Goal: Task Accomplishment & Management: Complete application form

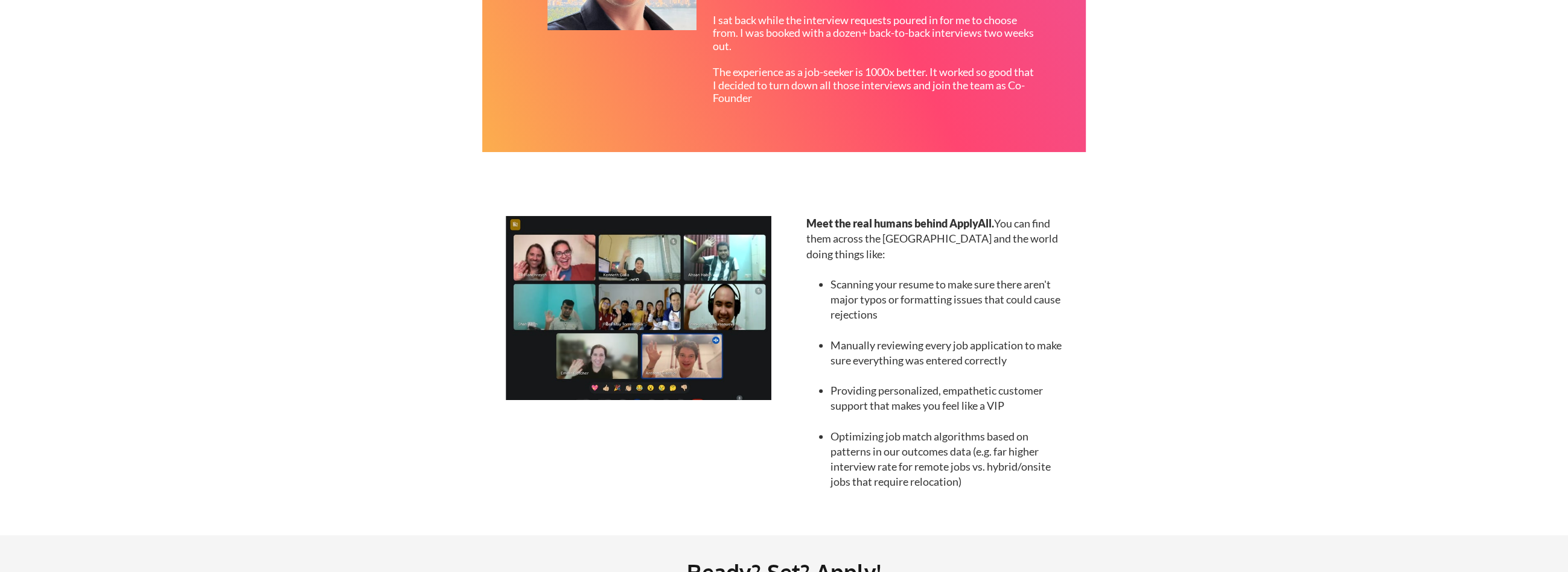
scroll to position [1306, 0]
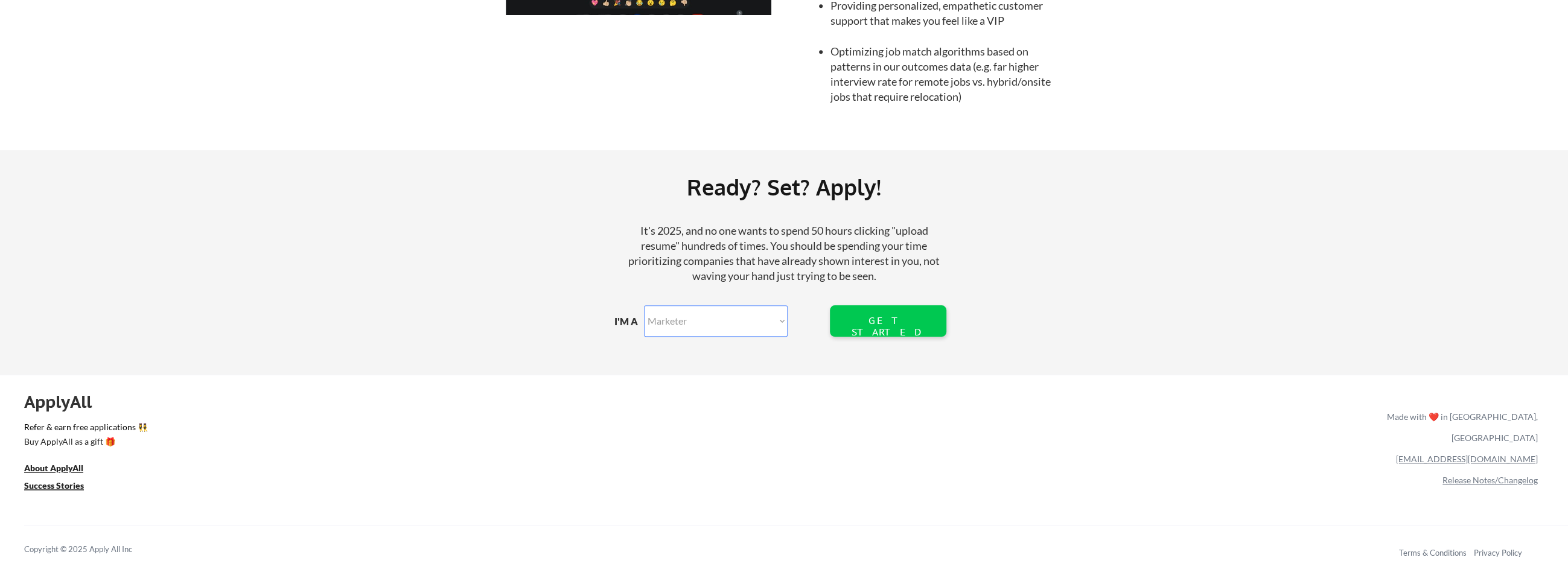
drag, startPoint x: 168, startPoint y: 1, endPoint x: 598, endPoint y: 132, distance: 449.5
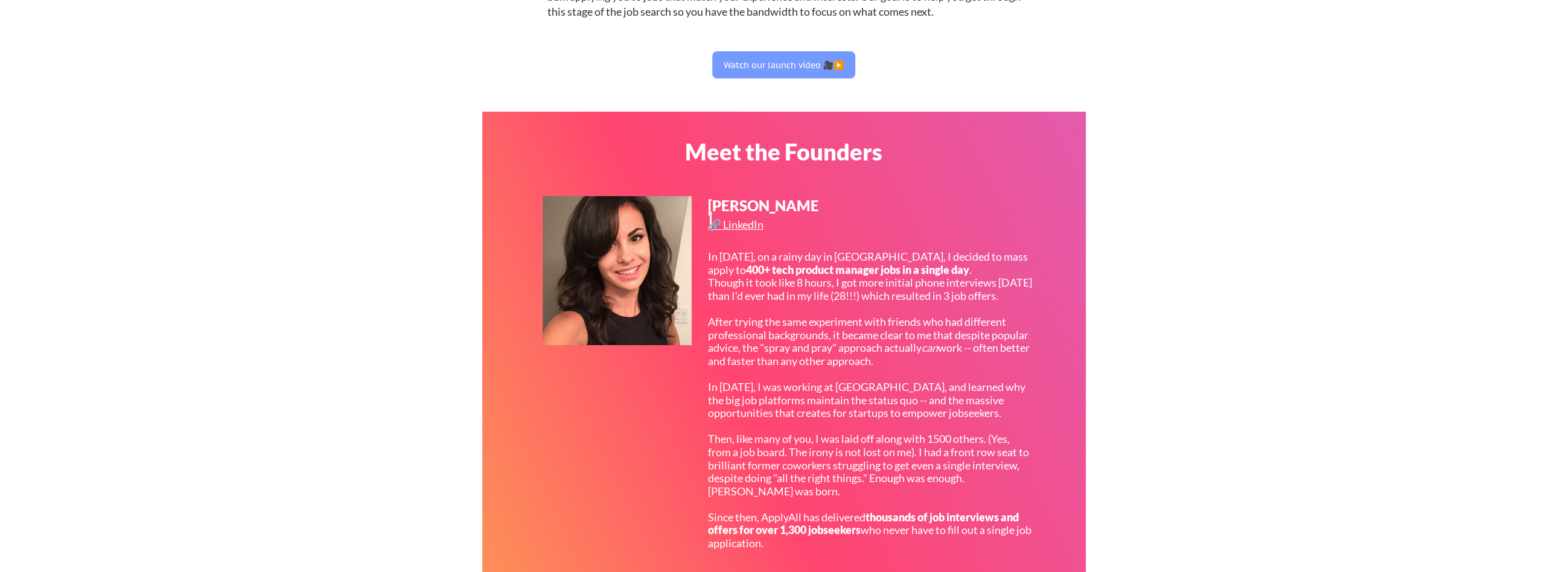
scroll to position [211, 0]
select select ""it_security""
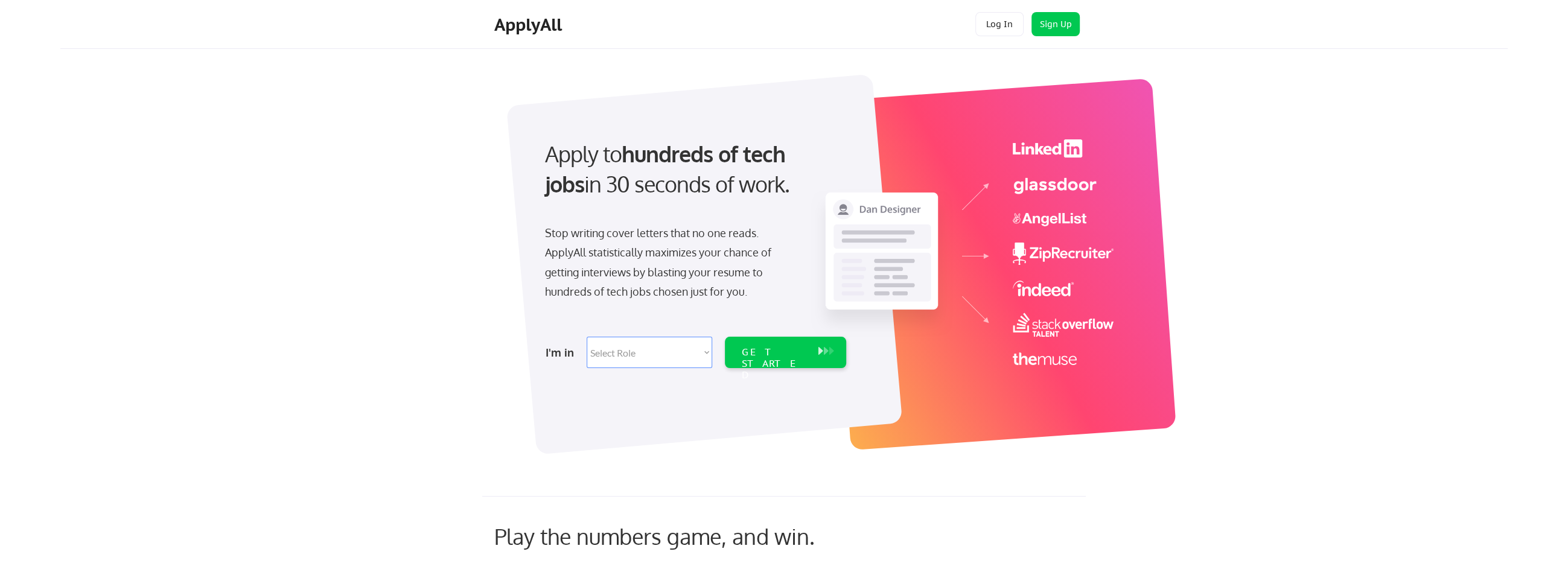
click at [631, 358] on select "Select Role Software Engineering Product Management Customer Success Sales UI/U…" at bounding box center [649, 352] width 126 height 31
select select ""it_security""
click at [587, 337] on select "Select Role Software Engineering Product Management Customer Success Sales UI/U…" at bounding box center [649, 352] width 126 height 31
select select ""it_security""
click at [768, 351] on div "GET STARTED" at bounding box center [774, 364] width 64 height 35
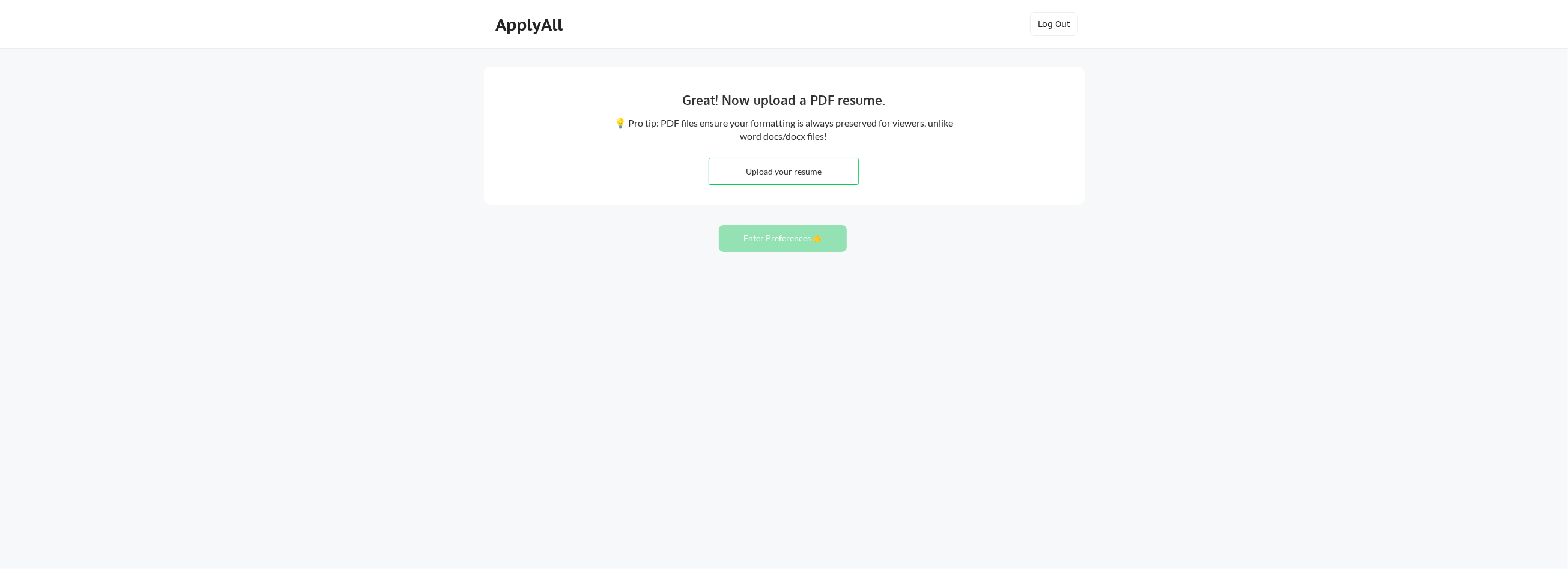
click at [799, 172] on input "file" at bounding box center [784, 172] width 150 height 26
type input "C:\fakepath\Miller-Freeman-08-2025-Resume.docx"
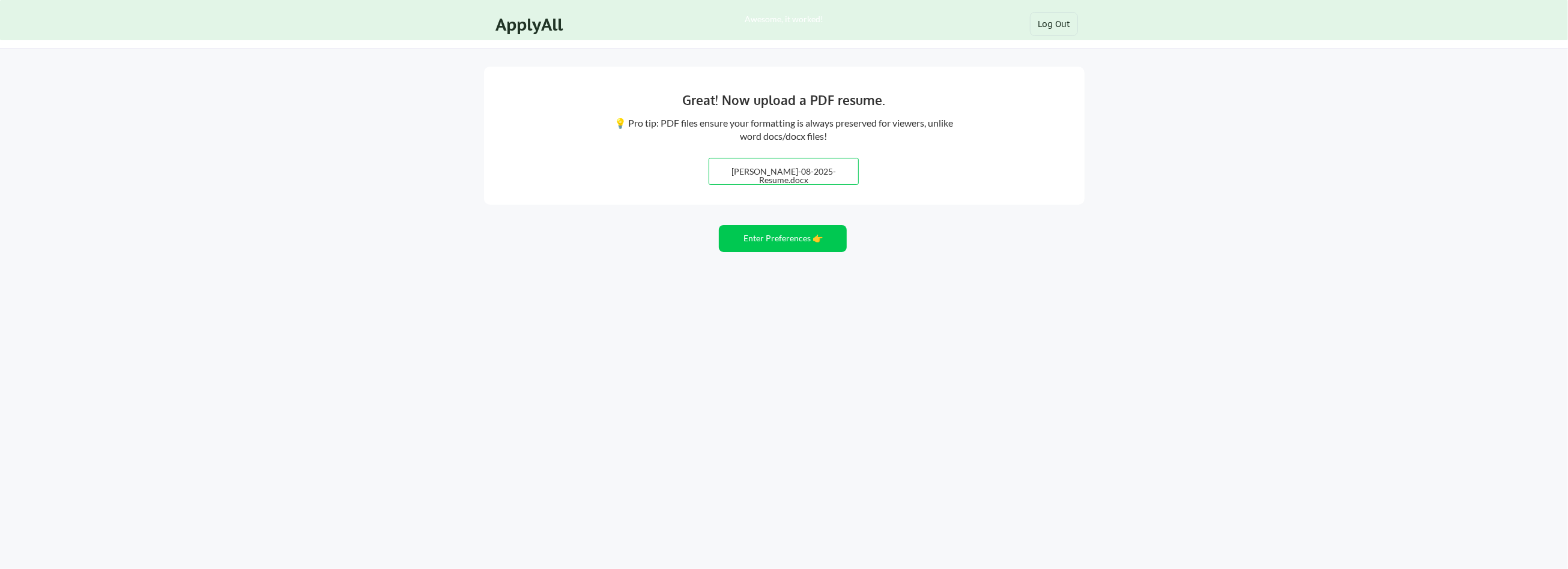
click at [748, 176] on input "file" at bounding box center [784, 172] width 150 height 26
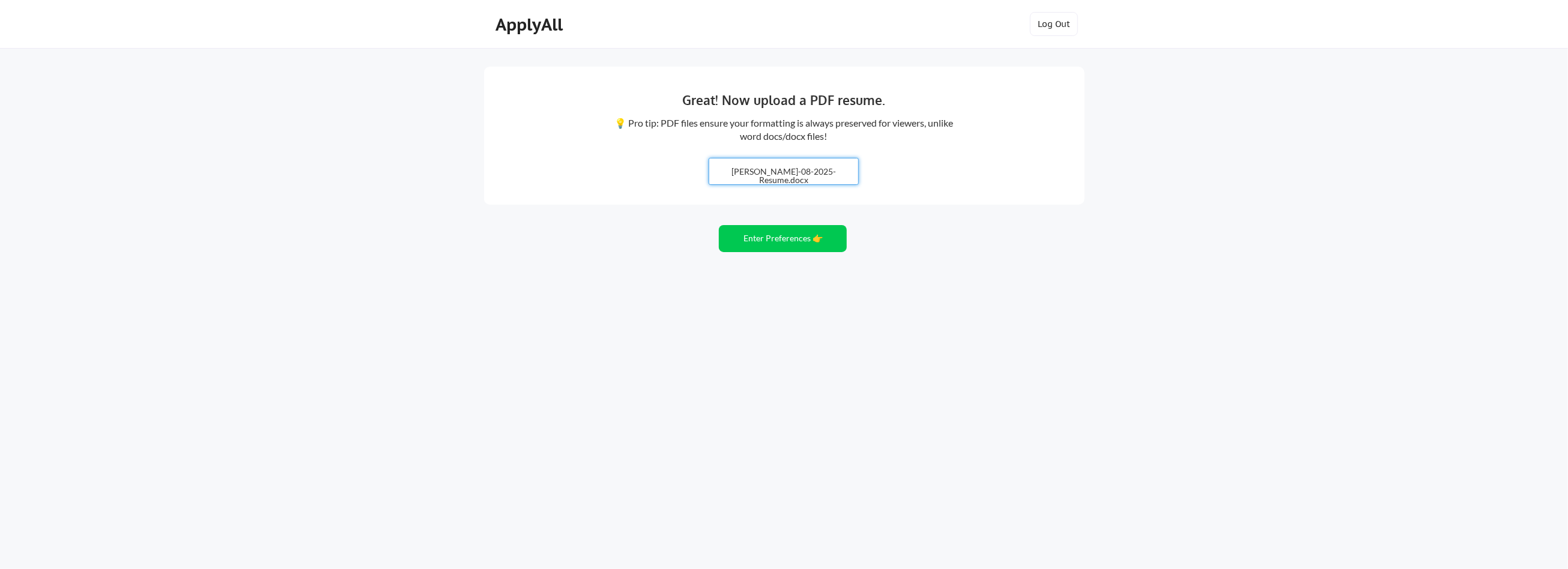
click at [758, 165] on input "file" at bounding box center [784, 172] width 150 height 26
click at [788, 170] on input "file" at bounding box center [784, 172] width 150 height 26
type input "C:\fakepath\Miller-Freeman-08-2025-Resume.pdf"
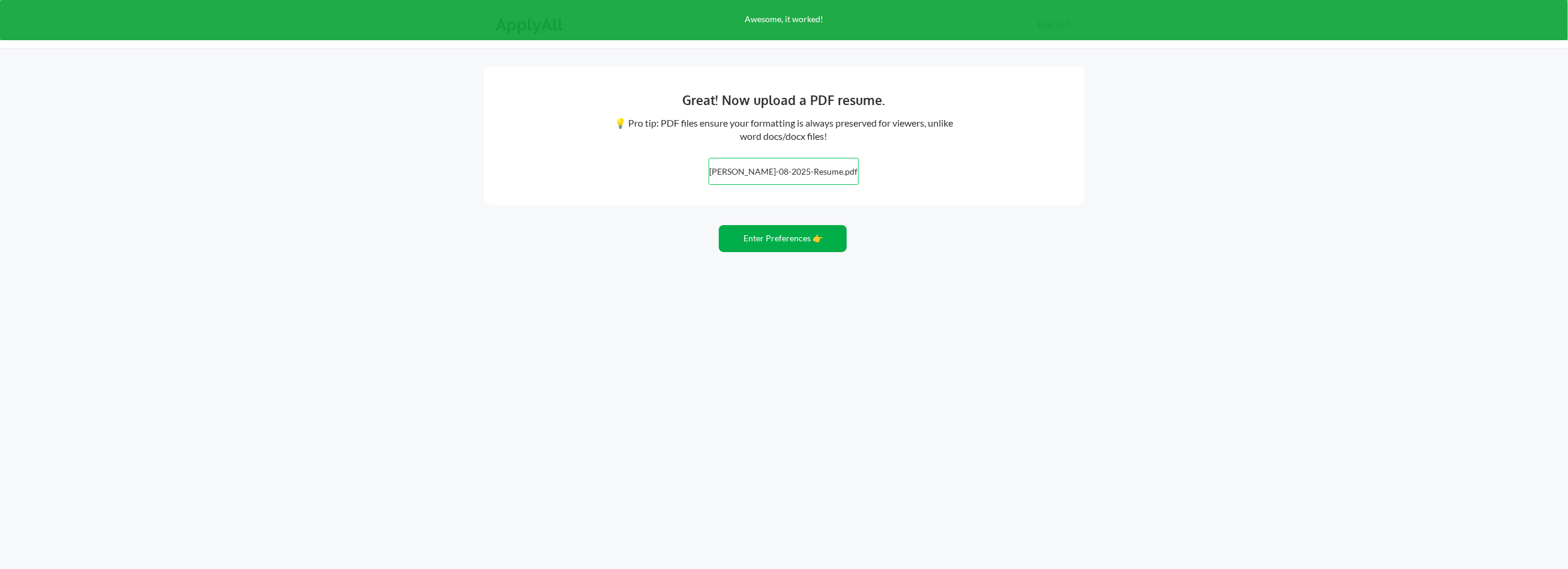
click at [769, 242] on button "Enter Preferences 👉" at bounding box center [783, 239] width 128 height 27
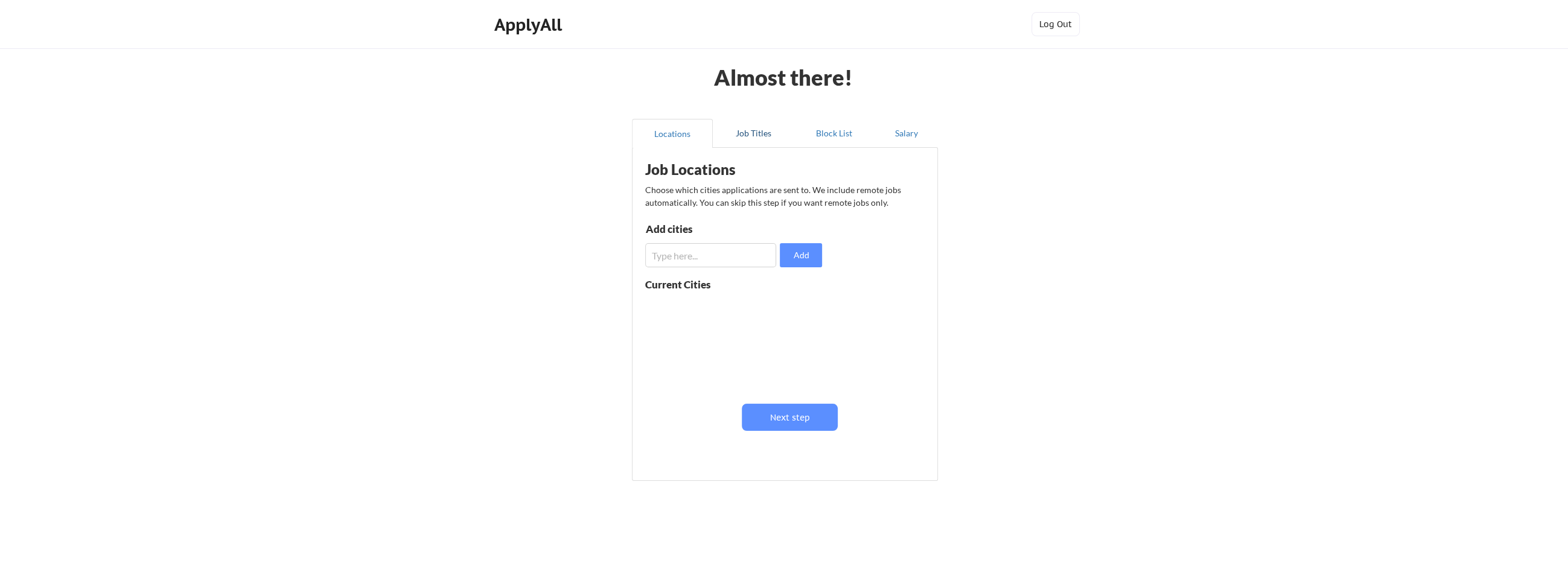
click at [759, 131] on button "Job Titles" at bounding box center [754, 133] width 81 height 29
click at [1524, 126] on div "Almost there! Locations Job Titles Block List Salary Preferred Job Titles Let u…" at bounding box center [784, 306] width 1568 height 613
click at [701, 258] on input "input" at bounding box center [712, 258] width 131 height 24
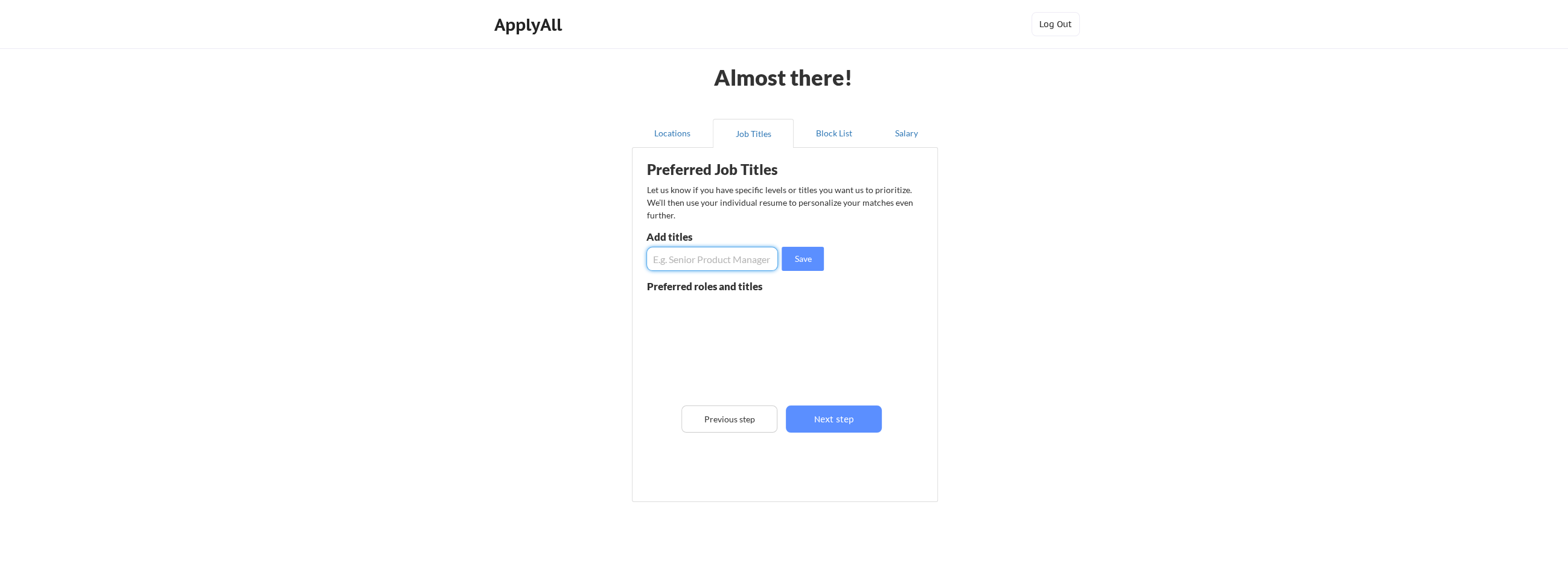
paste input "AWS Alliance Manager / Partner Manager"
type input "AWS Alliance Manager / Partner Manager"
click at [794, 264] on button "Save" at bounding box center [803, 258] width 42 height 24
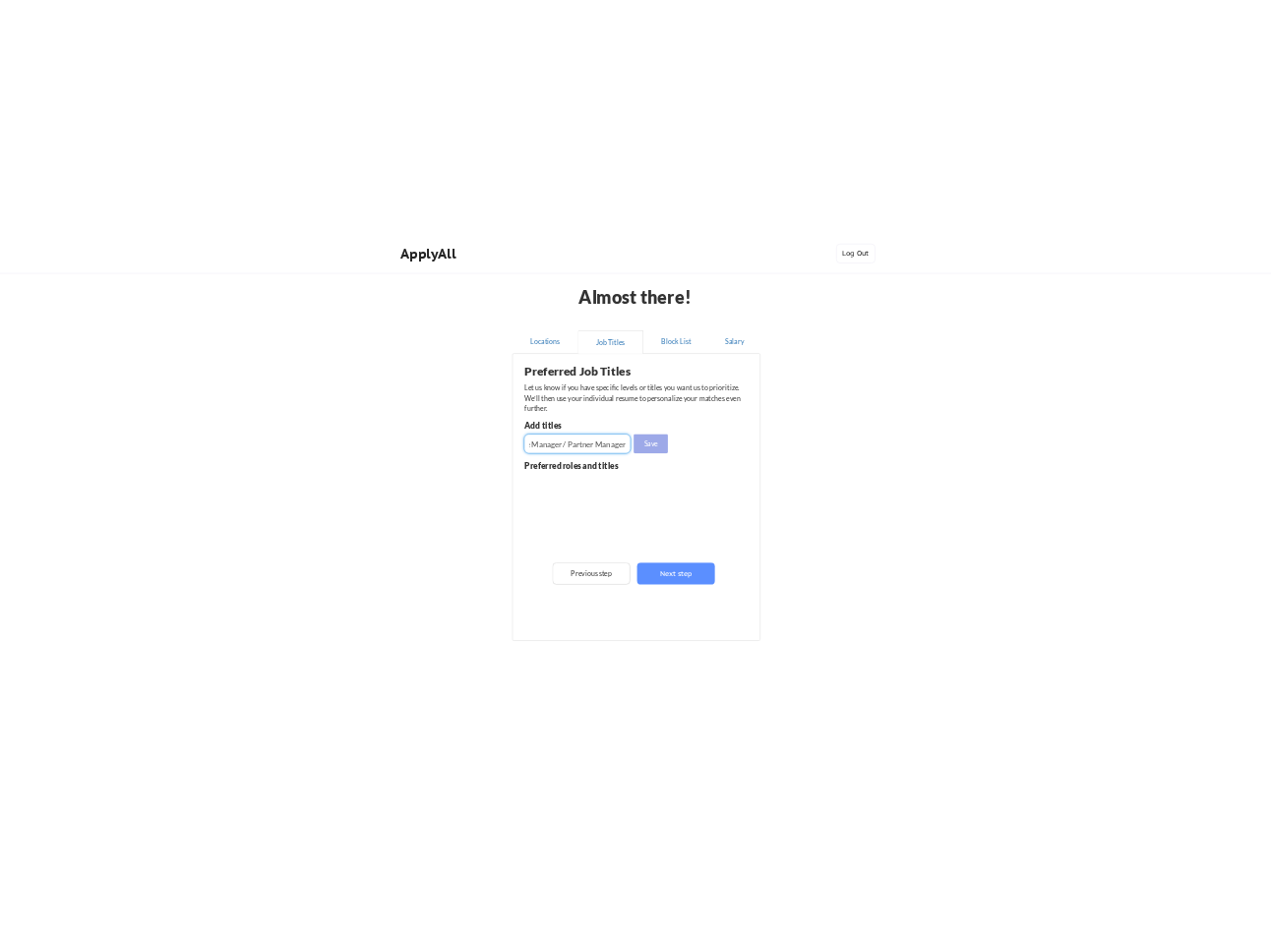
scroll to position [0, 0]
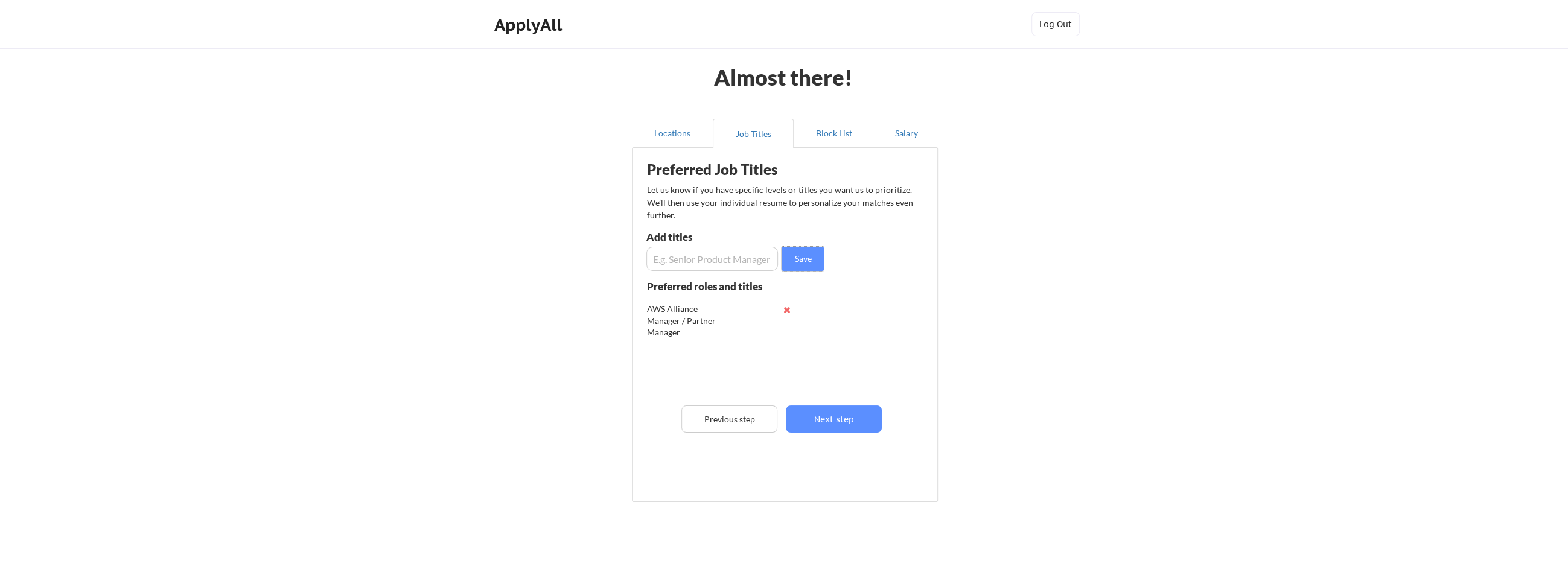
click at [789, 308] on button at bounding box center [787, 310] width 9 height 9
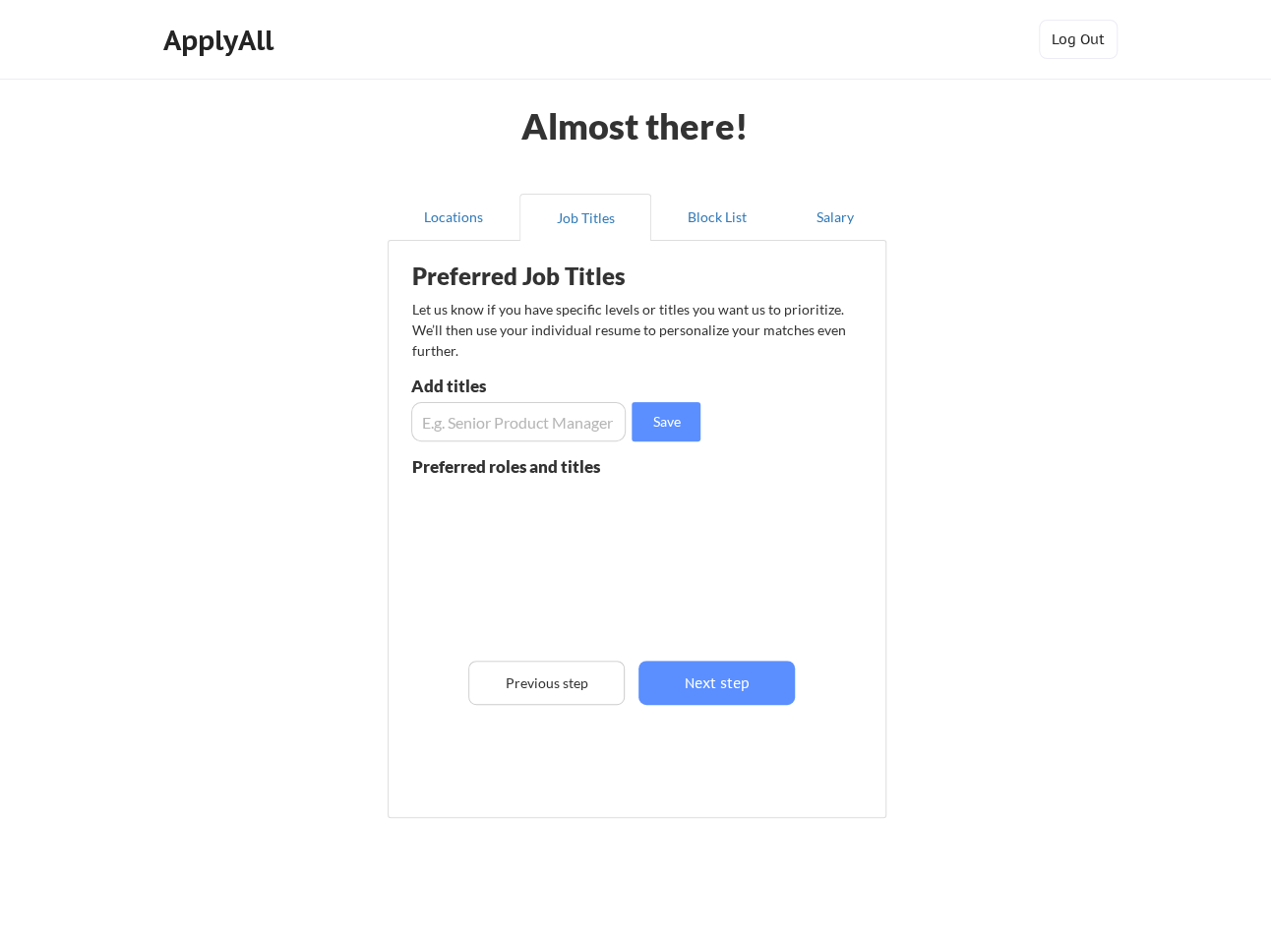
click at [463, 420] on input "input" at bounding box center [518, 421] width 214 height 39
paste input "AWS Alliance Manager"
type input "AWS Alliance Manager"
click at [672, 413] on button "Save" at bounding box center [665, 421] width 69 height 39
click at [566, 412] on input "input" at bounding box center [518, 421] width 214 height 39
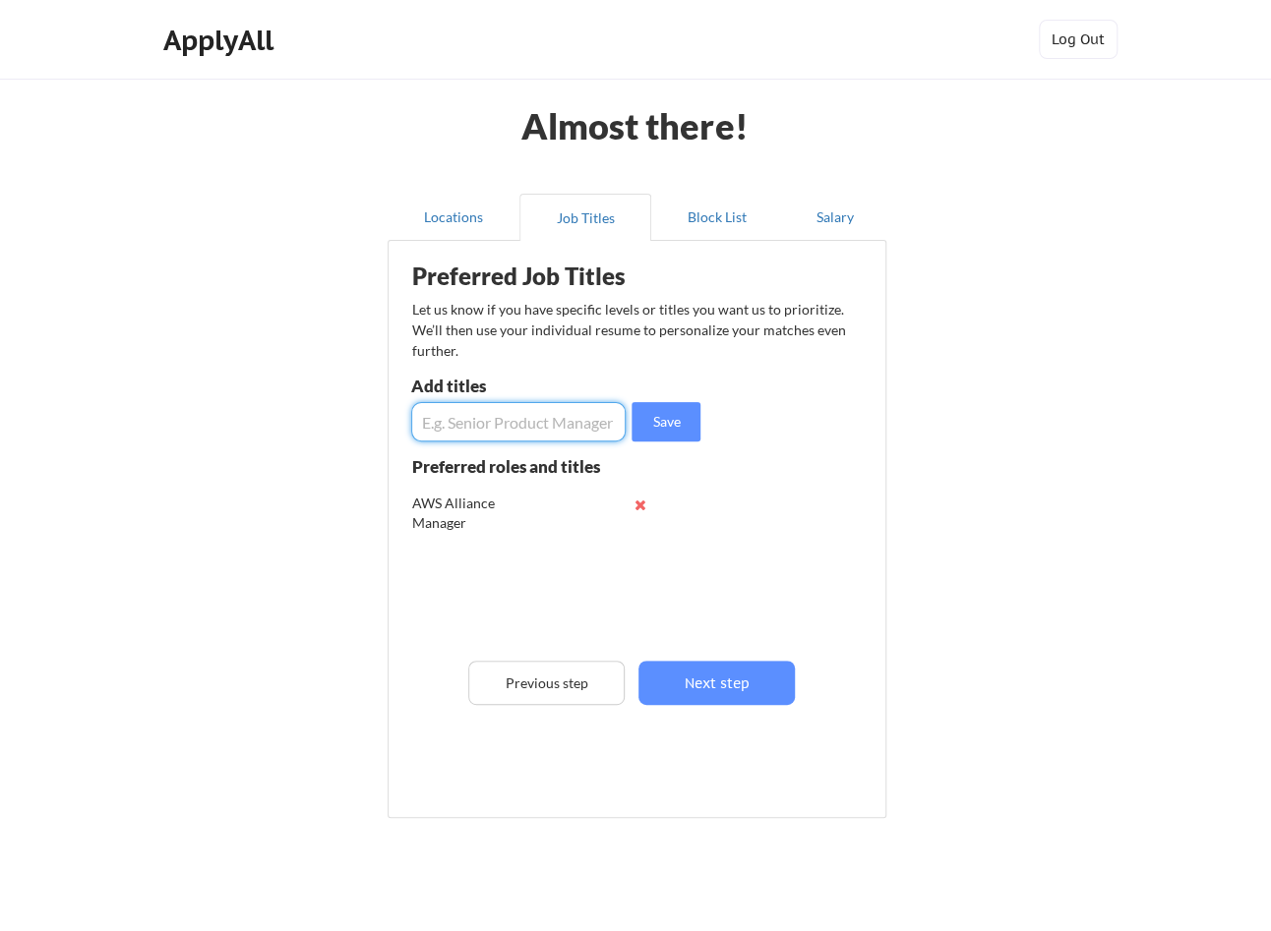
paste input "AWS Partner Alliance Manager"
type input "AWS Partner Alliance Manager"
click at [684, 420] on button "Save" at bounding box center [665, 421] width 69 height 39
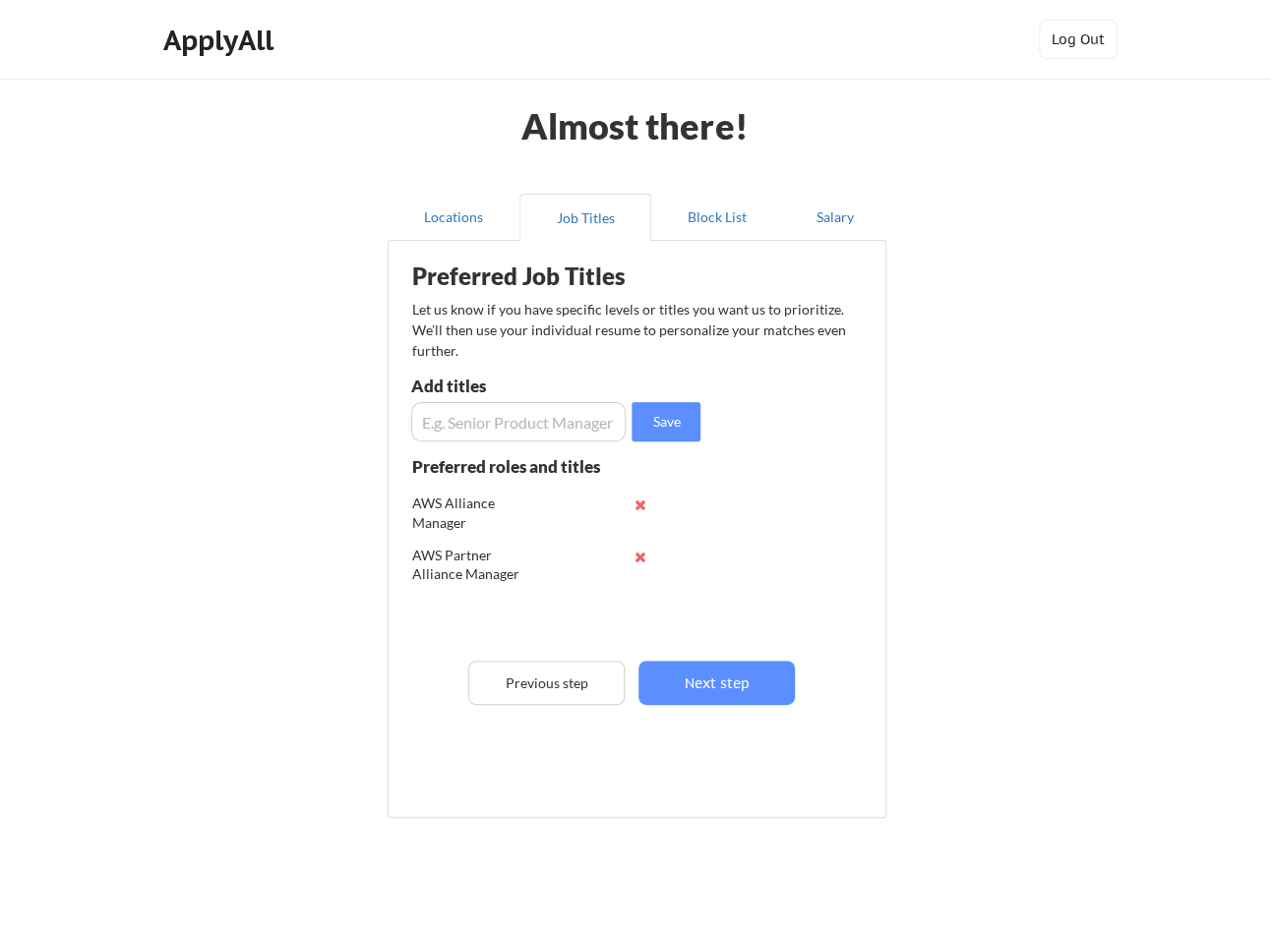
click at [468, 427] on input "input" at bounding box center [518, 421] width 214 height 39
paste input "Strategic Cloud Partner Manager"
type input "Strategic Cloud Partner Manager"
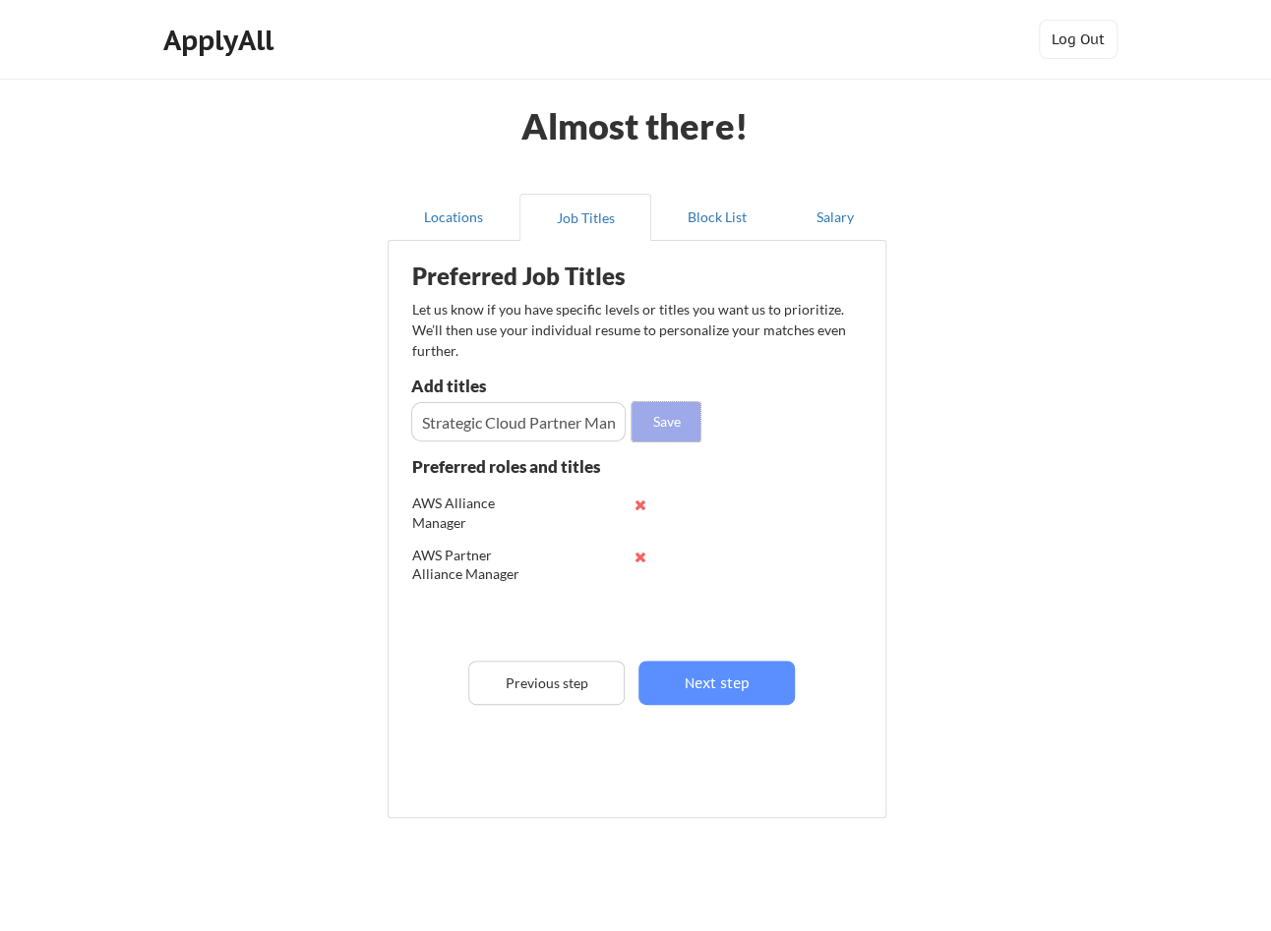
click at [656, 421] on button "Save" at bounding box center [665, 421] width 69 height 39
click at [569, 431] on input "input" at bounding box center [518, 421] width 214 height 39
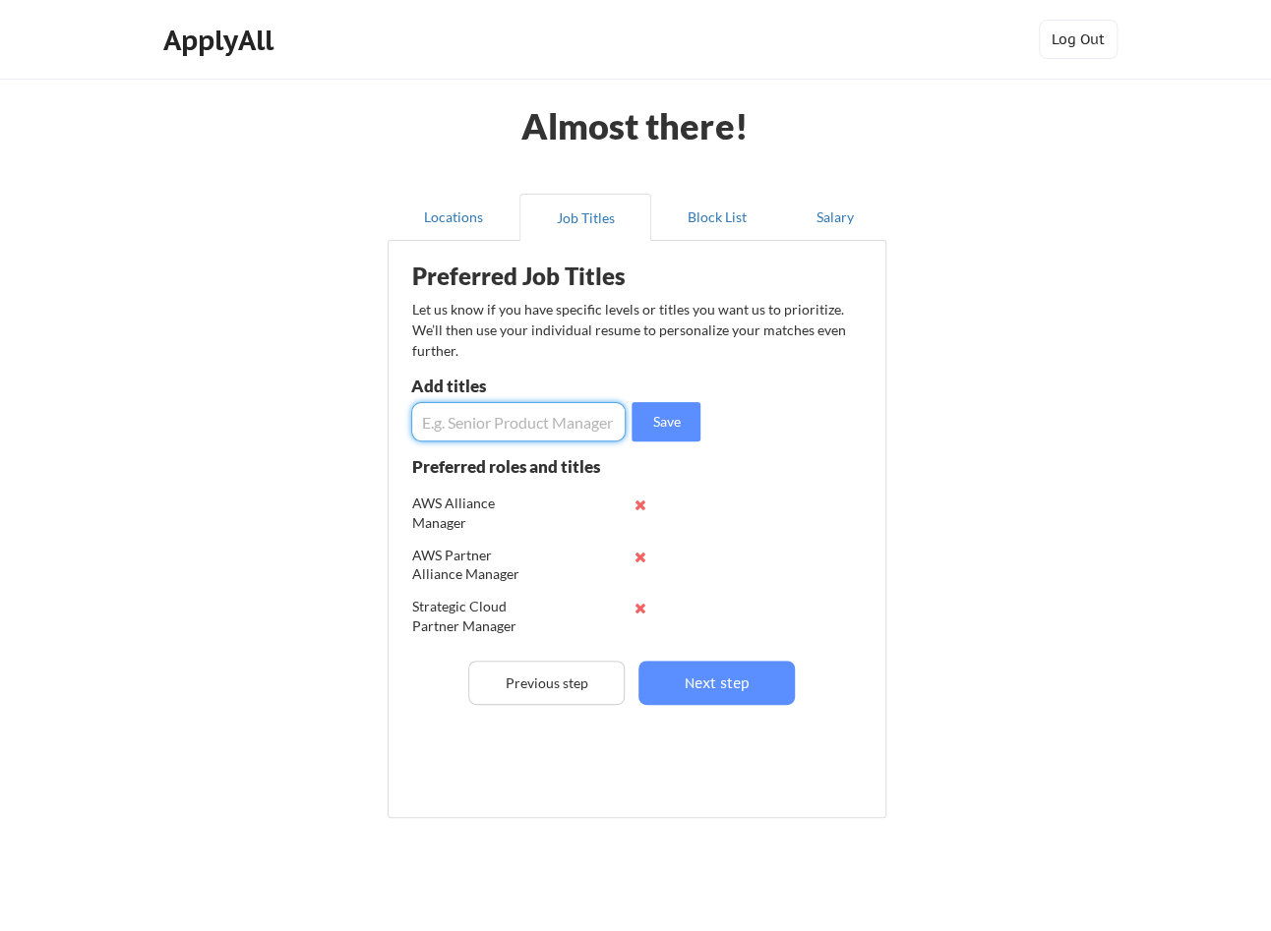
paste input "Alliances Manager"
type input "Alliances Manager"
click at [685, 427] on button "Save" at bounding box center [665, 421] width 69 height 39
click at [462, 428] on input "input" at bounding box center [518, 421] width 214 height 39
paste input "Cybersecurity Alliance Manager"
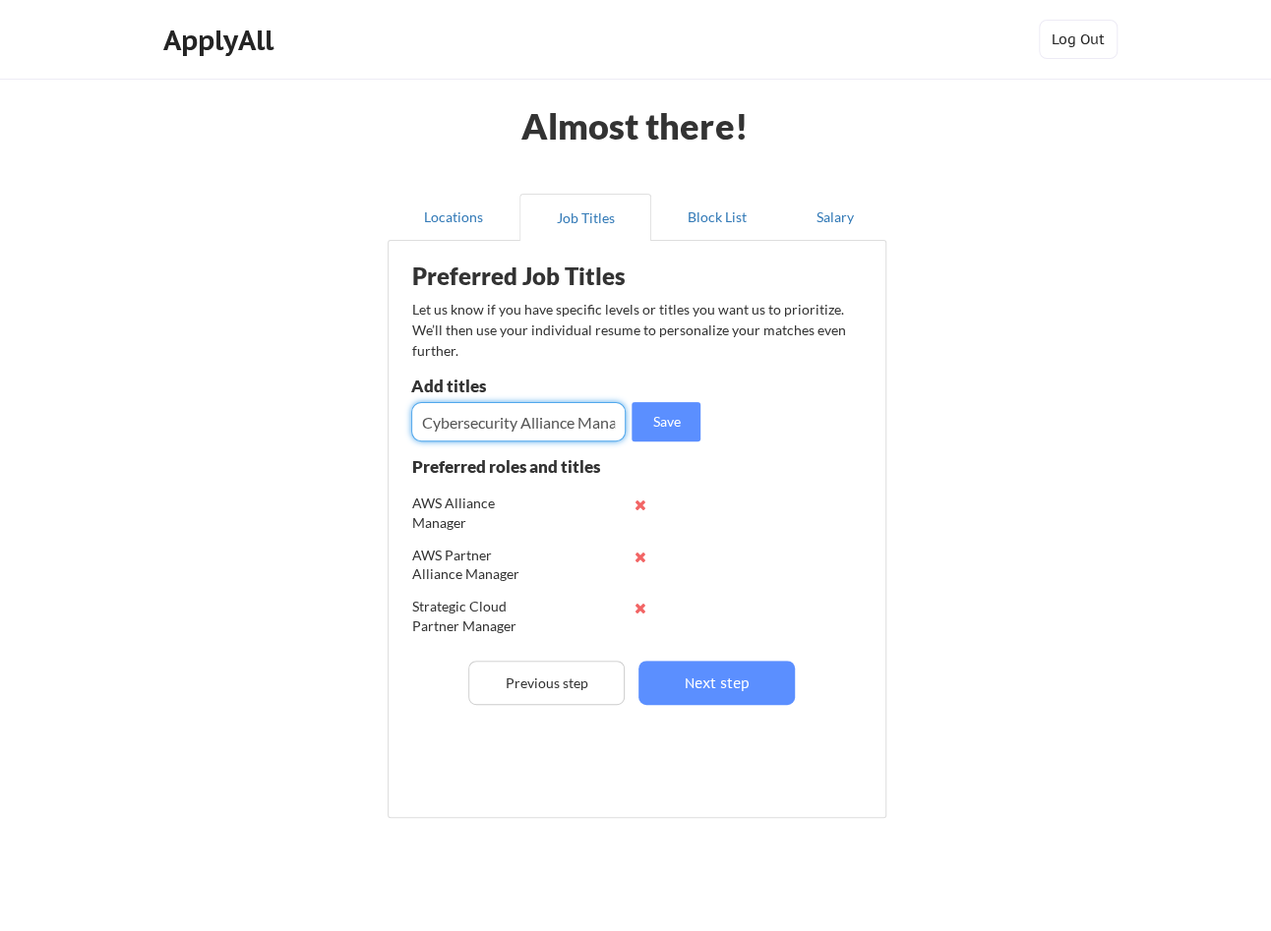
scroll to position [0, 27]
type input "Cybersecurity Alliance Manager"
click at [676, 414] on button "Save" at bounding box center [665, 421] width 69 height 39
click at [543, 414] on input "input" at bounding box center [518, 421] width 214 height 39
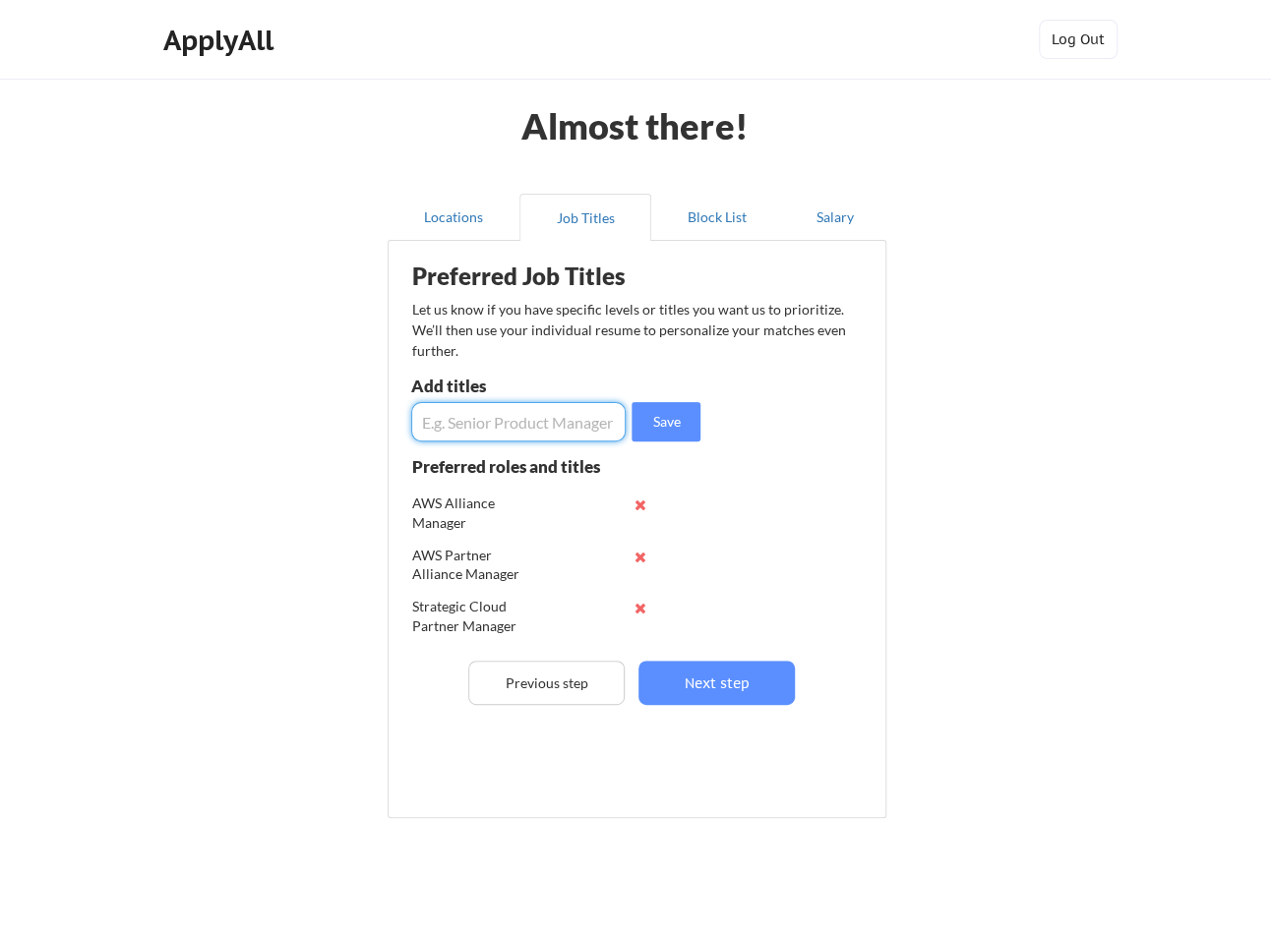
paste input "Cloud Partnerships Lead"
type input "Cloud Partnerships Lead"
click at [673, 426] on button "Save" at bounding box center [665, 421] width 69 height 39
click at [495, 420] on input "input" at bounding box center [518, 421] width 214 height 39
paste input "Technology Partner Manager"
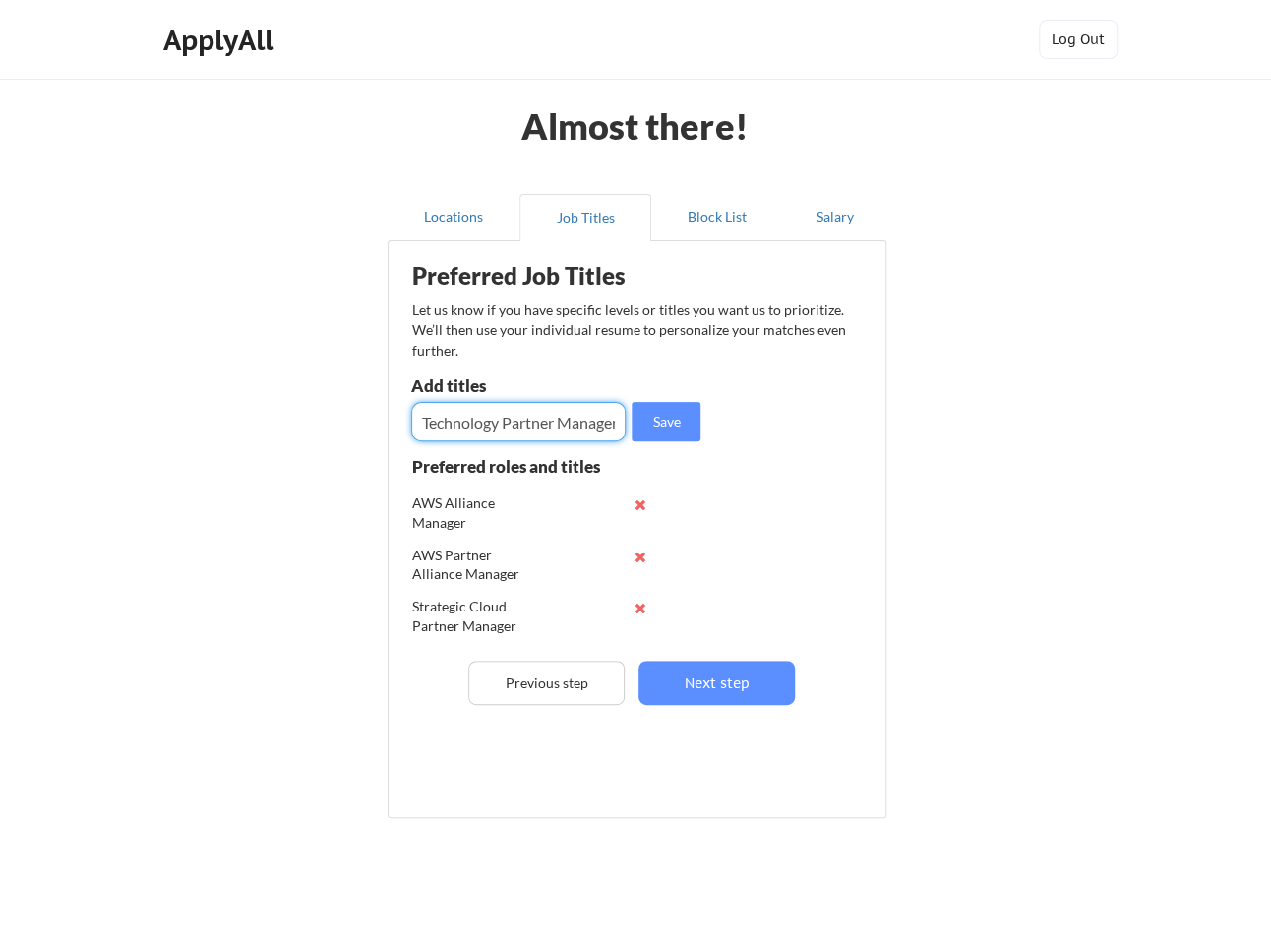
scroll to position [0, 5]
type input "Technology Partner Manager"
click at [668, 421] on button "Save" at bounding box center [665, 421] width 69 height 39
click at [569, 425] on input "input" at bounding box center [518, 421] width 214 height 39
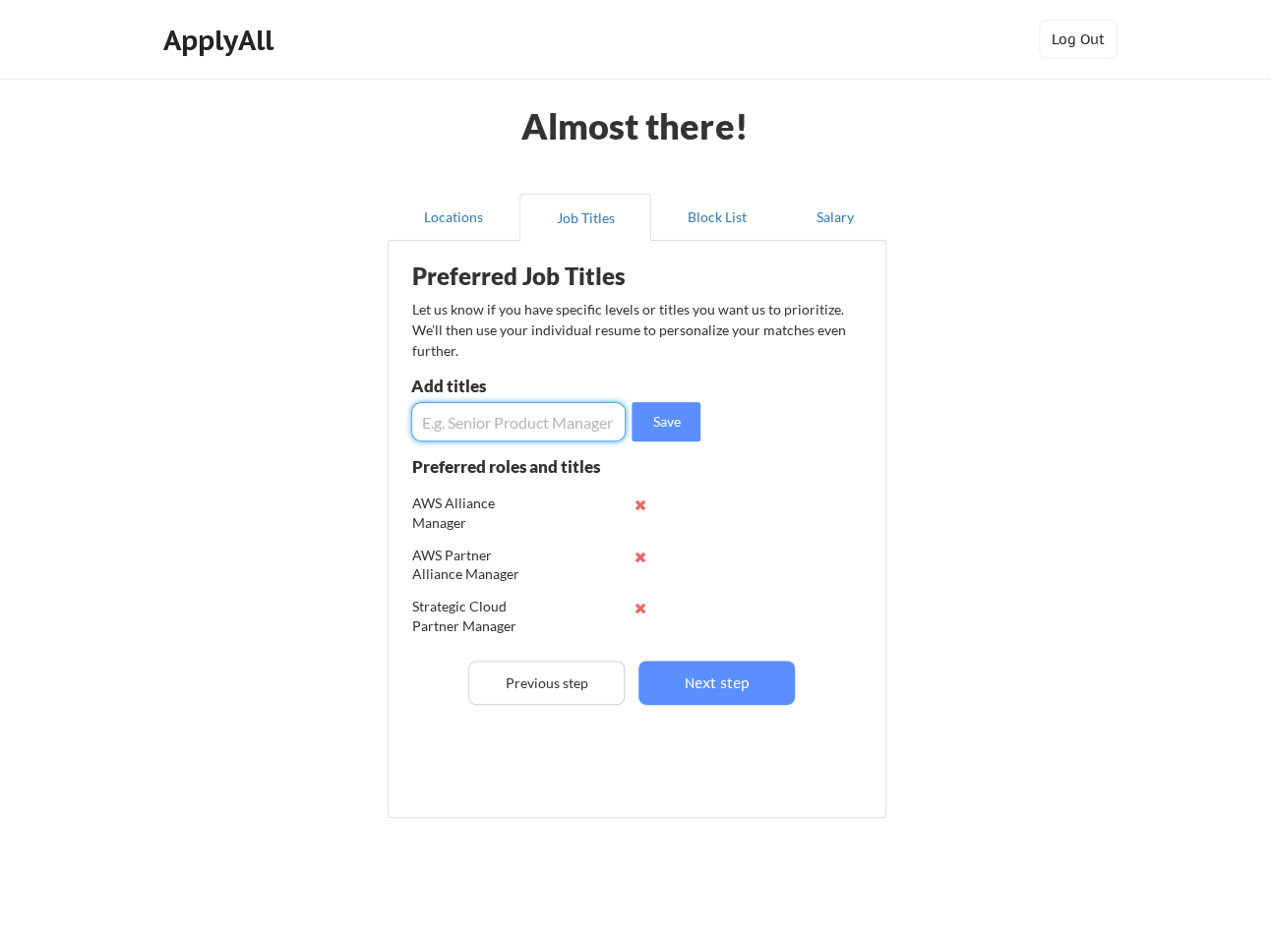
paste input "Hyperscaler Alliance Lead"
type input "Hyperscaler Alliance Lead"
click at [675, 427] on button "Save" at bounding box center [665, 421] width 69 height 39
click at [473, 413] on input "input" at bounding box center [518, 421] width 214 height 39
paste input "OEM Partner Manager"
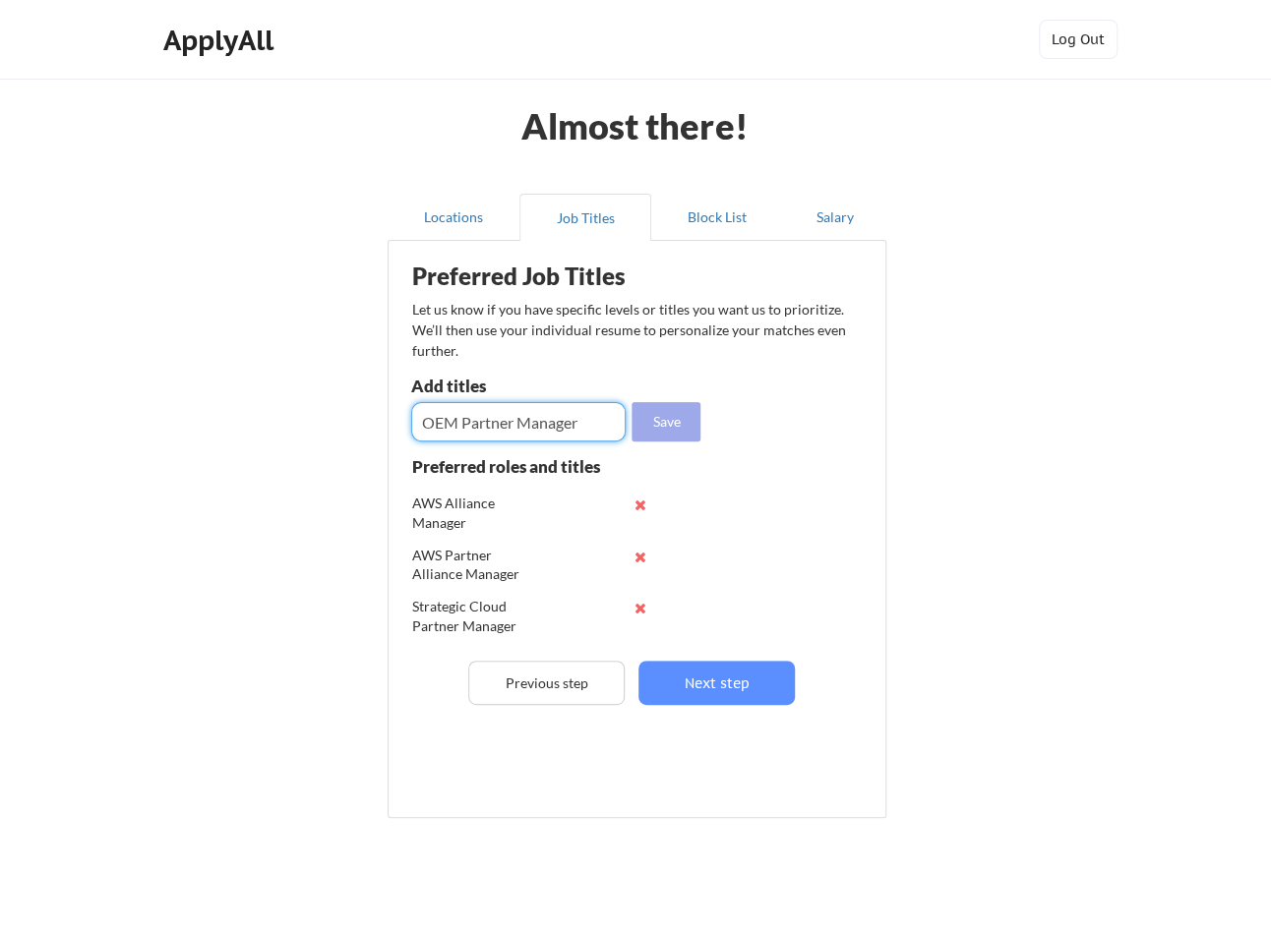
type input "OEM Partner Manager"
click at [645, 430] on button "Save" at bounding box center [665, 421] width 69 height 39
click at [549, 417] on input "input" at bounding box center [518, 421] width 214 height 39
paste input "Cloud GTM Partner Manager"
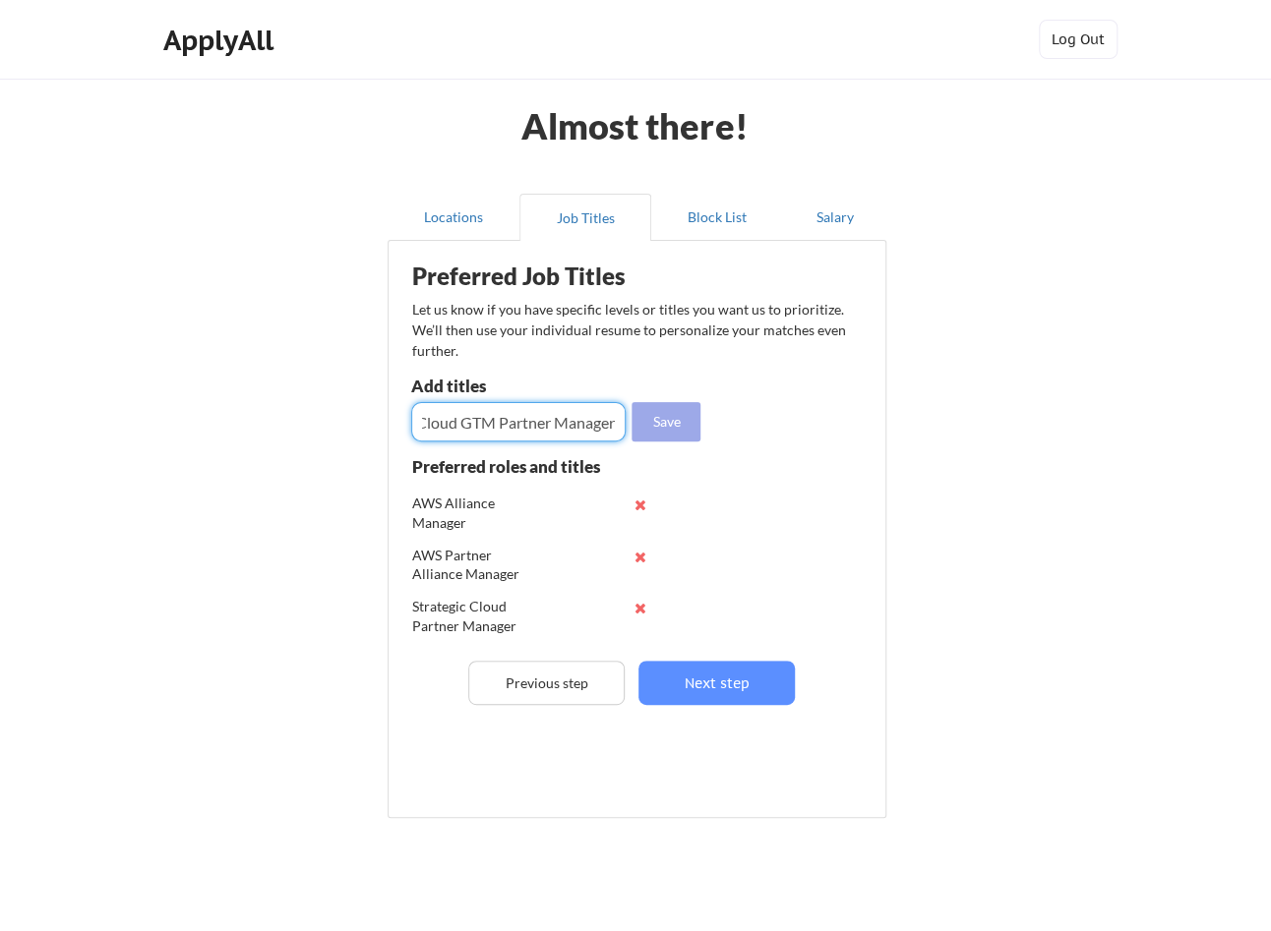
type input "Cloud GTM Partner Manager"
click at [676, 426] on button "Save" at bounding box center [665, 421] width 69 height 39
click at [578, 424] on input "input" at bounding box center [518, 421] width 214 height 39
paste input "Cybersecurity Ecosystem Manager"
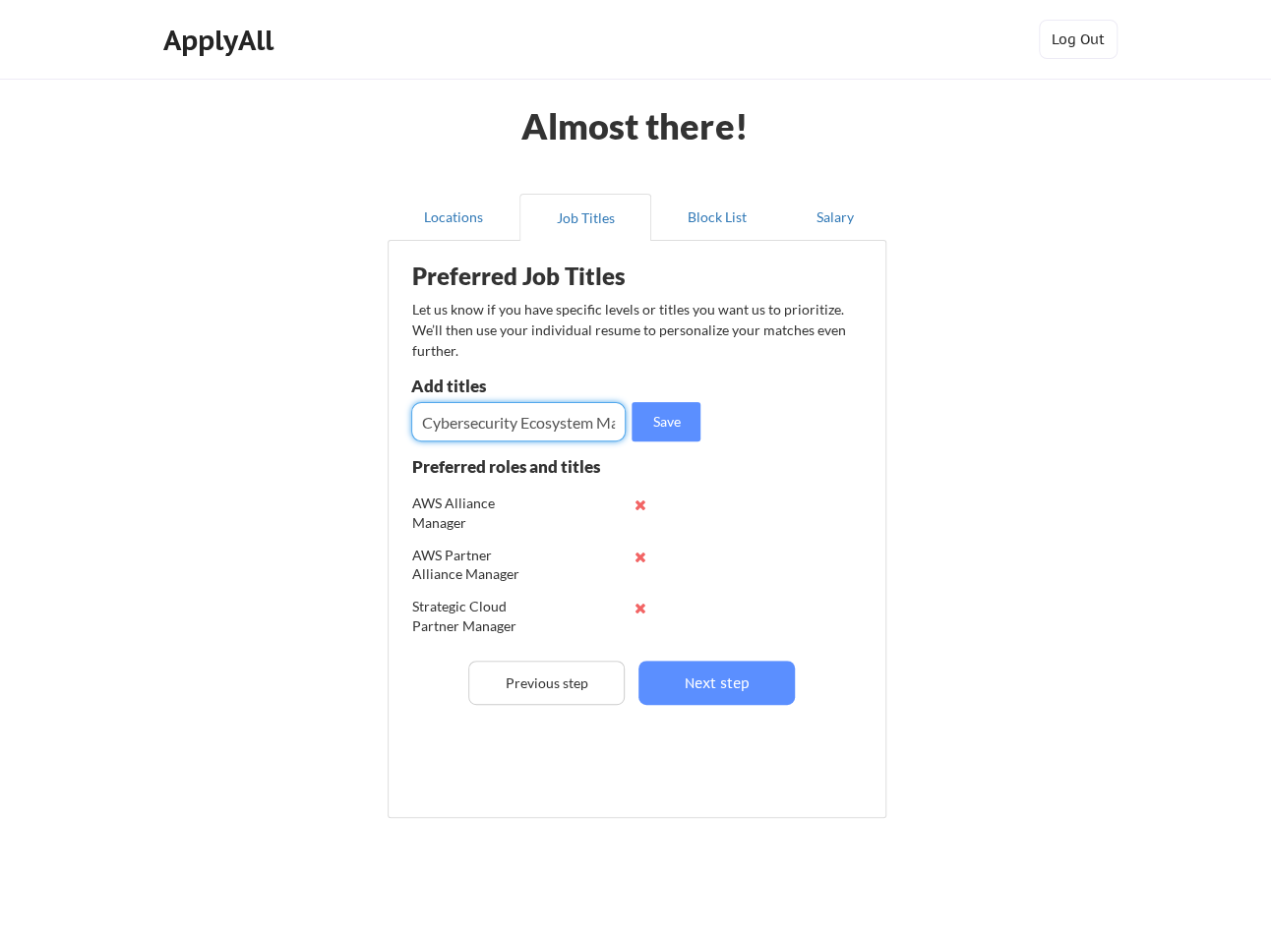
scroll to position [0, 45]
type input "Cybersecurity Ecosystem Manager"
click at [648, 416] on button "Save" at bounding box center [665, 421] width 69 height 39
click at [565, 430] on input "input" at bounding box center [518, 421] width 214 height 39
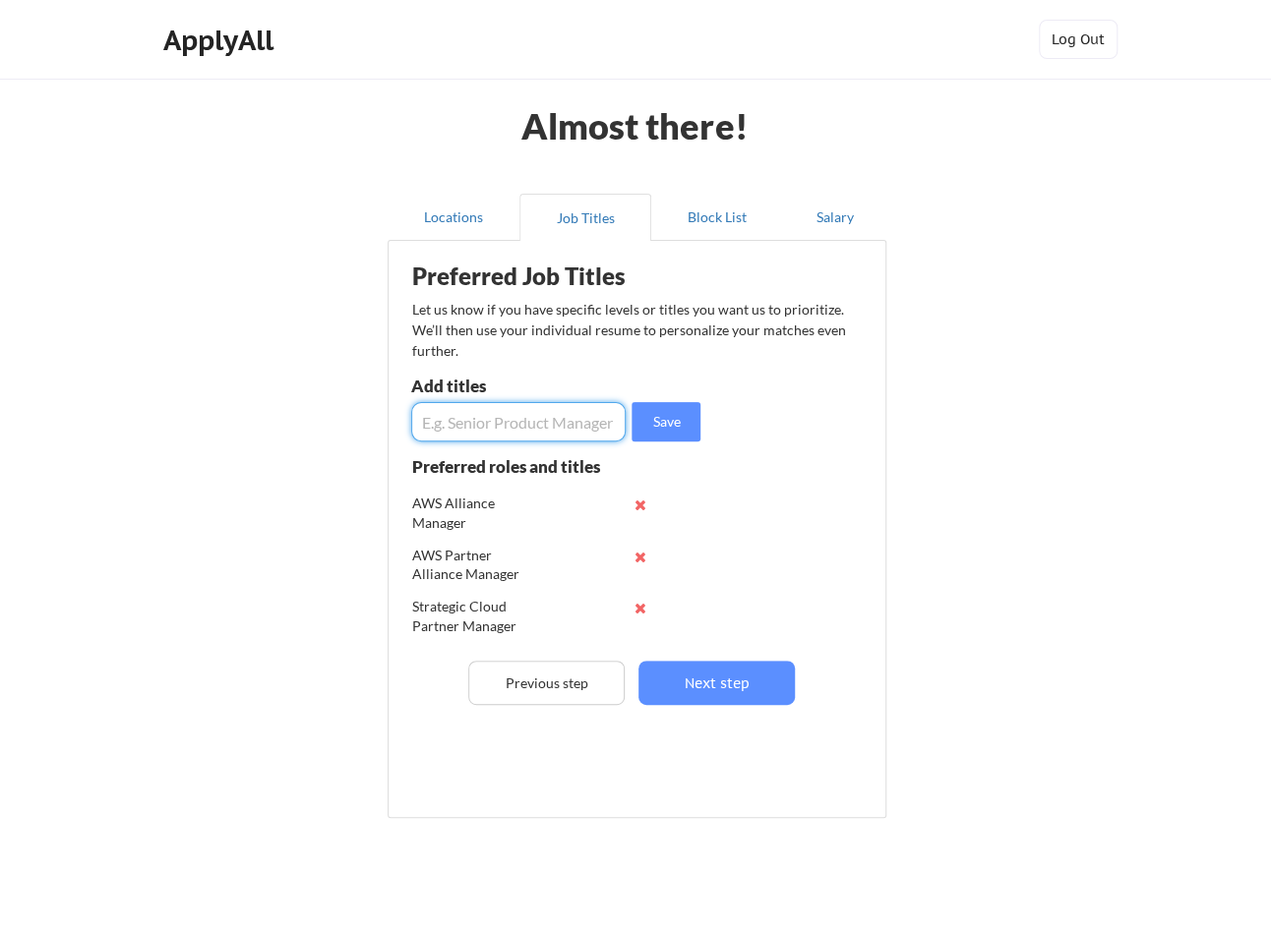
paste input "Partner Development Manager"
type input "Partner Development Manager"
click at [684, 418] on button "Save" at bounding box center [665, 421] width 69 height 39
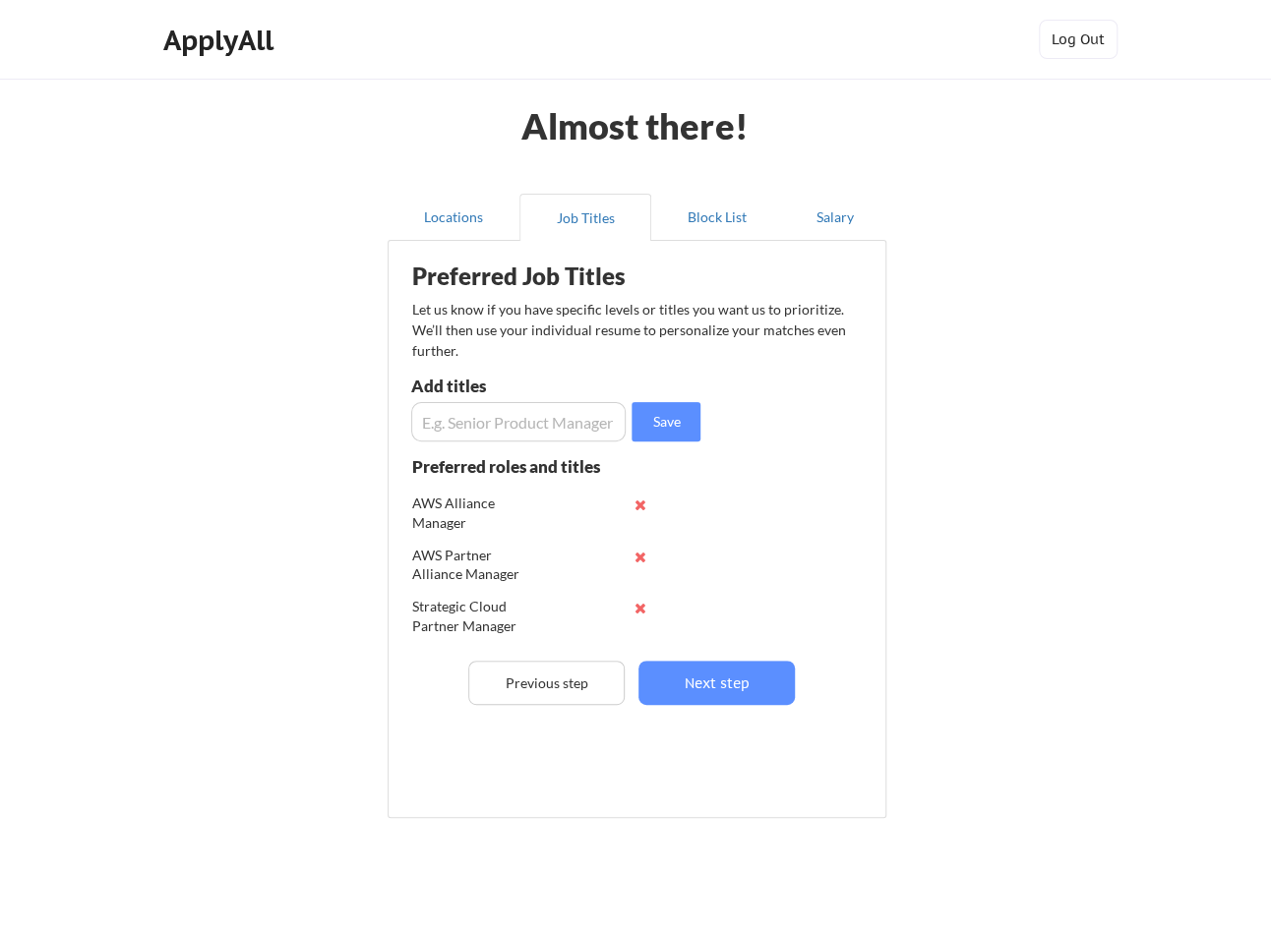
click at [547, 413] on input "input" at bounding box center [518, 421] width 214 height 39
paste input "Partner Innovation Manager"
type input "Partner Innovation Manager"
click at [656, 414] on button "Save" at bounding box center [665, 421] width 69 height 39
click at [756, 681] on button "Next step" at bounding box center [716, 683] width 156 height 44
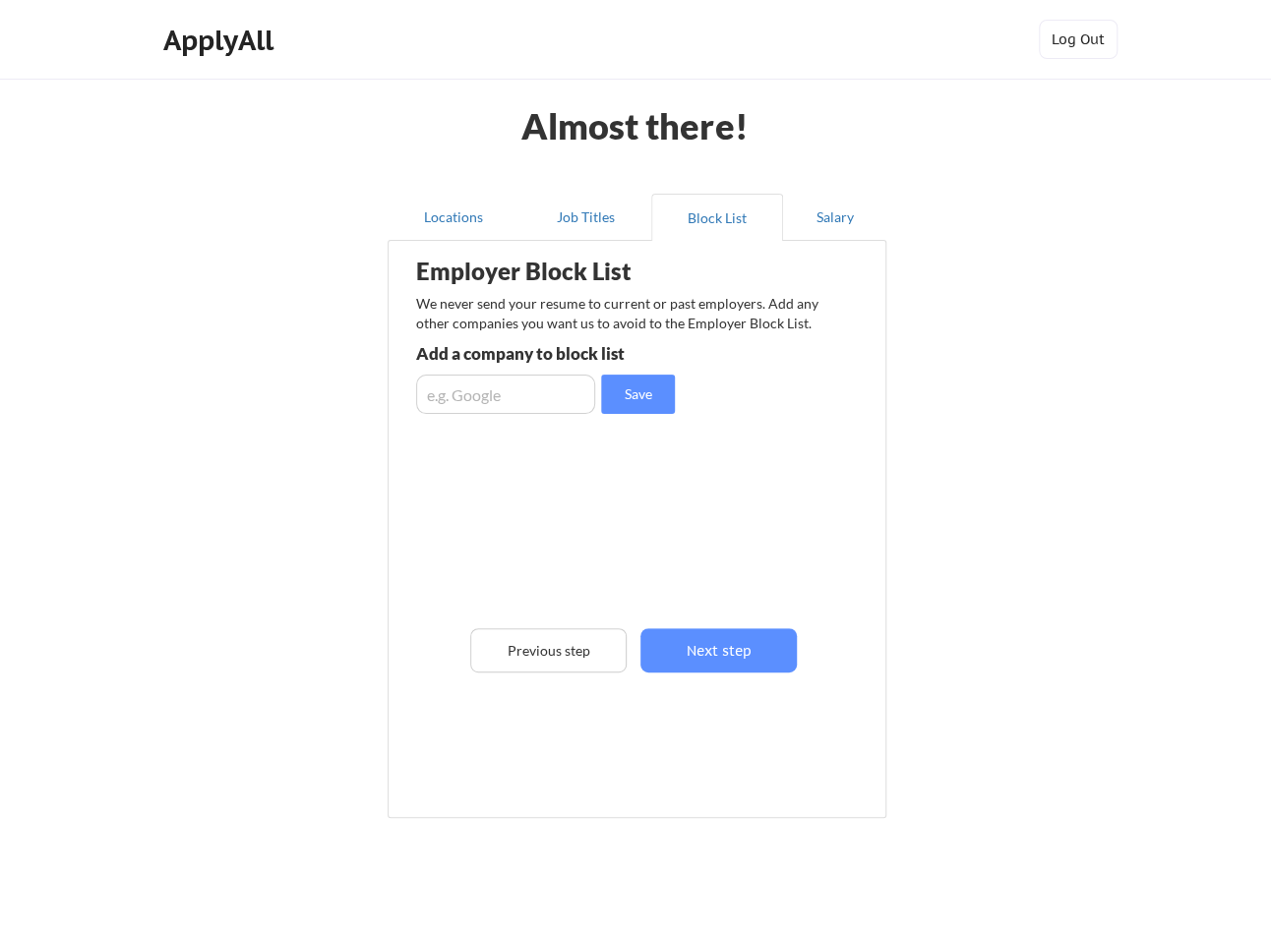
click at [505, 406] on input "input" at bounding box center [505, 394] width 179 height 39
type input "Veracode"
click at [668, 407] on button "Save" at bounding box center [638, 394] width 74 height 39
click at [531, 403] on input "input" at bounding box center [505, 394] width 179 height 39
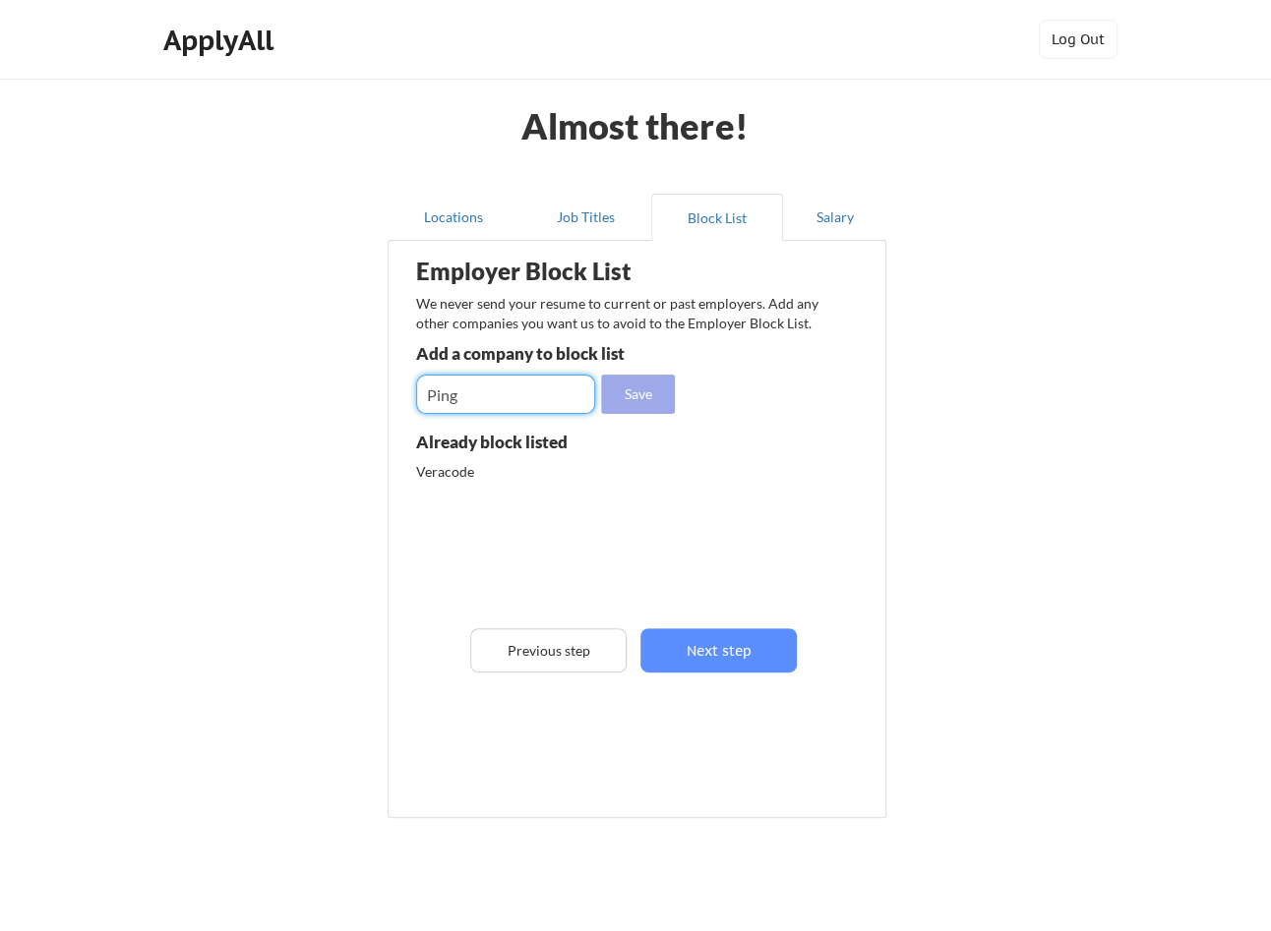
type input "Ping"
click at [620, 406] on button "Save" at bounding box center [638, 394] width 74 height 39
click at [535, 401] on input "input" at bounding box center [505, 394] width 179 height 39
drag, startPoint x: 535, startPoint y: 402, endPoint x: 408, endPoint y: 398, distance: 126.9
click at [408, 398] on div "Employer Block List We never send your resume to current or past employers. Add…" at bounding box center [636, 500] width 477 height 509
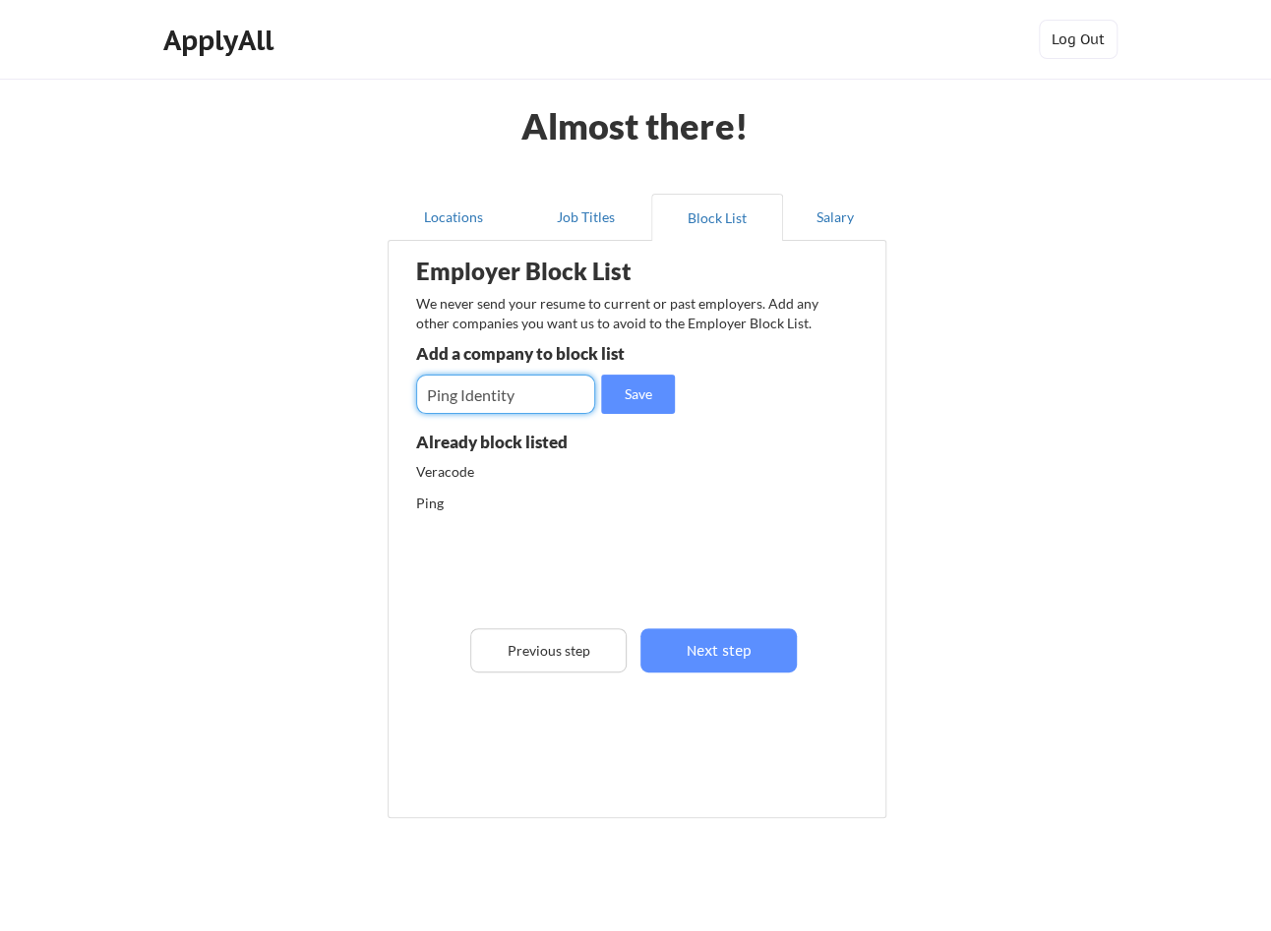
type input "Ping Identity"
click at [653, 390] on button "Save" at bounding box center [638, 394] width 74 height 39
click at [506, 396] on input "input" at bounding box center [505, 394] width 179 height 39
type input "P"
type input "Silverfort"
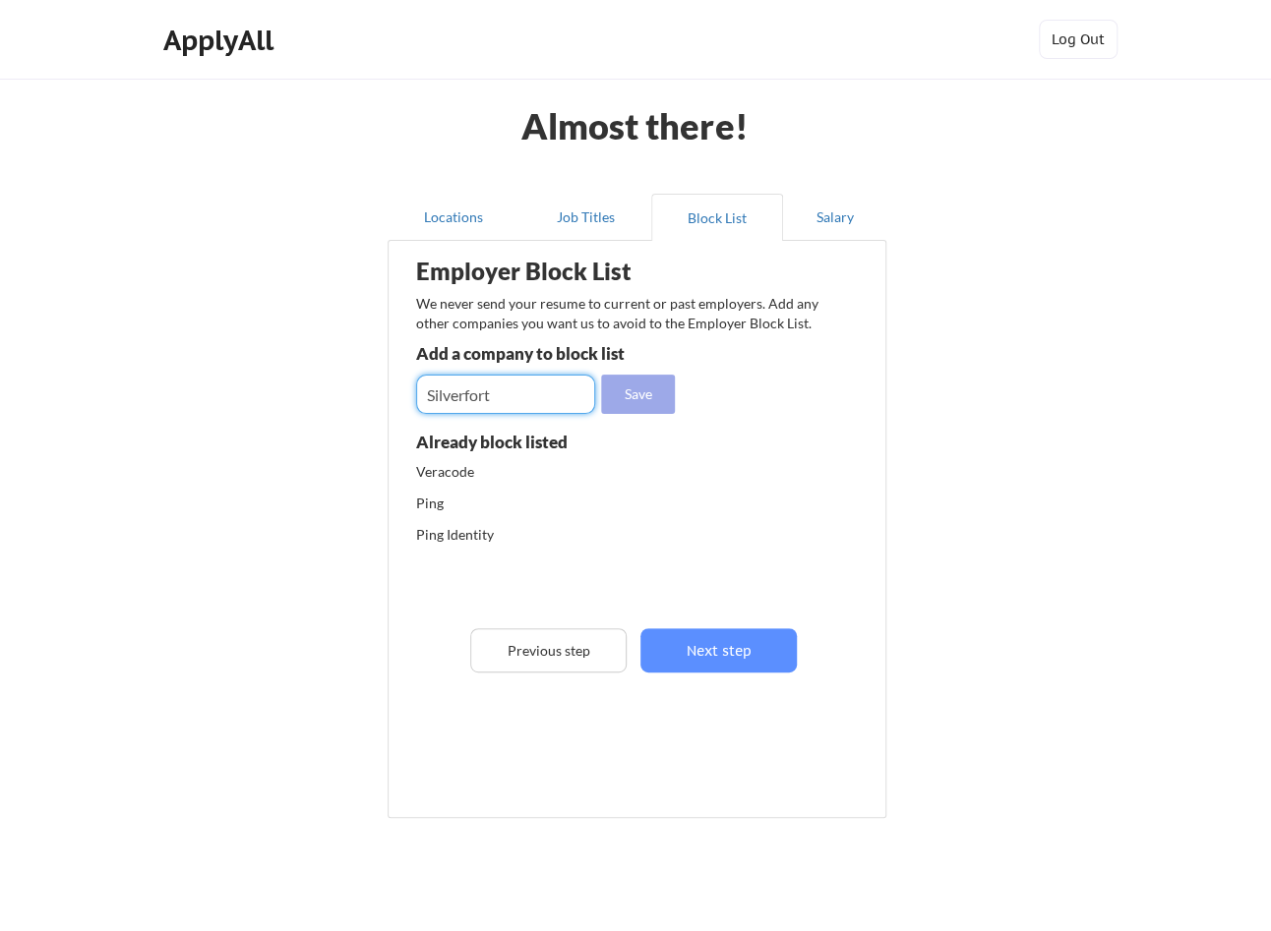
click at [637, 390] on button "Save" at bounding box center [638, 394] width 74 height 39
click at [509, 408] on input "input" at bounding box center [505, 394] width 179 height 39
type input "Palo Alto Networks"
click at [632, 401] on button "Save" at bounding box center [638, 394] width 74 height 39
click at [532, 395] on input "input" at bounding box center [505, 394] width 179 height 39
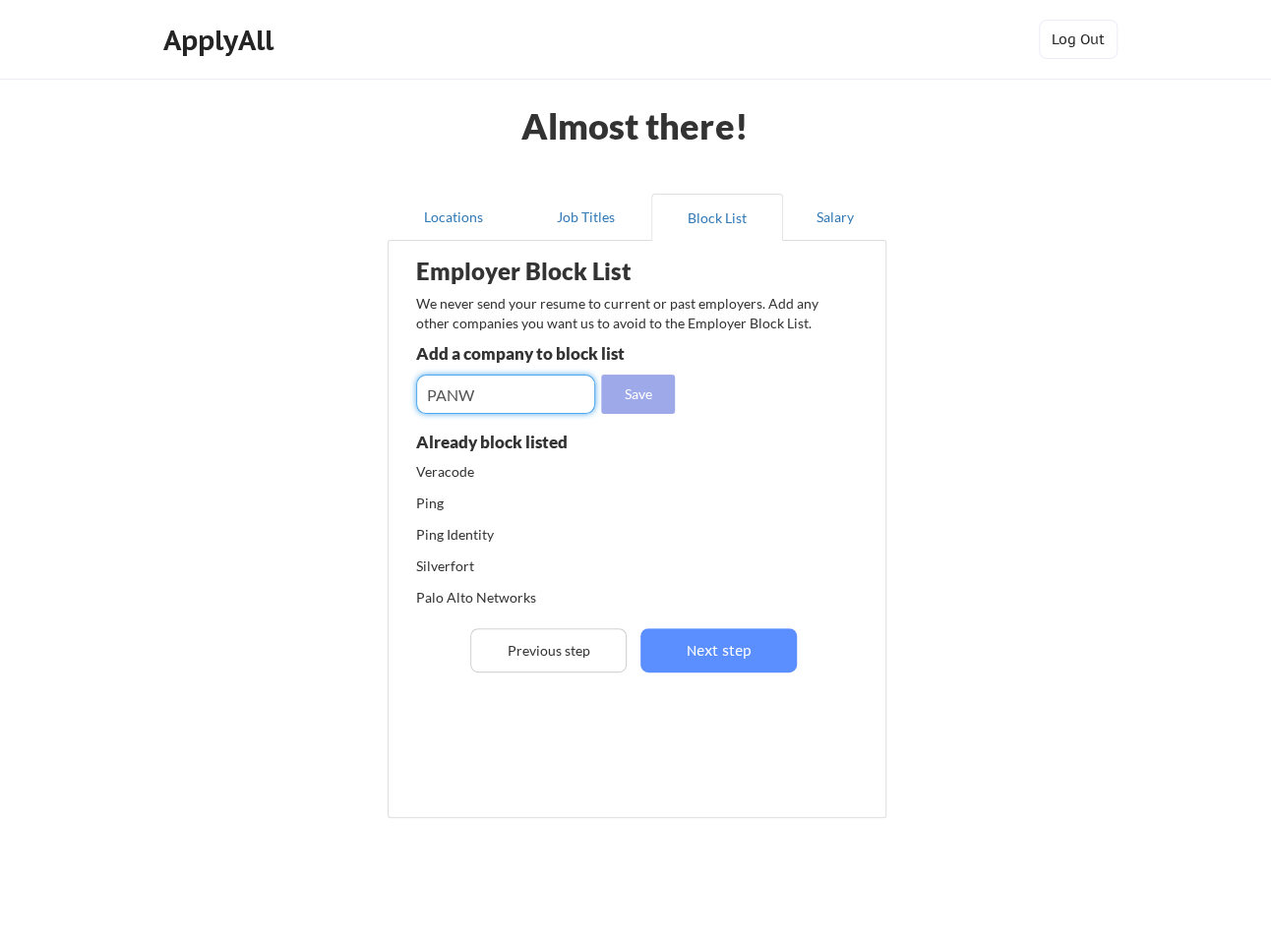
type input "PANW"
click at [659, 395] on button "Save" at bounding box center [638, 394] width 74 height 39
click at [513, 400] on input "input" at bounding box center [505, 394] width 179 height 39
type input "ProofPoint"
click at [656, 405] on button "Save" at bounding box center [638, 394] width 74 height 39
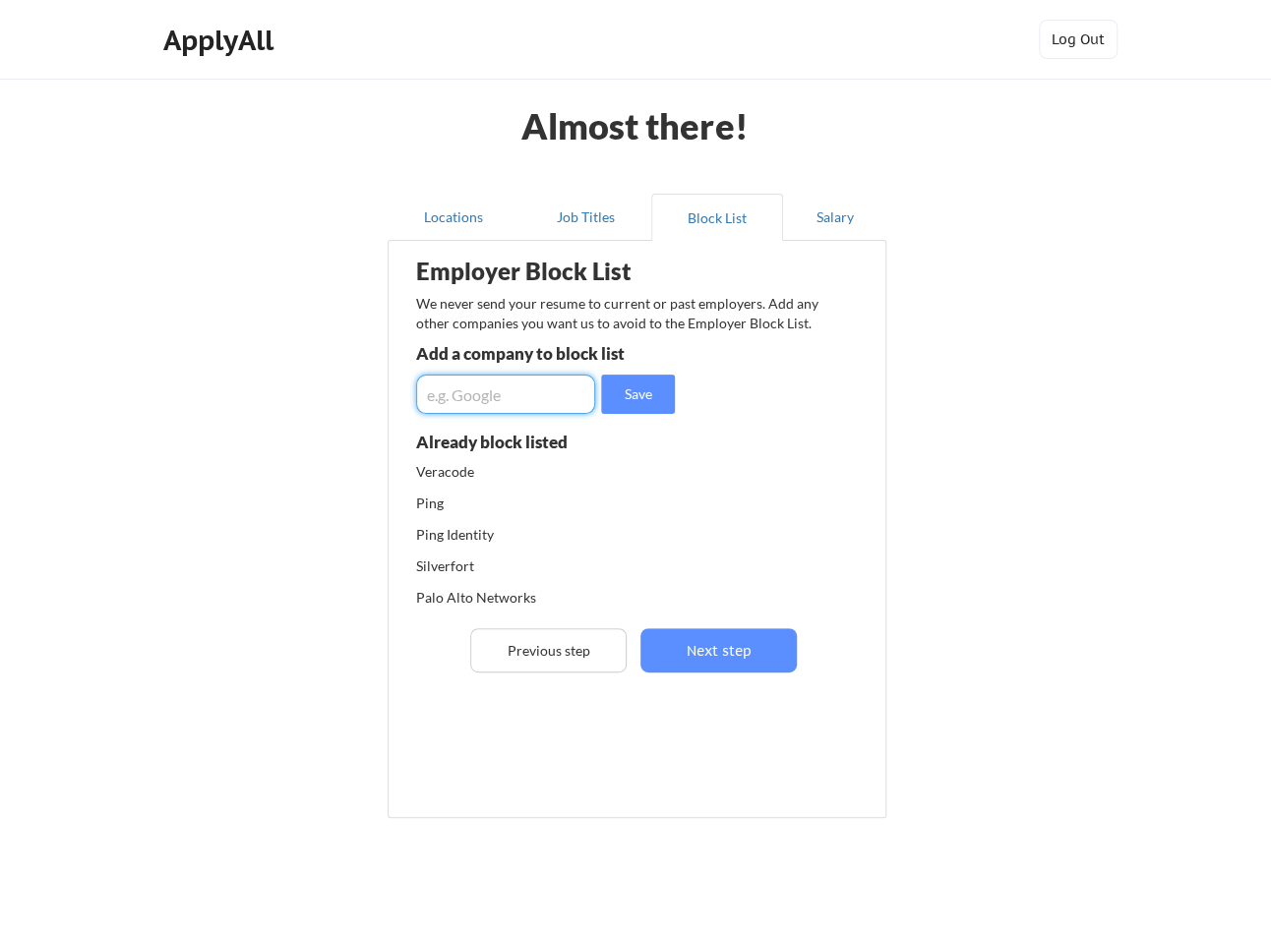
click at [519, 401] on input "input" at bounding box center [505, 394] width 179 height 39
type input "11:59"
click at [637, 399] on button "Save" at bounding box center [638, 394] width 74 height 39
click at [508, 400] on input "input" at bounding box center [505, 394] width 179 height 39
type input "Rackspace"
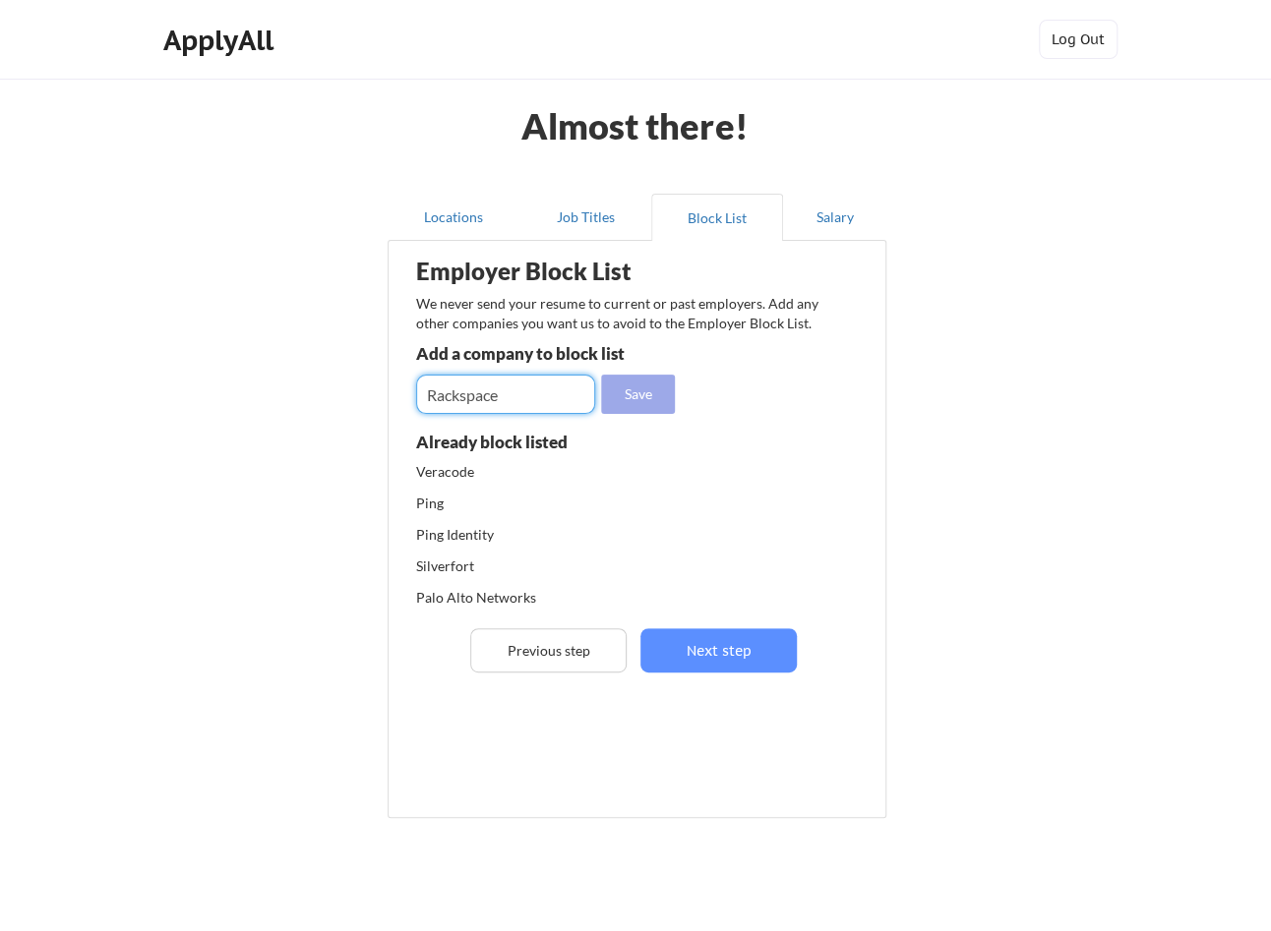
click at [617, 392] on button "Save" at bounding box center [638, 394] width 74 height 39
click at [536, 393] on input "input" at bounding box center [505, 394] width 179 height 39
type input "Crowdstrike"
click at [608, 397] on button "Save" at bounding box center [638, 394] width 74 height 39
click at [497, 399] on input "input" at bounding box center [505, 394] width 179 height 39
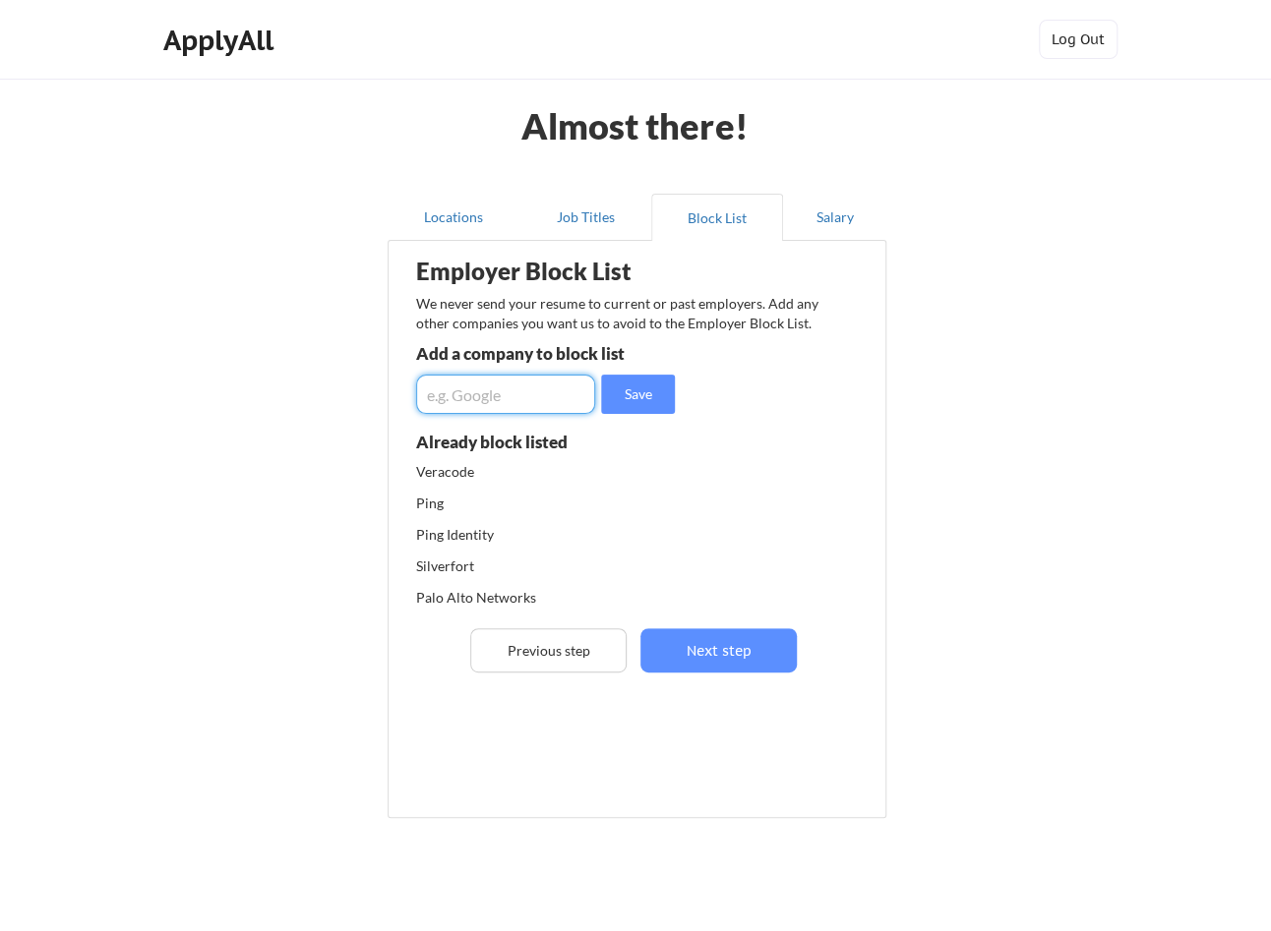
paste input "sentinelone"
click at [428, 391] on input "input" at bounding box center [505, 394] width 179 height 39
type input "Sentinelone"
click at [630, 397] on button "Save" at bounding box center [638, 394] width 74 height 39
click at [516, 407] on input "input" at bounding box center [505, 394] width 179 height 39
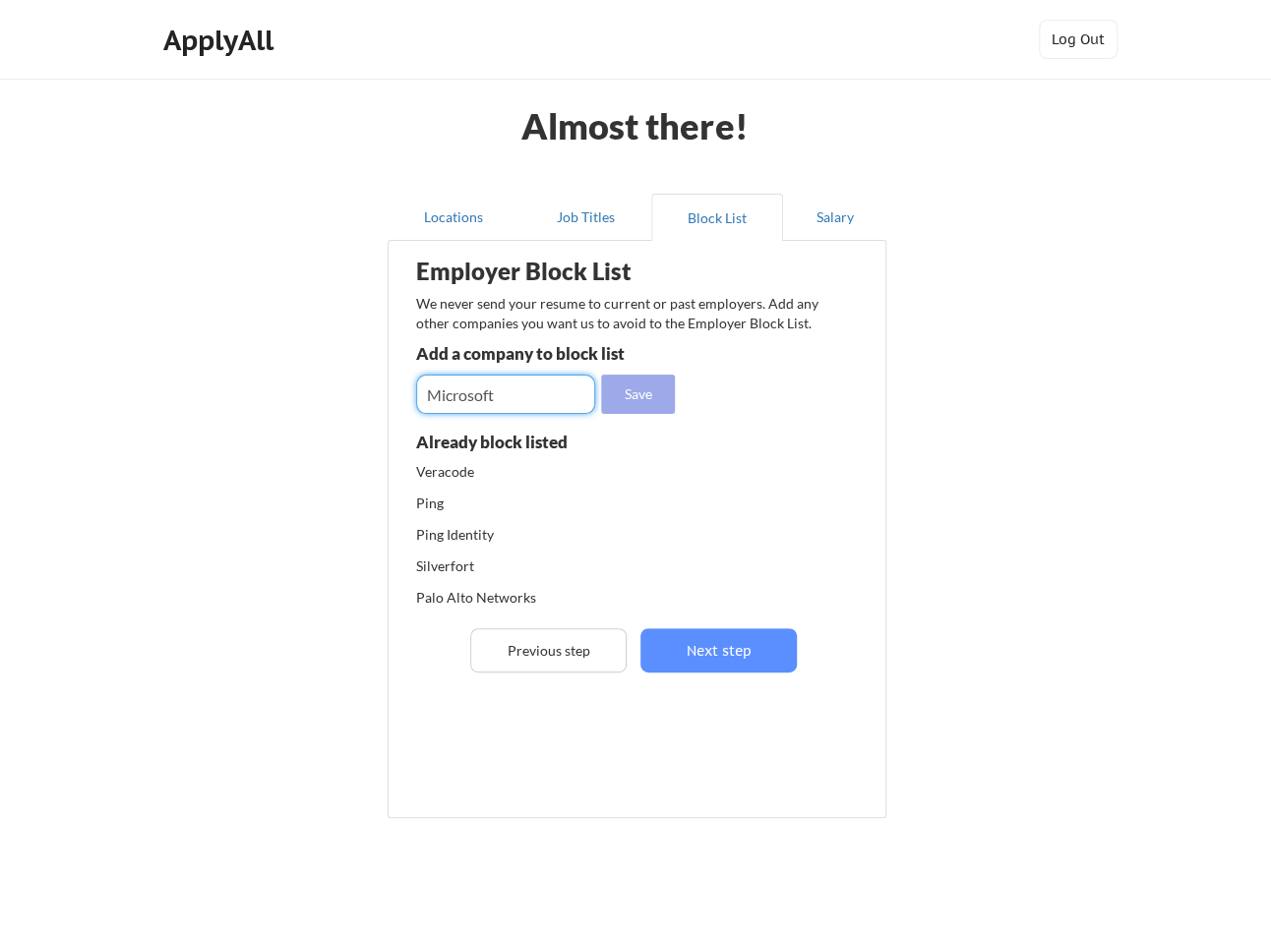
type input "Microsoft"
click at [651, 402] on button "Save" at bounding box center [638, 394] width 74 height 39
click at [559, 401] on input "input" at bounding box center [505, 394] width 179 height 39
type input "Google"
click at [613, 409] on button "Save" at bounding box center [638, 394] width 74 height 39
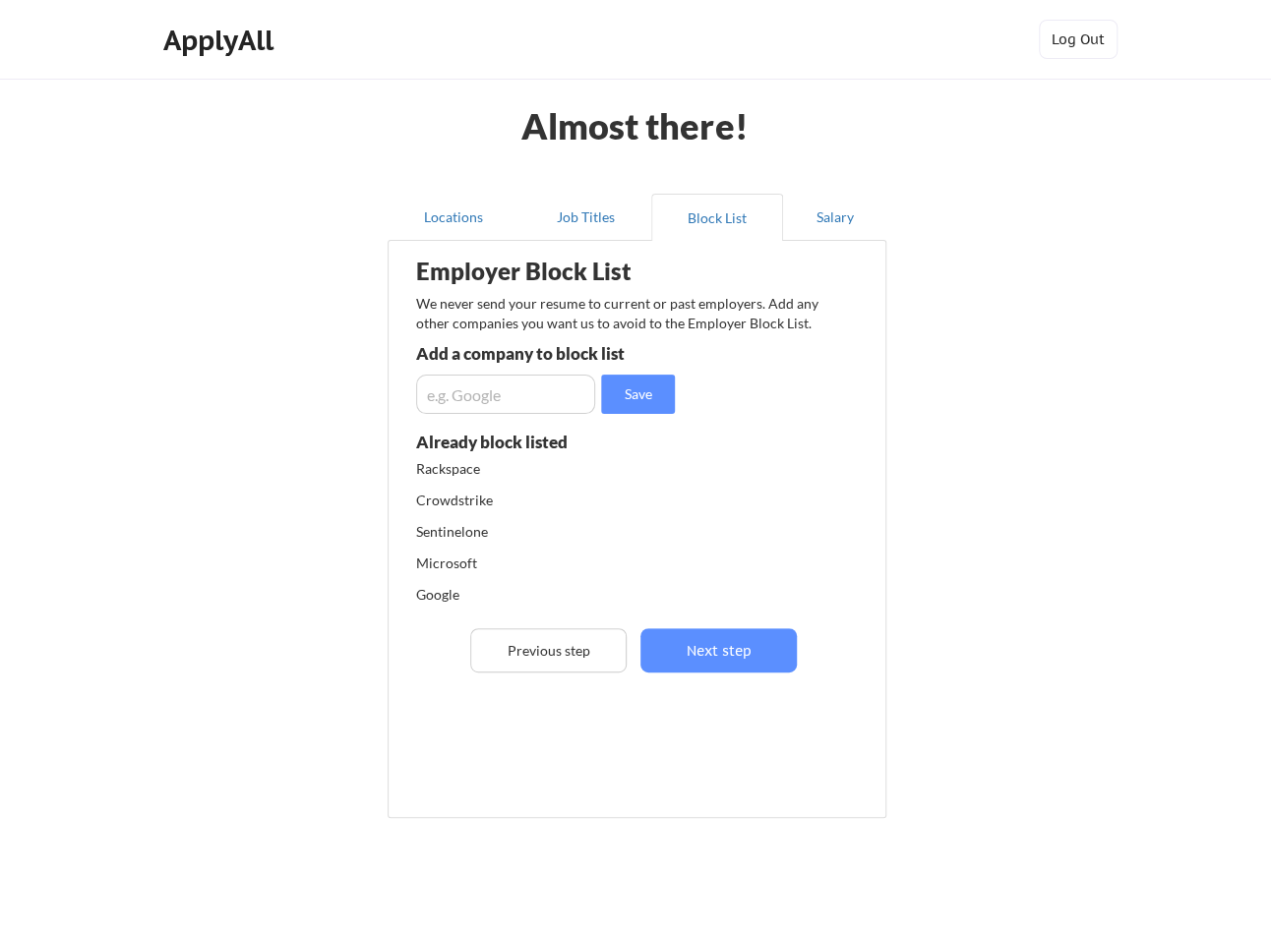
scroll to position [259, 0]
drag, startPoint x: 720, startPoint y: 509, endPoint x: 872, endPoint y: 678, distance: 227.7
click at [872, 678] on div "Employer Block List We never send your resume to current or past employers. Add…" at bounding box center [636, 500] width 477 height 509
click at [495, 396] on input "input" at bounding box center [505, 394] width 179 height 39
type input "Mimecast"
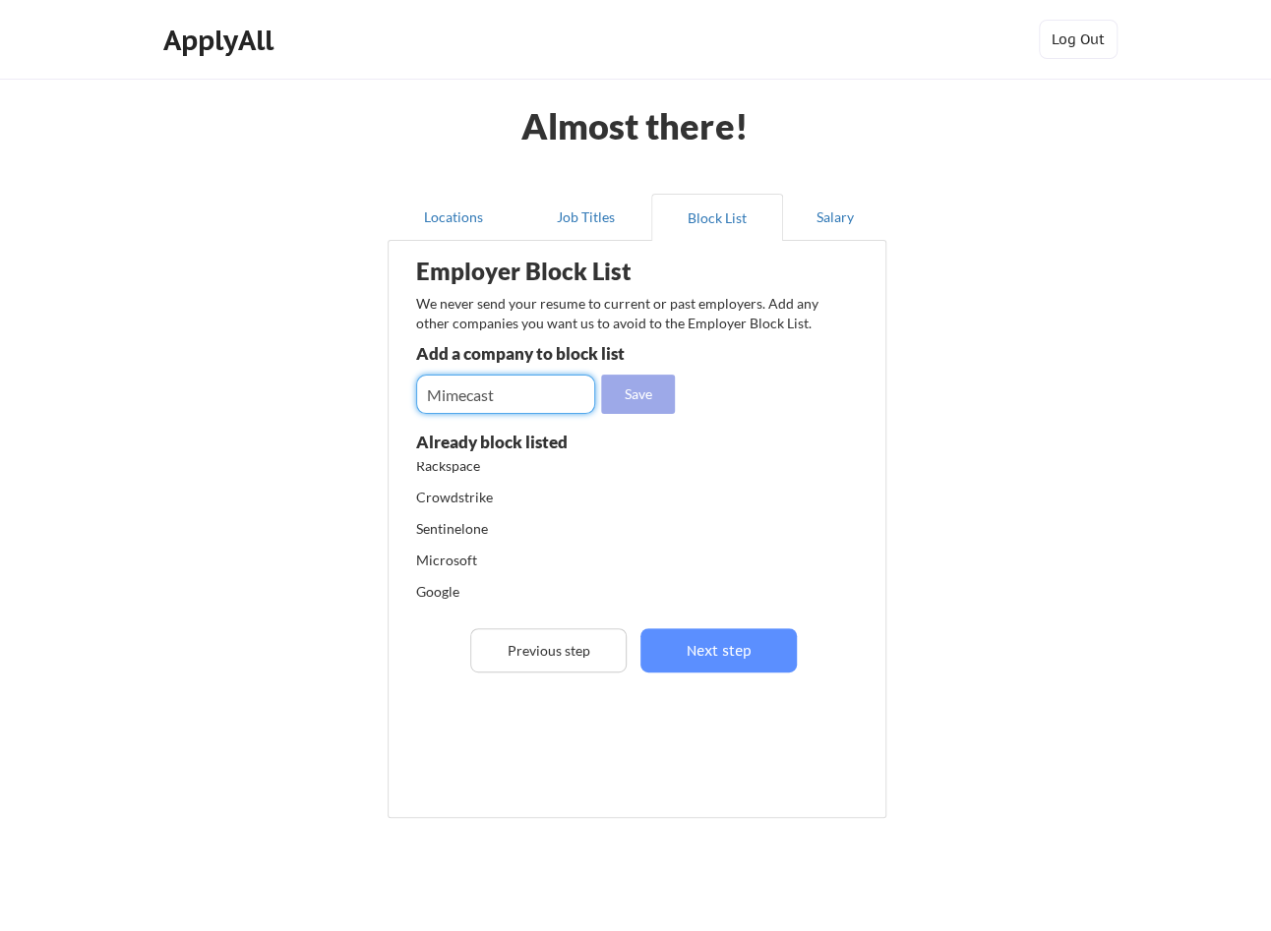
click at [643, 405] on button "Save" at bounding box center [638, 394] width 74 height 39
click at [553, 392] on input "input" at bounding box center [505, 394] width 179 height 39
paste input "CA Technologies"
type input "CA Technologies"
click at [643, 399] on button "Save" at bounding box center [638, 394] width 74 height 39
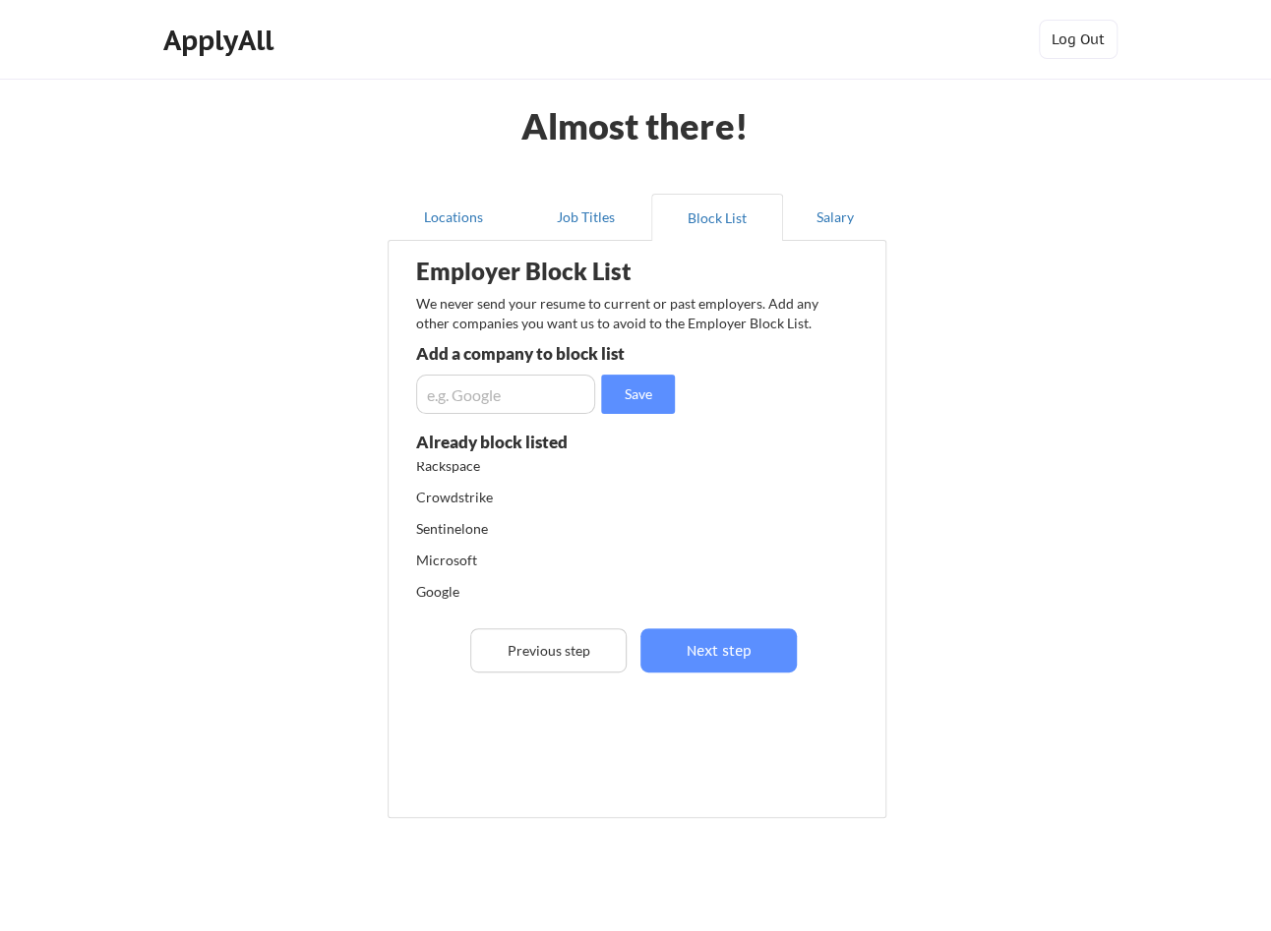
click at [559, 390] on input "input" at bounding box center [505, 394] width 179 height 39
type input "IBM"
click at [634, 395] on button "Save" at bounding box center [638, 394] width 74 height 39
click at [551, 392] on input "input" at bounding box center [505, 394] width 179 height 39
type input "McAfee"
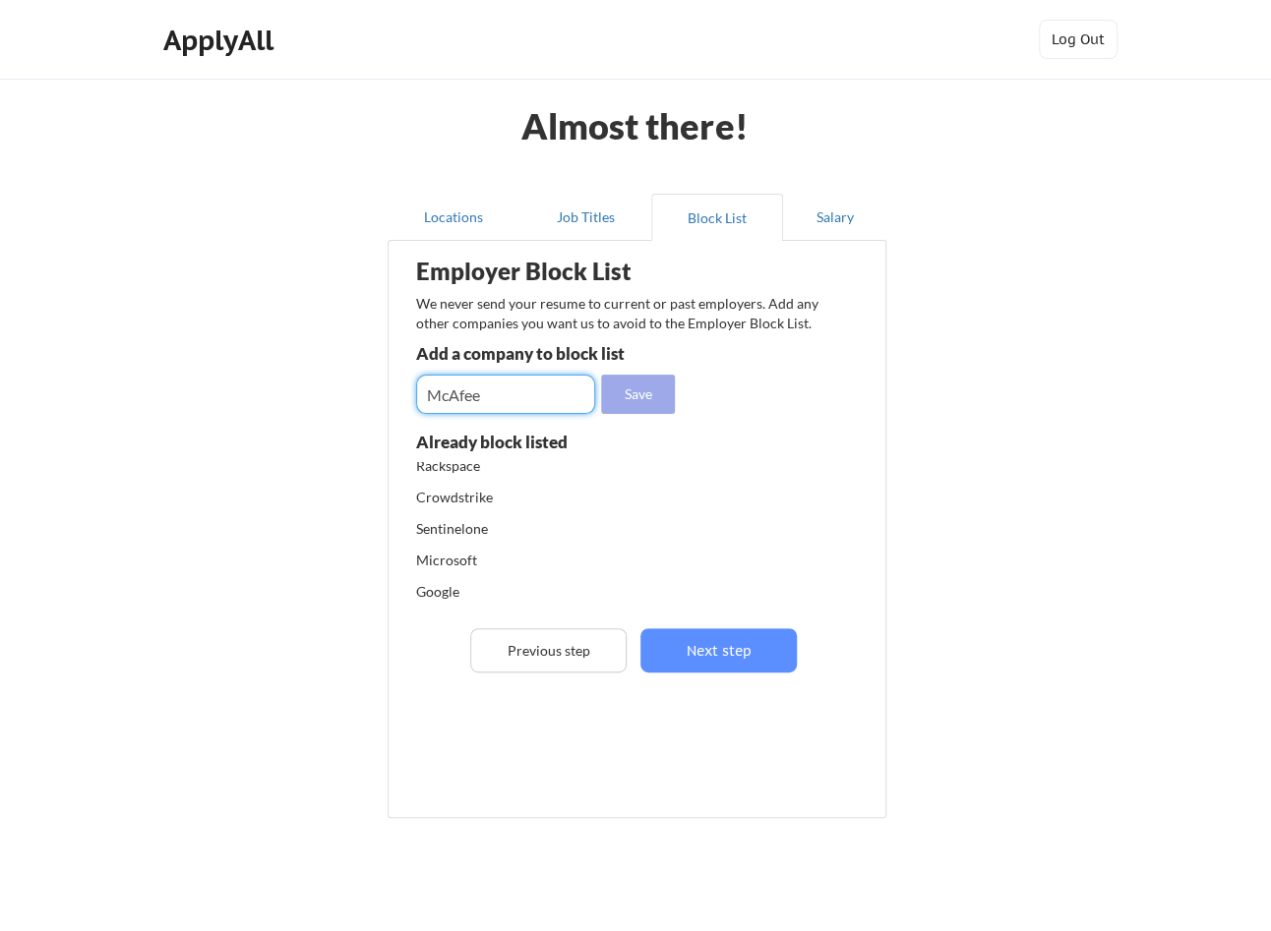
click at [649, 396] on button "Save" at bounding box center [638, 394] width 74 height 39
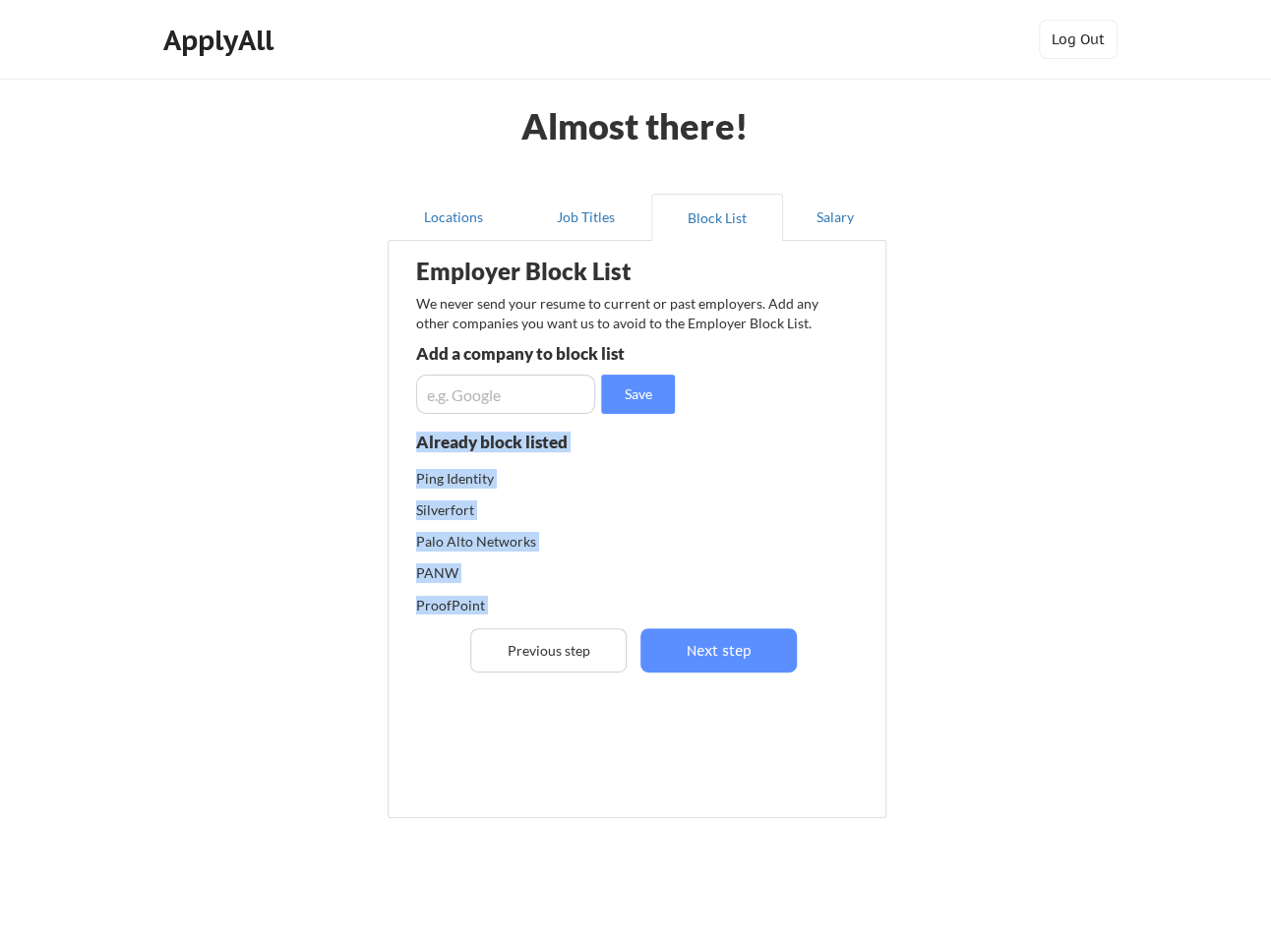
scroll to position [0, 0]
drag, startPoint x: 497, startPoint y: 596, endPoint x: 412, endPoint y: 462, distance: 158.3
click at [412, 462] on div "Employer Block List We never send your resume to current or past employers. Add…" at bounding box center [636, 500] width 477 height 509
copy div "Already block listed Veracode Ping Ping Identity Silverfort Palo Alto Networks …"
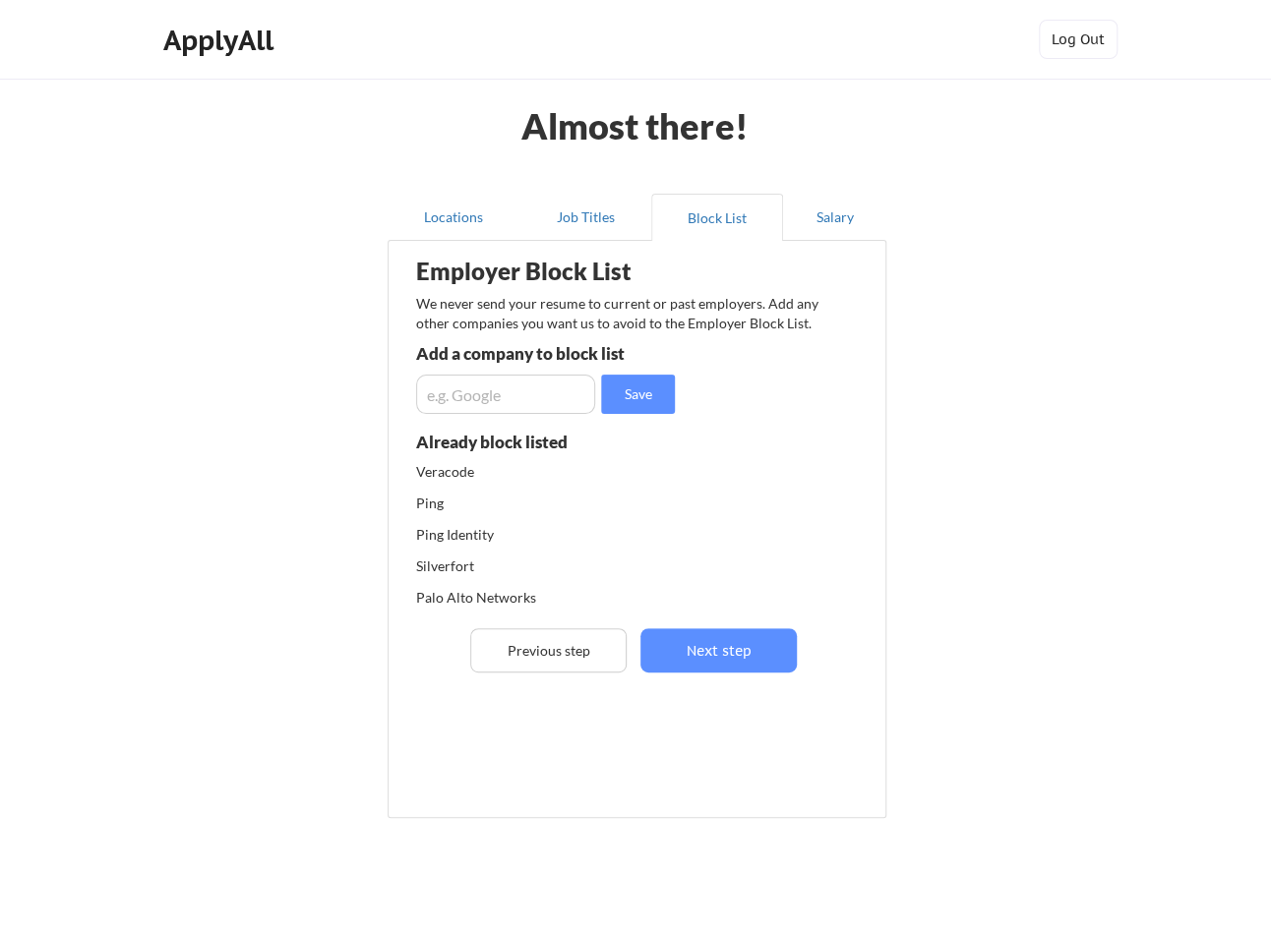
click at [561, 405] on input "input" at bounding box center [505, 394] width 179 height 39
type input "Dell"
click at [640, 404] on button "Save" at bounding box center [638, 394] width 74 height 39
click at [492, 397] on input "input" at bounding box center [505, 394] width 179 height 39
type input "Secureworks"
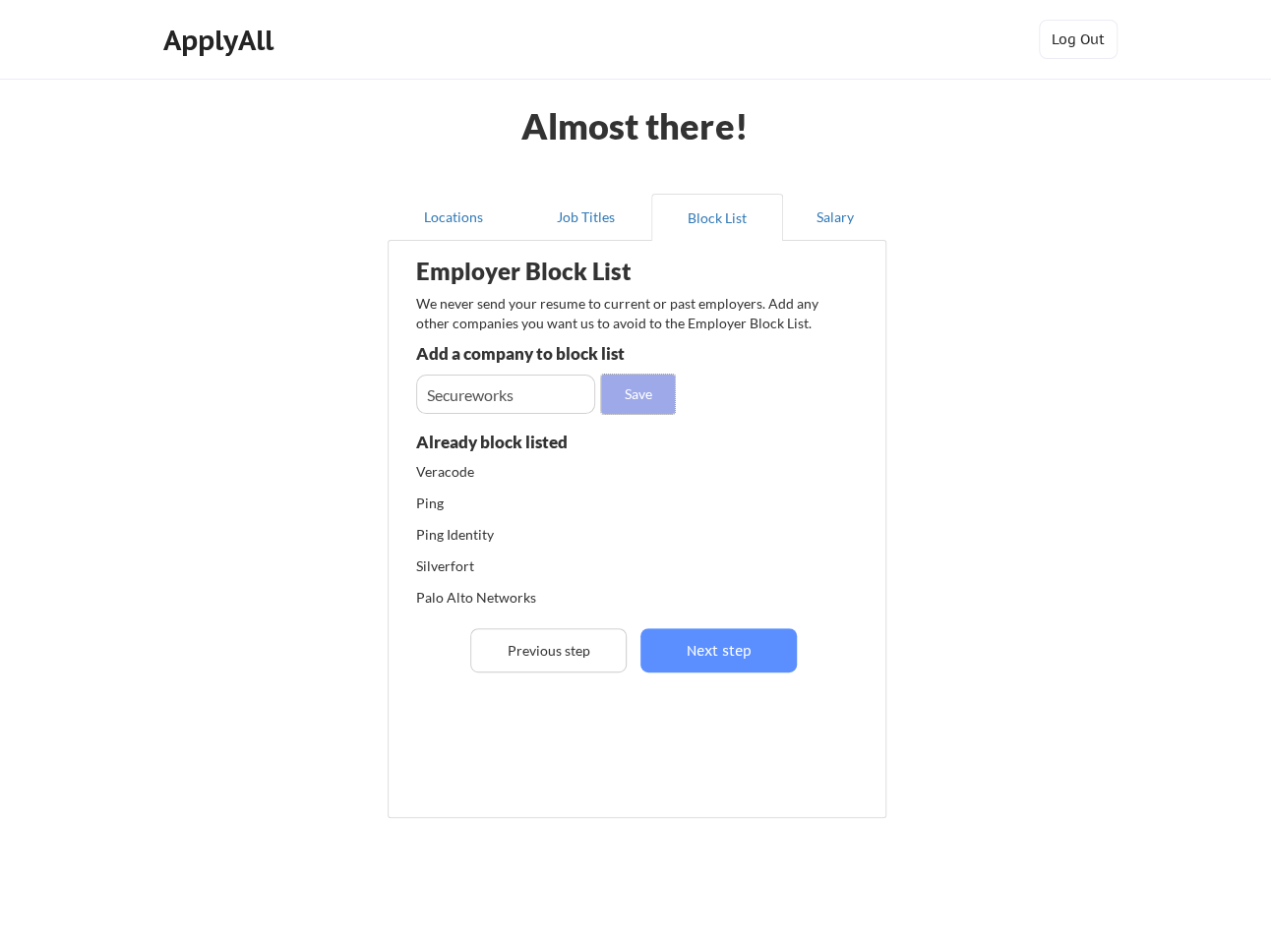
click at [638, 399] on button "Save" at bounding box center [638, 394] width 74 height 39
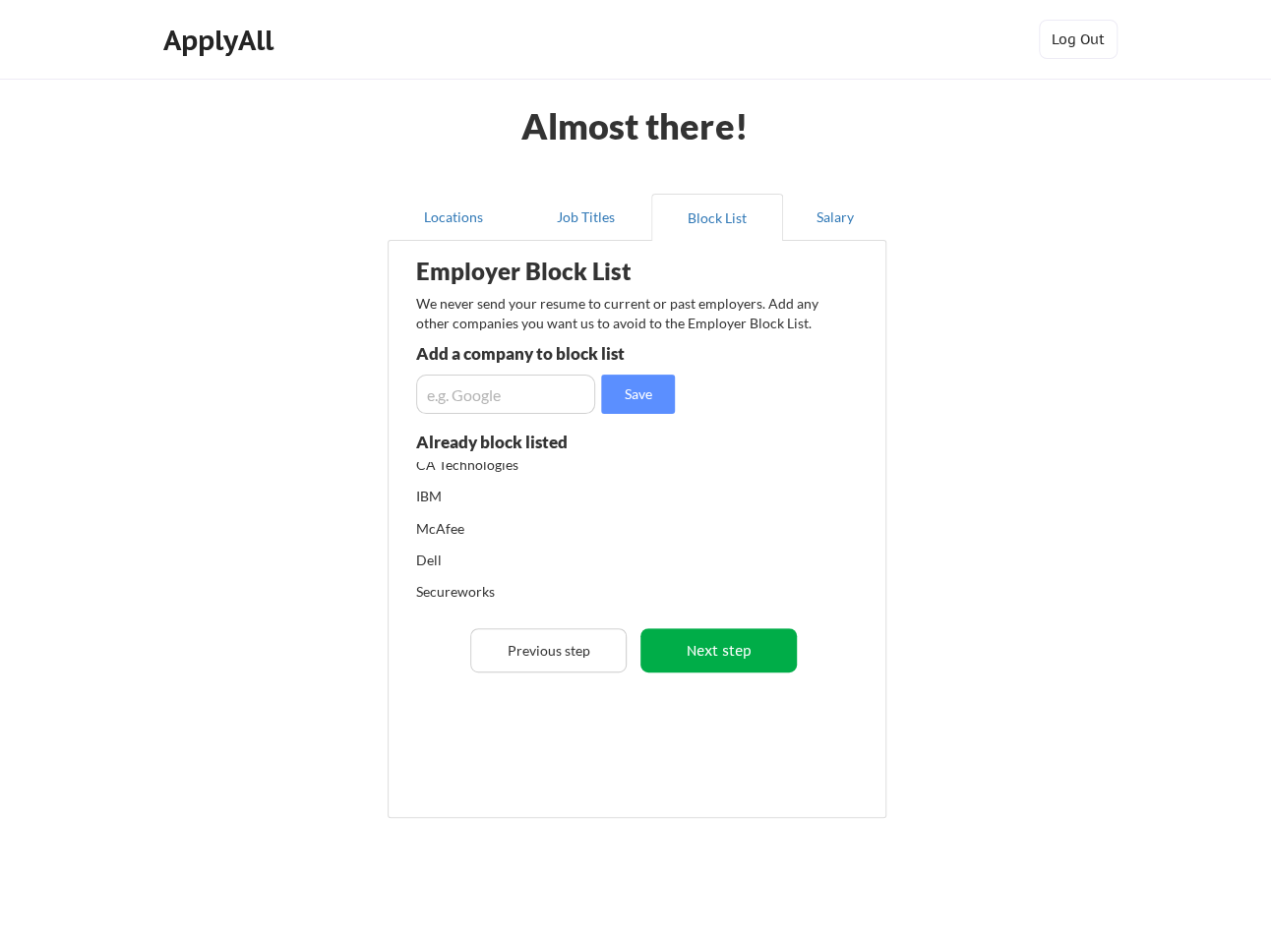
click at [701, 645] on button "Next step" at bounding box center [718, 651] width 156 height 44
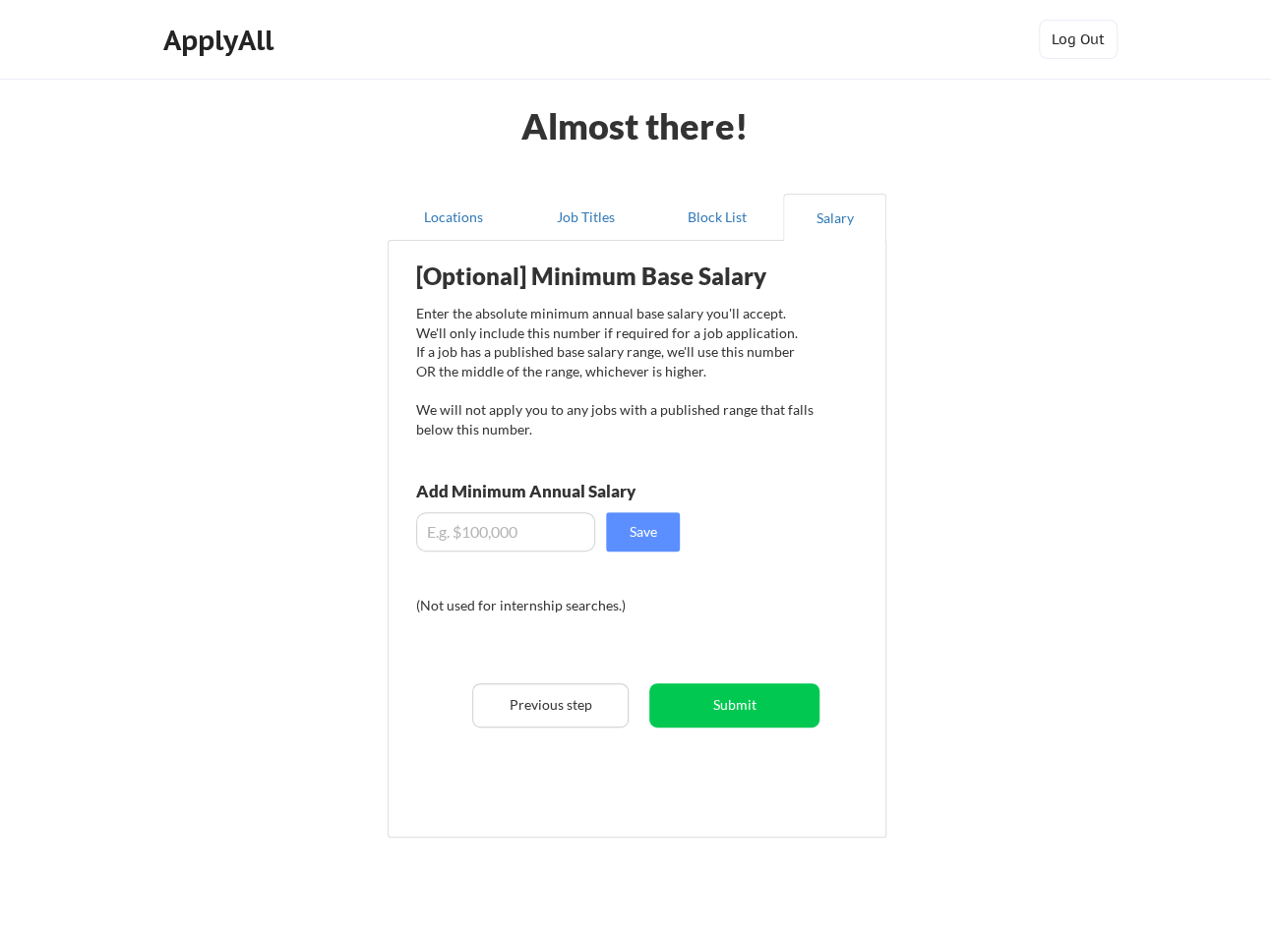
click at [526, 532] on input "input" at bounding box center [505, 531] width 179 height 39
type input "$120,000"
click at [637, 534] on button "Save" at bounding box center [643, 531] width 74 height 39
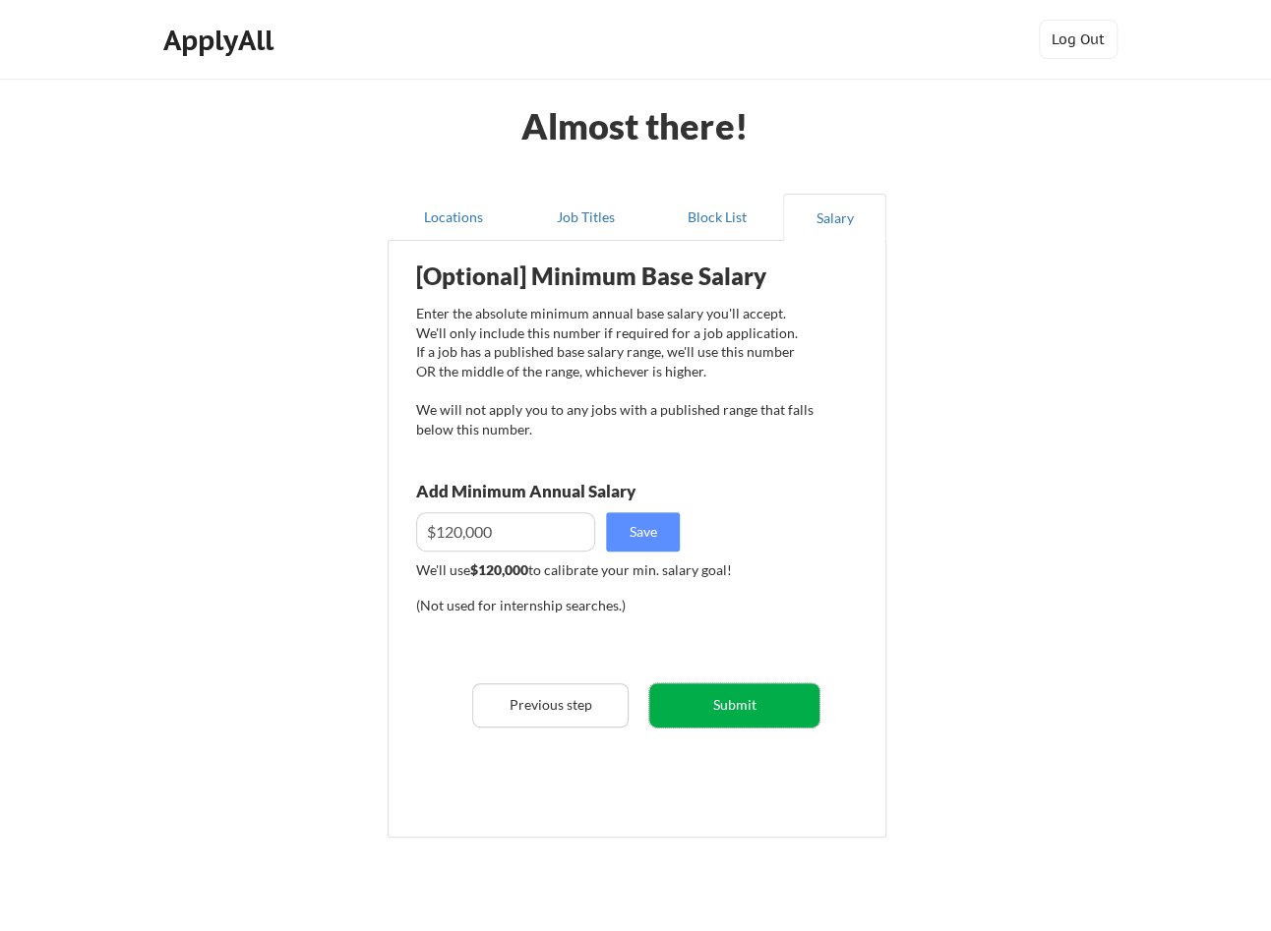
click at [702, 705] on button "Submit" at bounding box center [734, 706] width 170 height 44
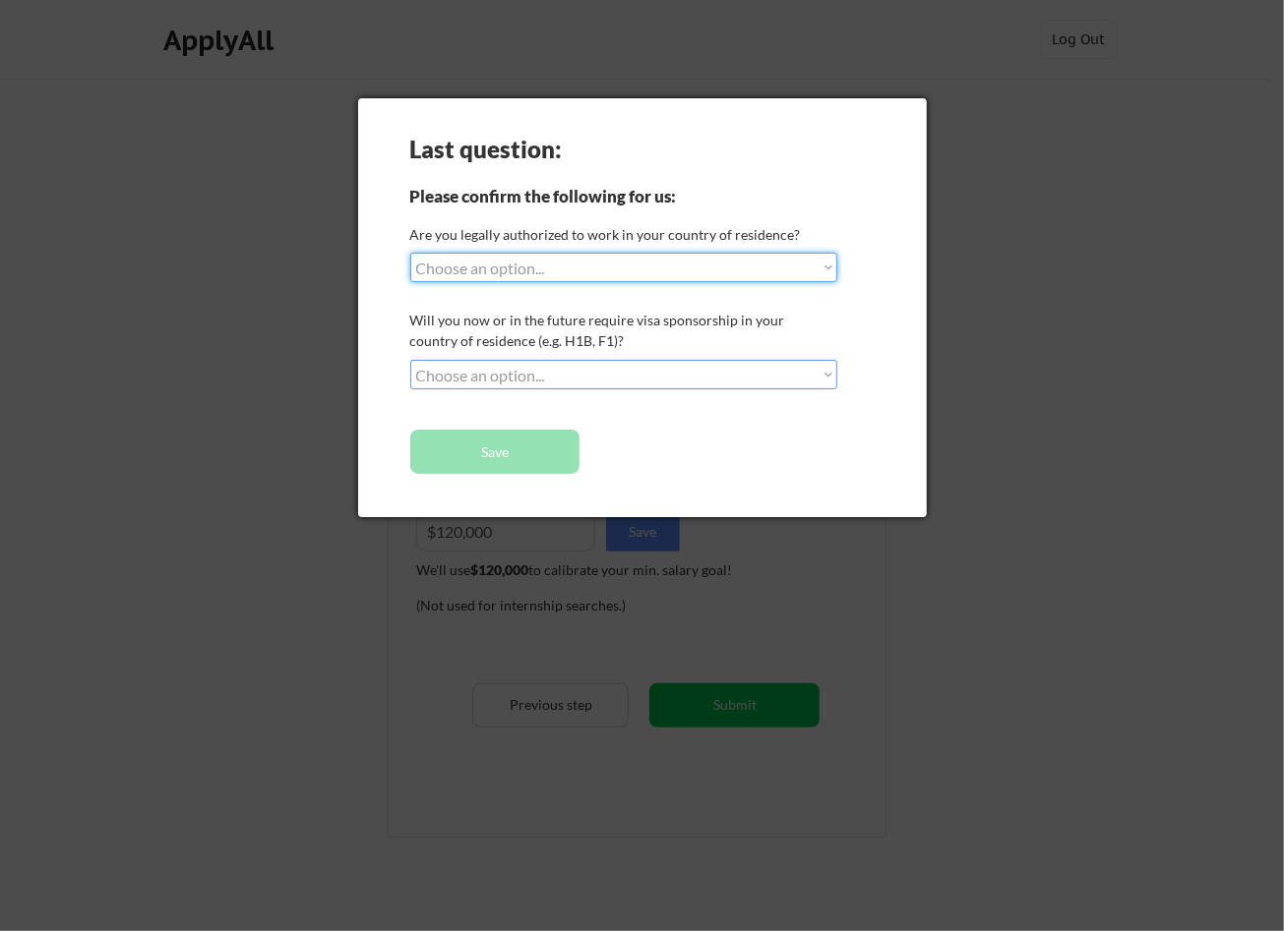
click at [632, 263] on select "Choose an option... Yes, I am a US Citizen Yes, I am a Canadian Citizen Yes, I …" at bounding box center [624, 268] width 428 height 30
select select ""yes__i_am_a_us_citizen""
click at [410, 253] on select "Choose an option... Yes, I am a US Citizen Yes, I am a Canadian Citizen Yes, I …" at bounding box center [624, 268] width 428 height 30
click at [619, 373] on select "Choose an option... No, I will not need sponsorship Yes, I will need sponsorship" at bounding box center [624, 375] width 428 height 30
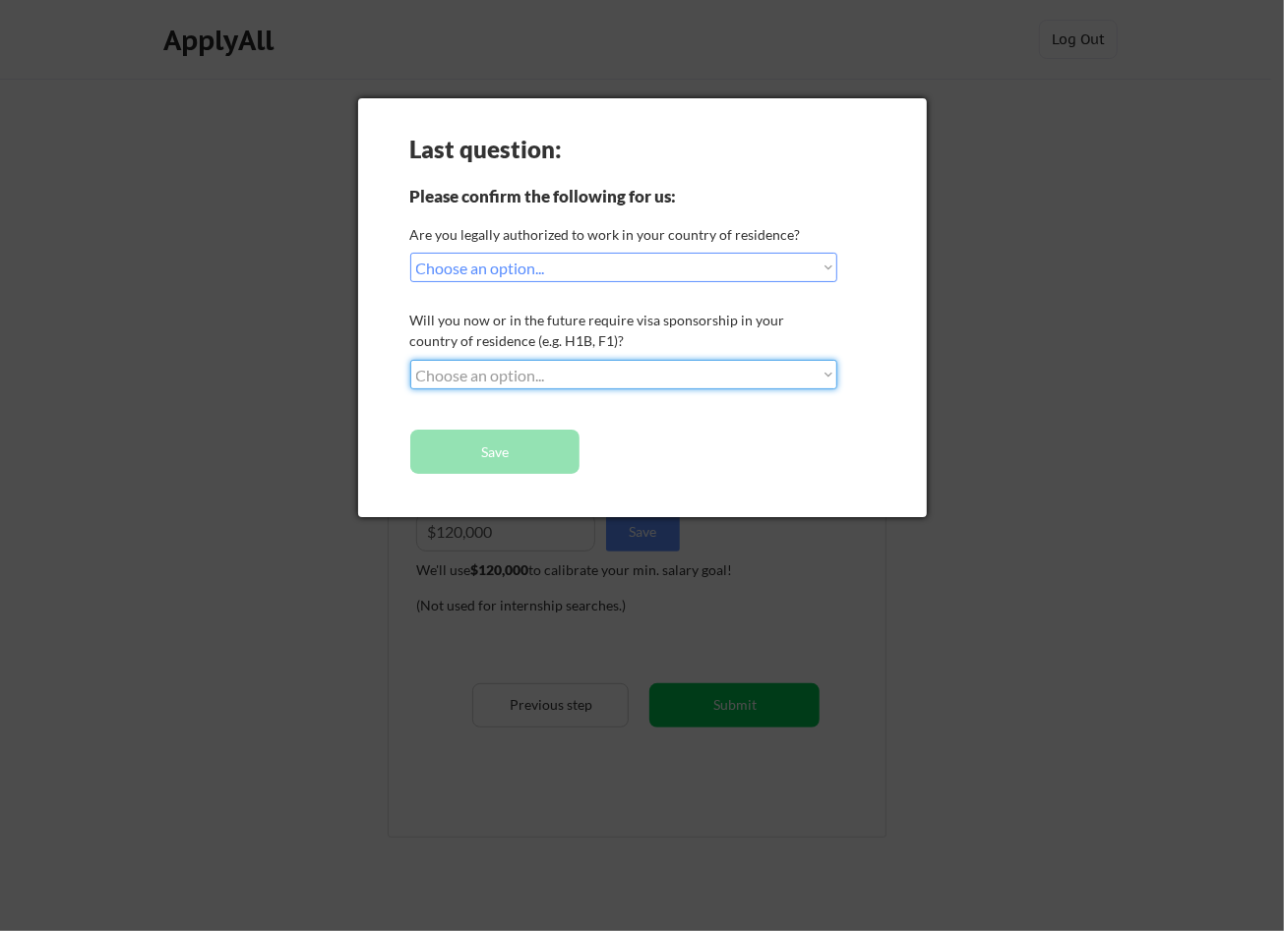
select select ""no__i_will_not_need_sponsorship""
click at [410, 360] on select "Choose an option... No, I will not need sponsorship Yes, I will need sponsorship" at bounding box center [624, 375] width 428 height 30
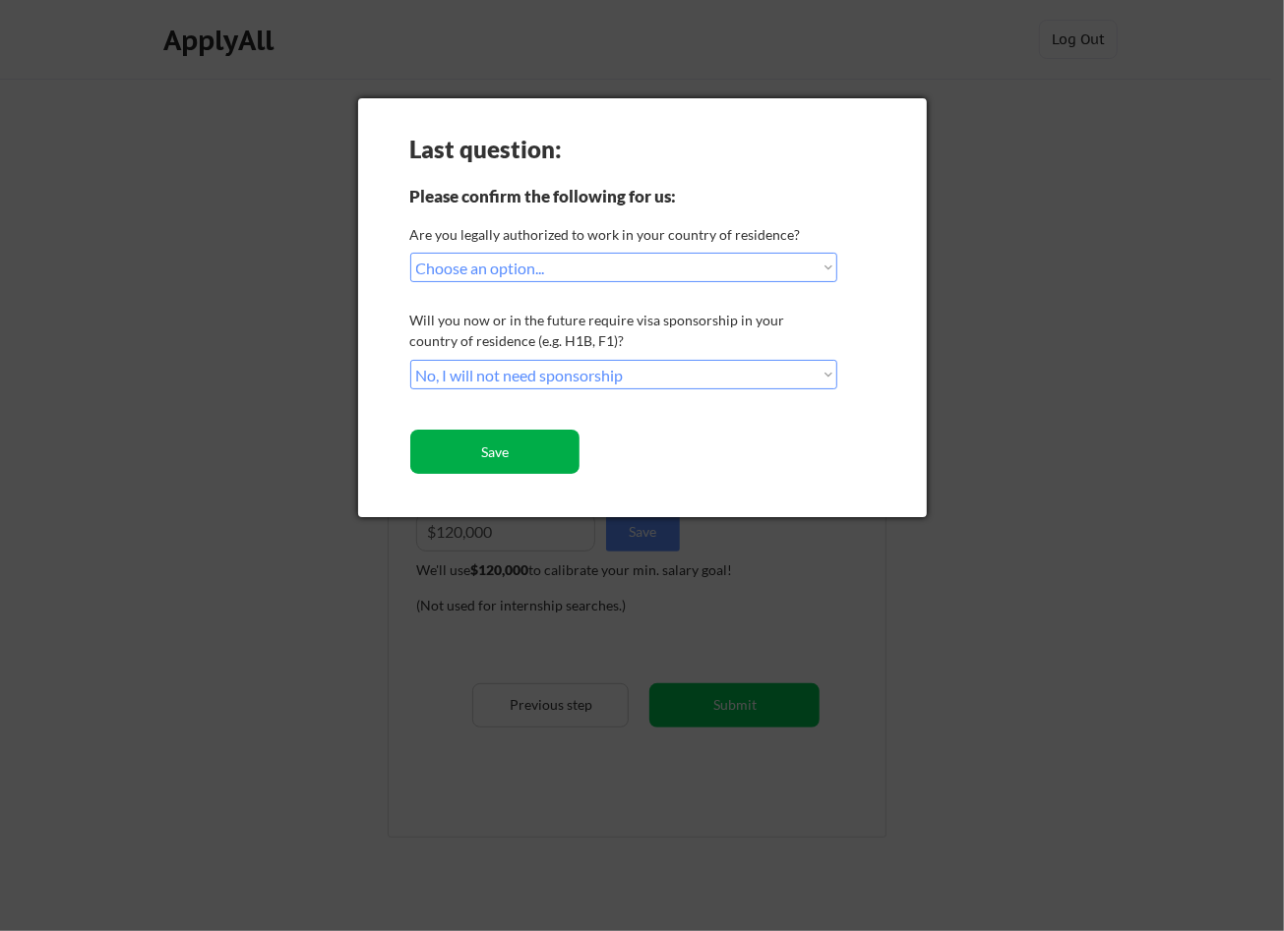
click at [525, 448] on button "Save" at bounding box center [495, 452] width 170 height 44
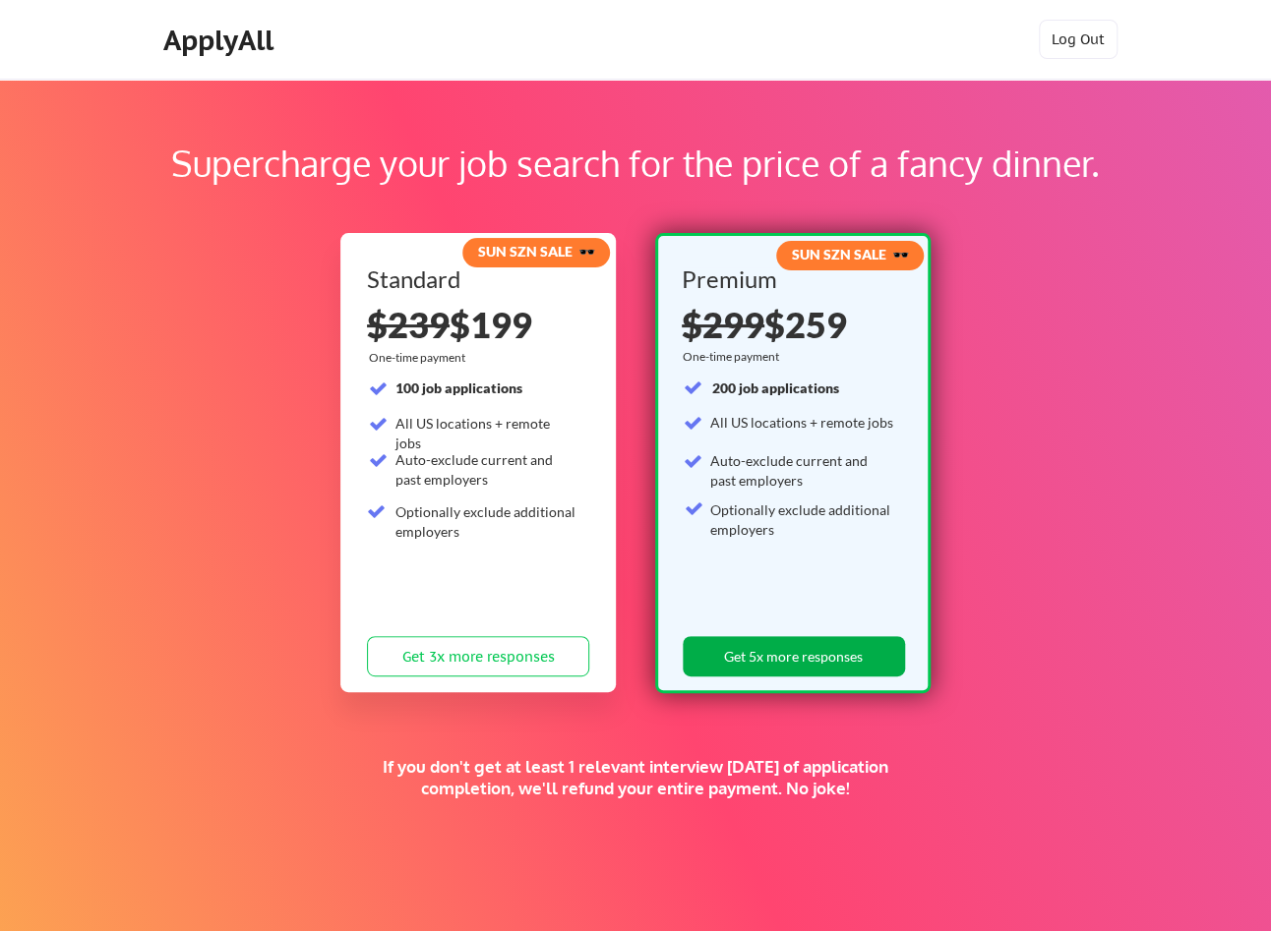
click at [801, 663] on button "Get 5x more responses" at bounding box center [794, 656] width 222 height 40
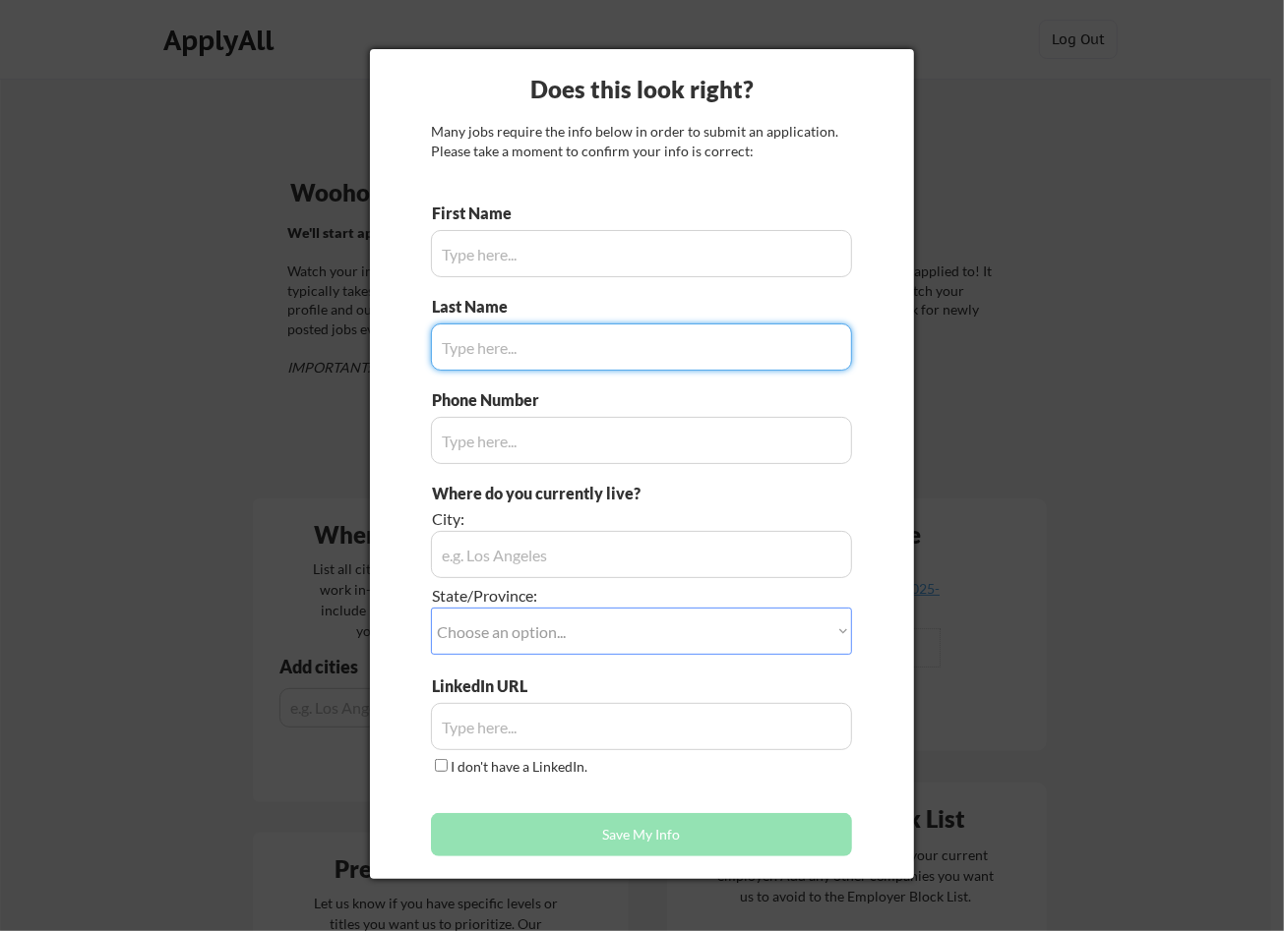
type input "[PERSON_NAME]"
type input "[PHONE_NUMBER]"
type input "PLAN O , [GEOGRAPHIC_DATA]"
type input "[PERSON_NAME]"
click at [571, 631] on select "Choose an option... Other/Not Applicable [US_STATE] [US_STATE] [GEOGRAPHIC_DATA…" at bounding box center [641, 631] width 421 height 47
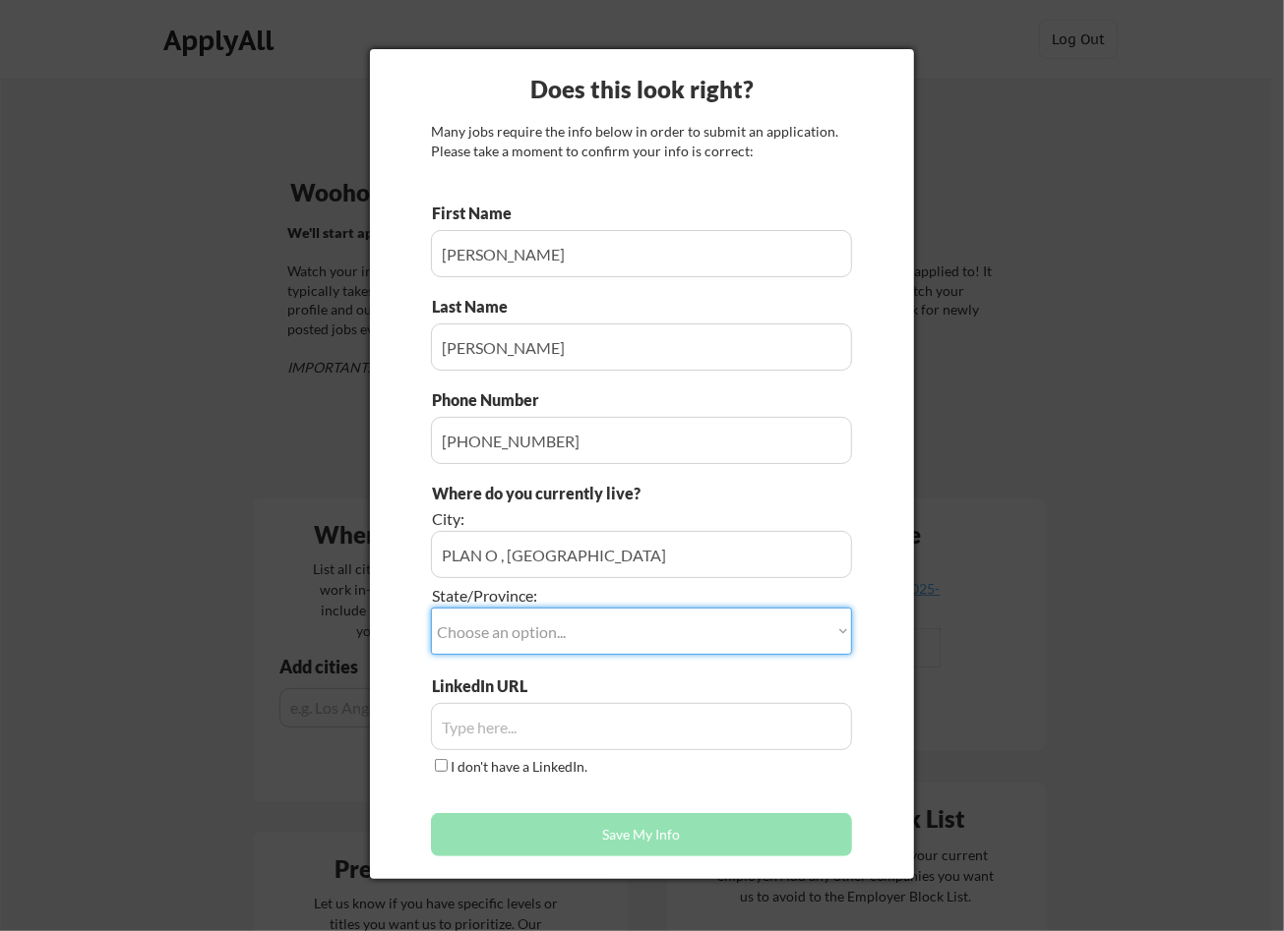
select select ""[US_STATE]""
click at [431, 608] on select "Choose an option... Other/Not Applicable [US_STATE] [US_STATE] [GEOGRAPHIC_DATA…" at bounding box center [641, 631] width 421 height 47
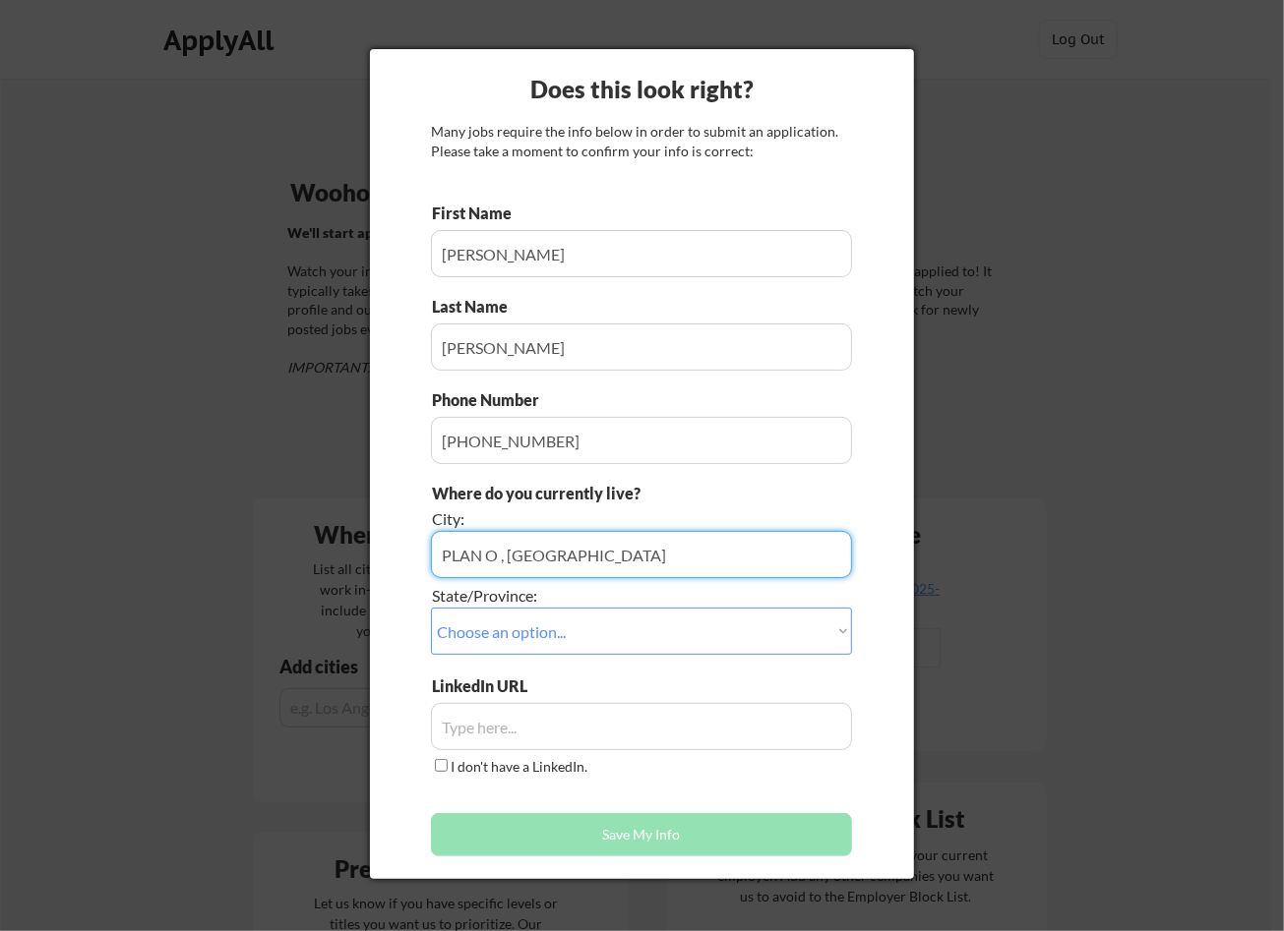
click at [575, 541] on input "input" at bounding box center [641, 554] width 421 height 47
type input "PLANO"
click at [402, 500] on div "Does this look right? Many jobs require the info below in order to submit an ap…" at bounding box center [642, 464] width 544 height 830
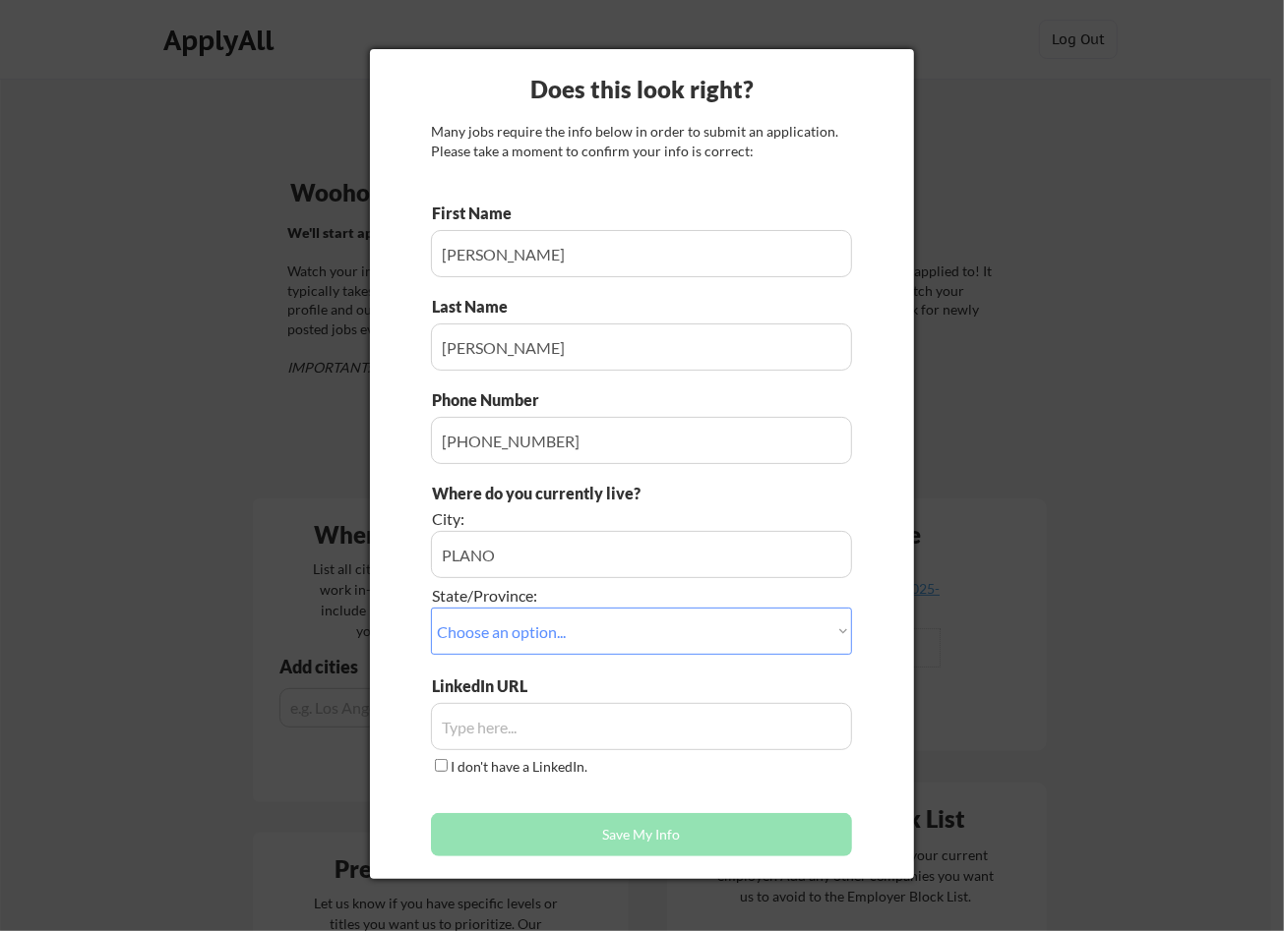
click at [508, 725] on input "input" at bounding box center [641, 726] width 421 height 47
paste input "[URL][DOMAIN_NAME]"
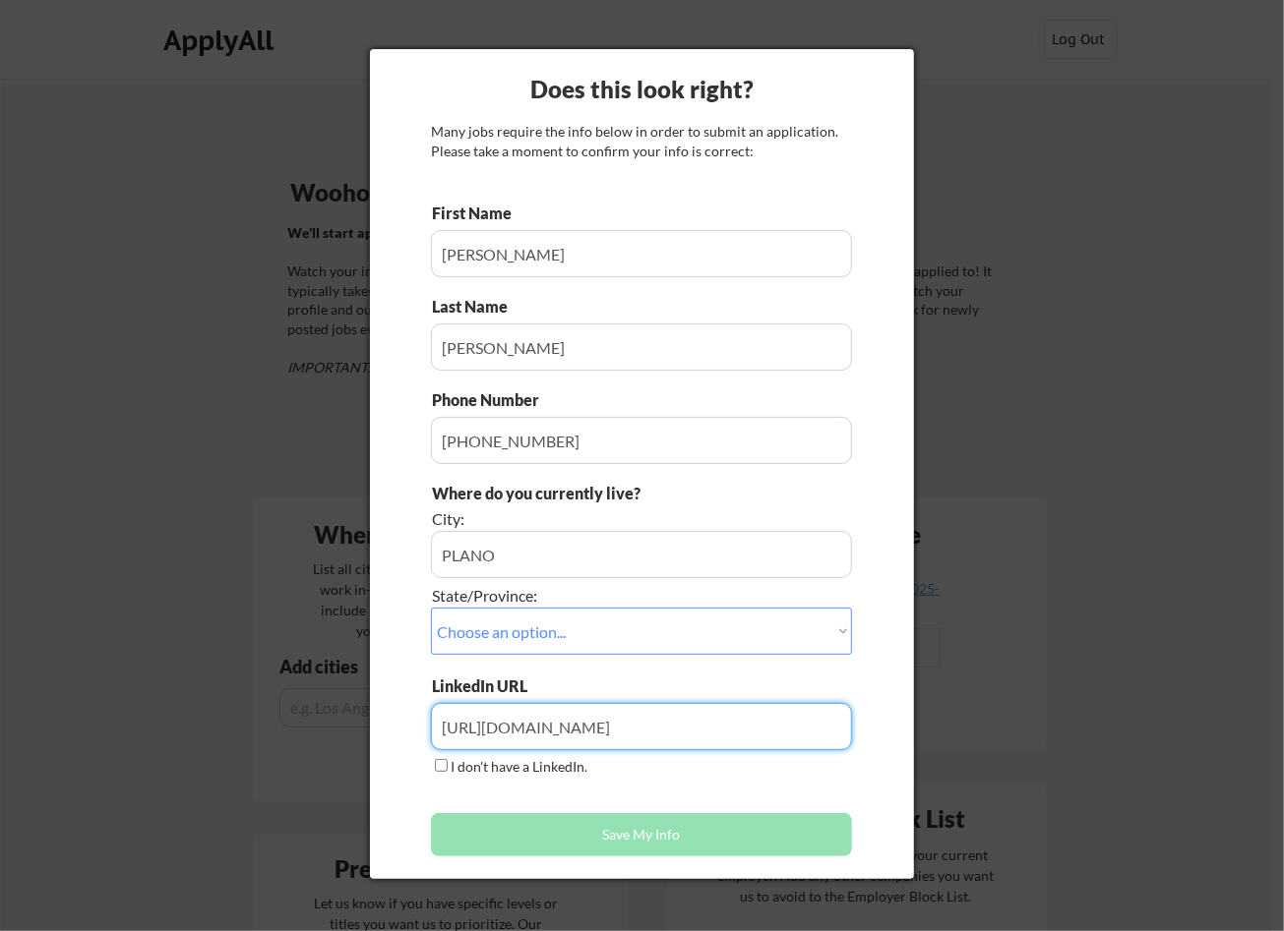
type input "[URL][DOMAIN_NAME]"
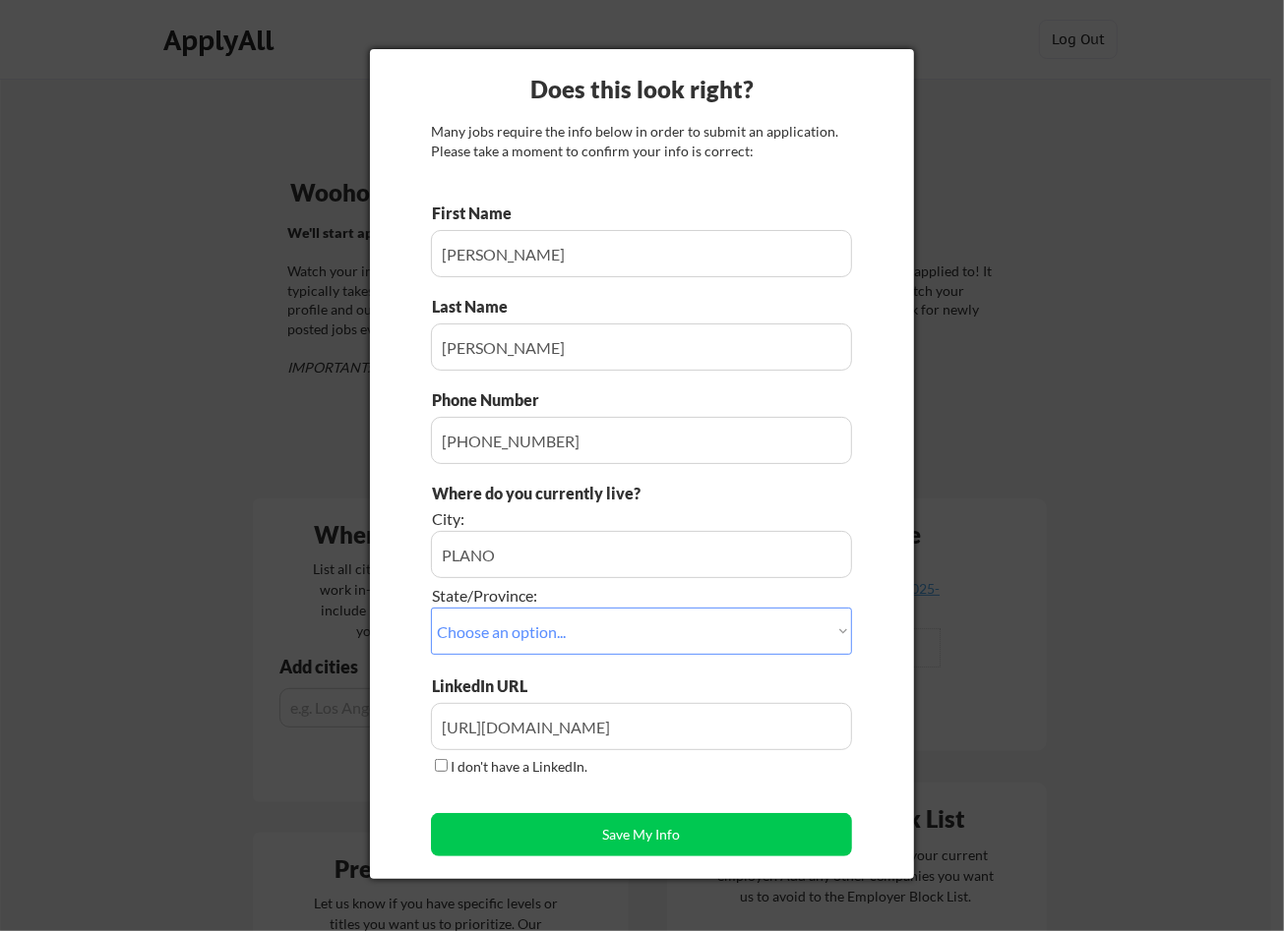
click at [540, 793] on div "First Name Last Name Phone Number Where do you currently live? City: State/Prov…" at bounding box center [641, 535] width 421 height 664
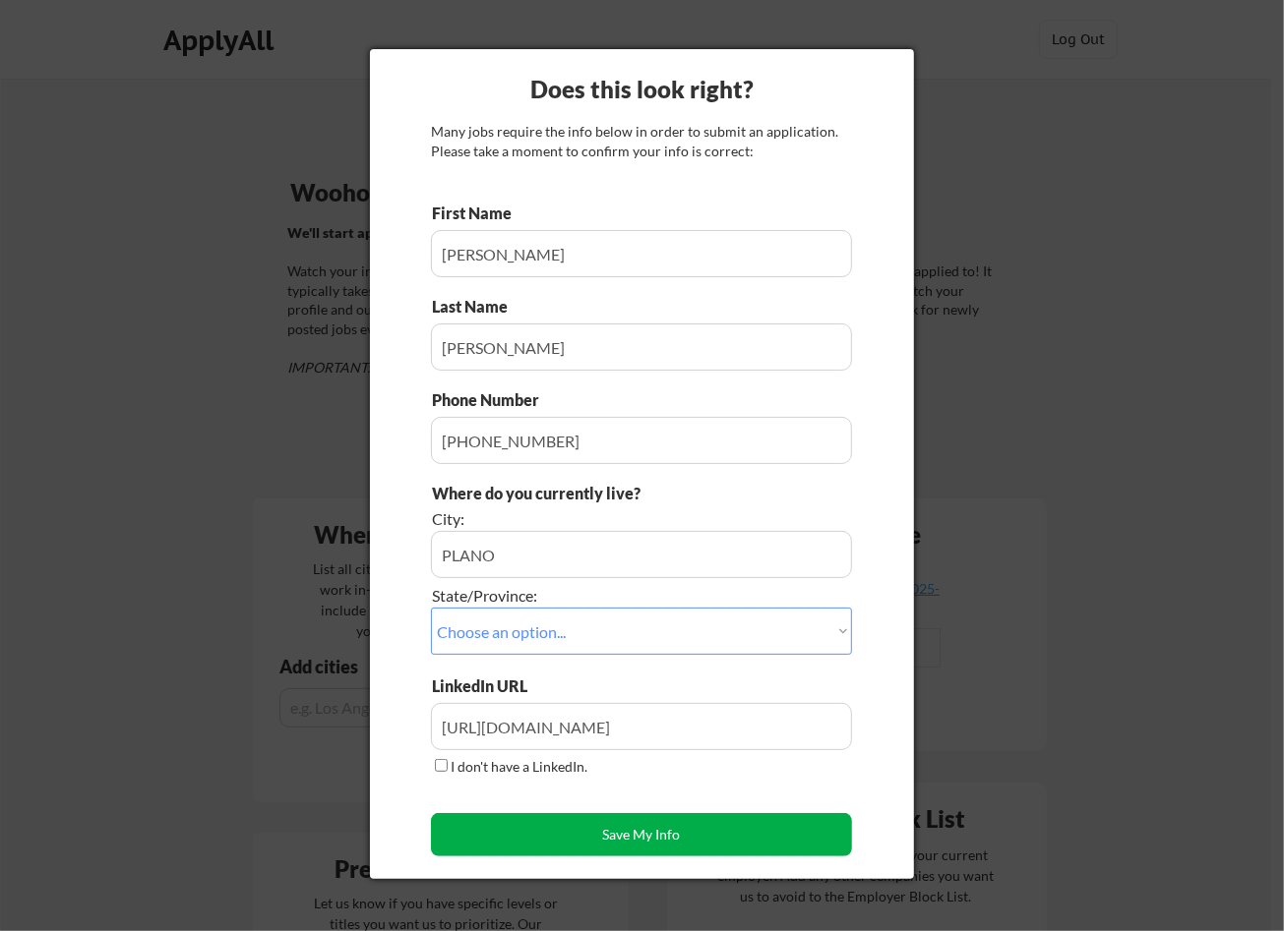
click at [659, 825] on button "Save My Info" at bounding box center [641, 834] width 421 height 43
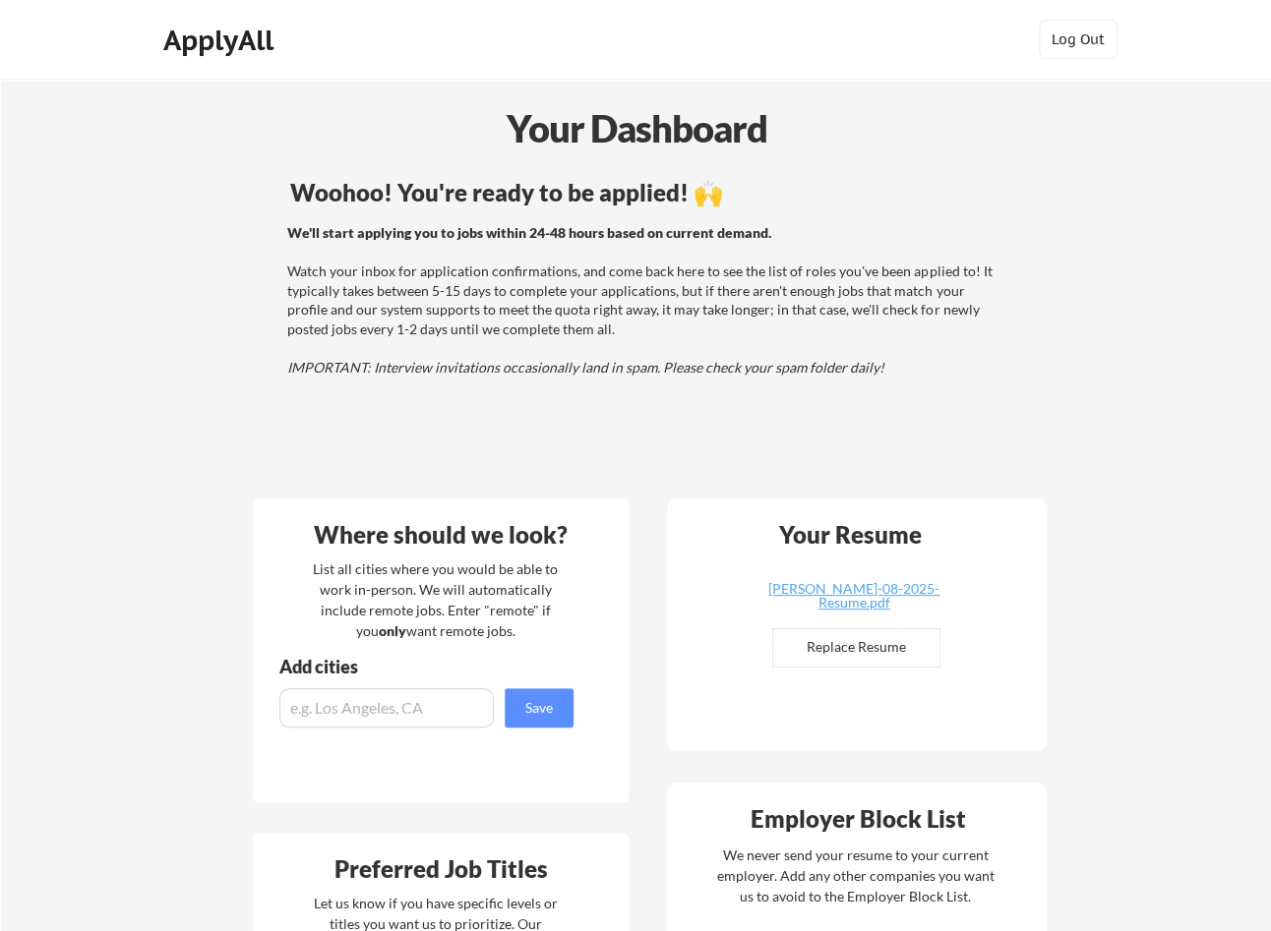
click at [349, 703] on input "input" at bounding box center [386, 708] width 214 height 39
type input "remote"
click at [517, 710] on button "Save" at bounding box center [539, 708] width 69 height 39
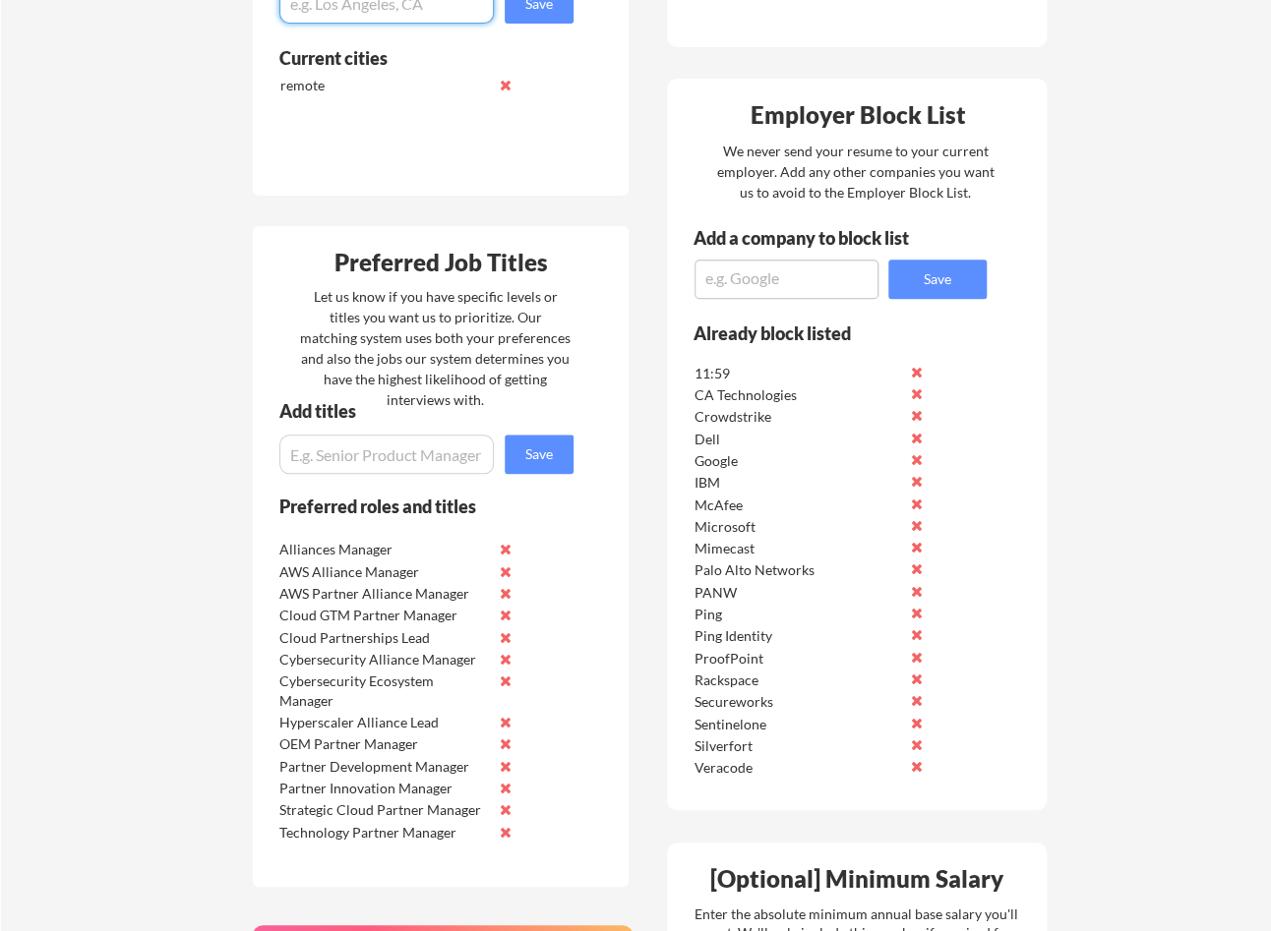
scroll to position [708, 0]
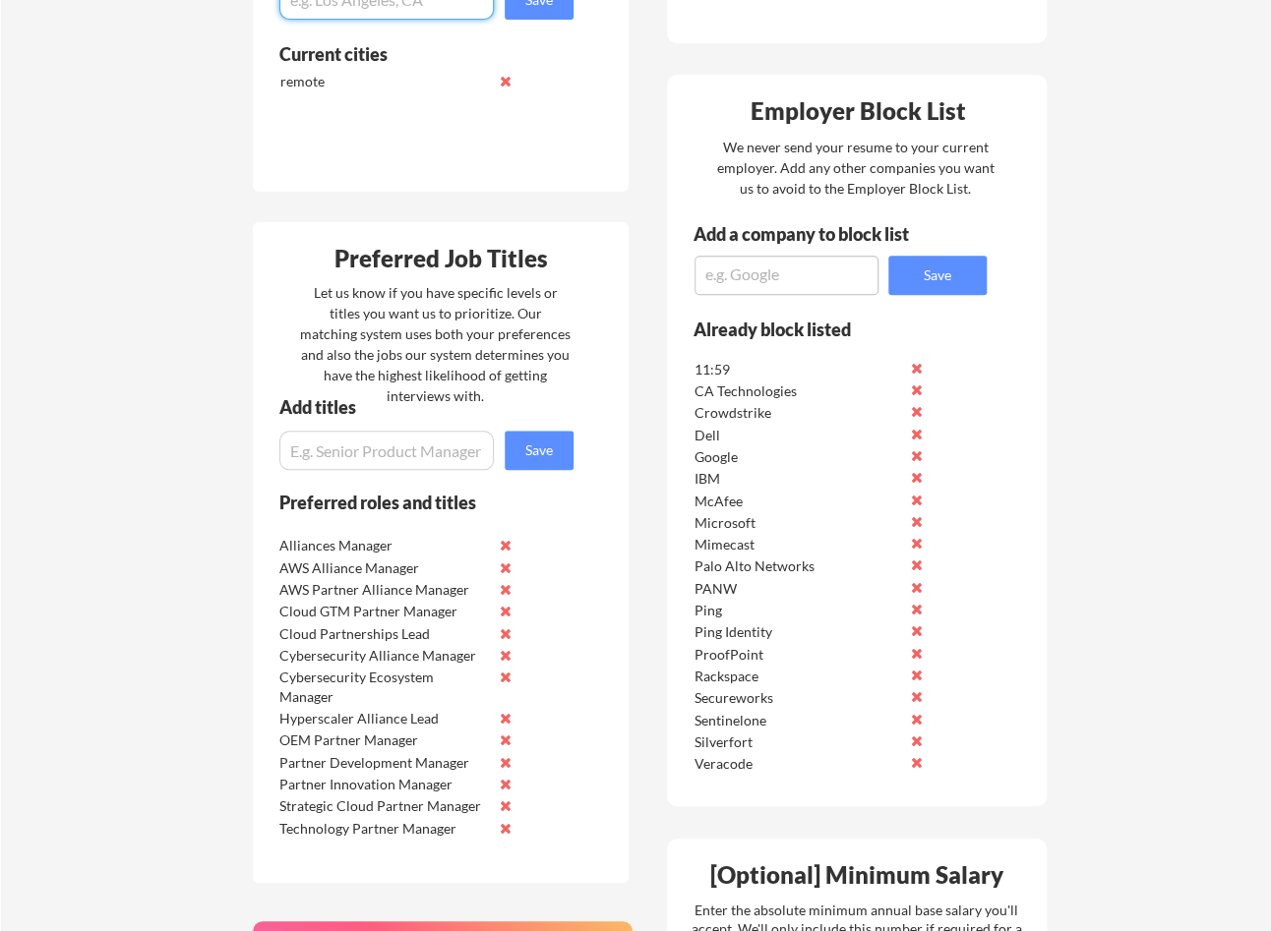
click at [752, 276] on textarea at bounding box center [786, 275] width 184 height 39
drag, startPoint x: 771, startPoint y: 275, endPoint x: 692, endPoint y: 274, distance: 78.7
click at [692, 273] on div "Add a company to block list Axonius Save" at bounding box center [827, 260] width 320 height 70
type textarea "Axonius"
click at [944, 277] on button "Save" at bounding box center [937, 275] width 98 height 39
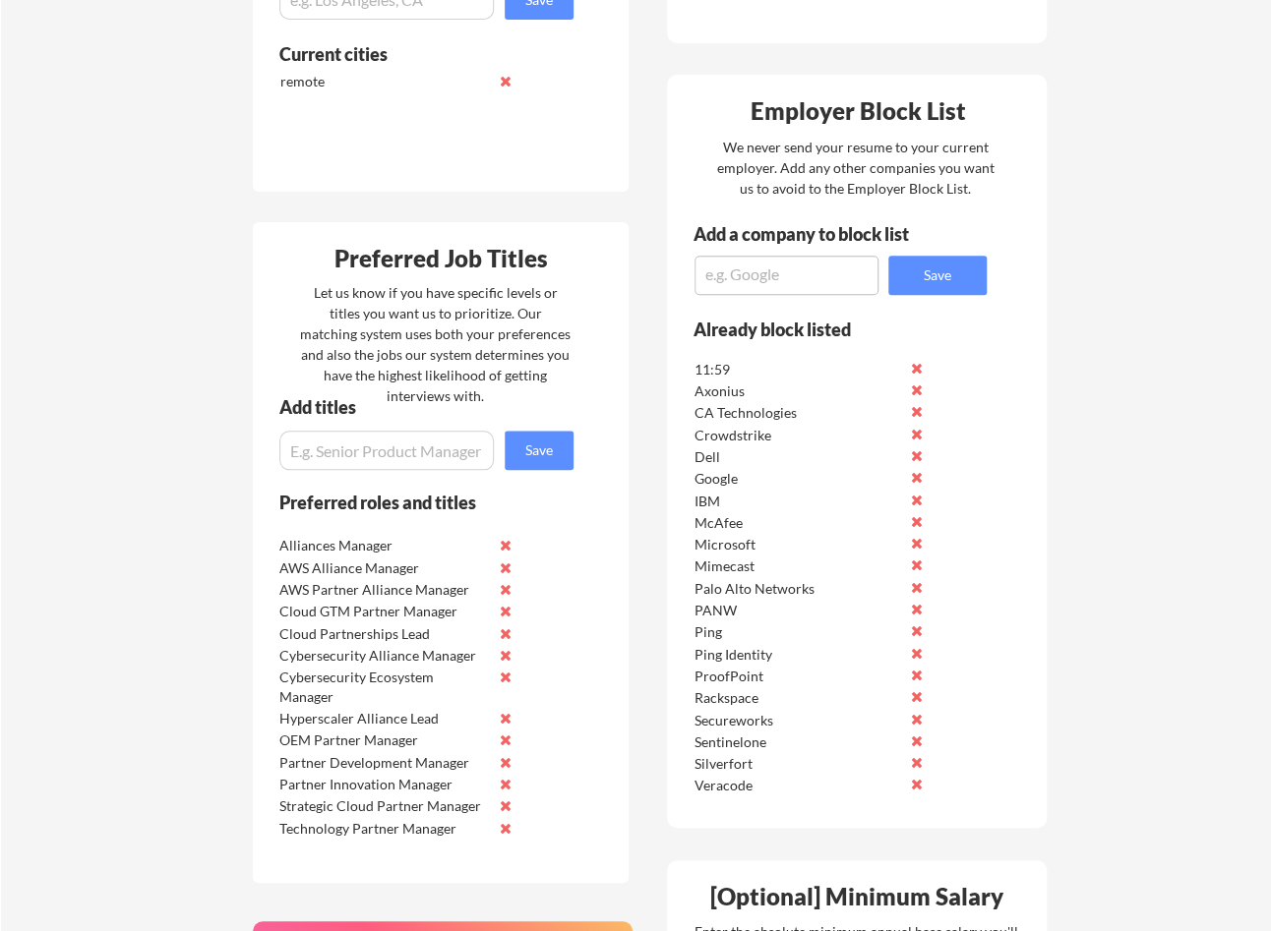
click at [341, 467] on input "input" at bounding box center [386, 450] width 214 height 39
type input "AWS Partner Manager"
click at [546, 444] on button "Save" at bounding box center [539, 450] width 69 height 39
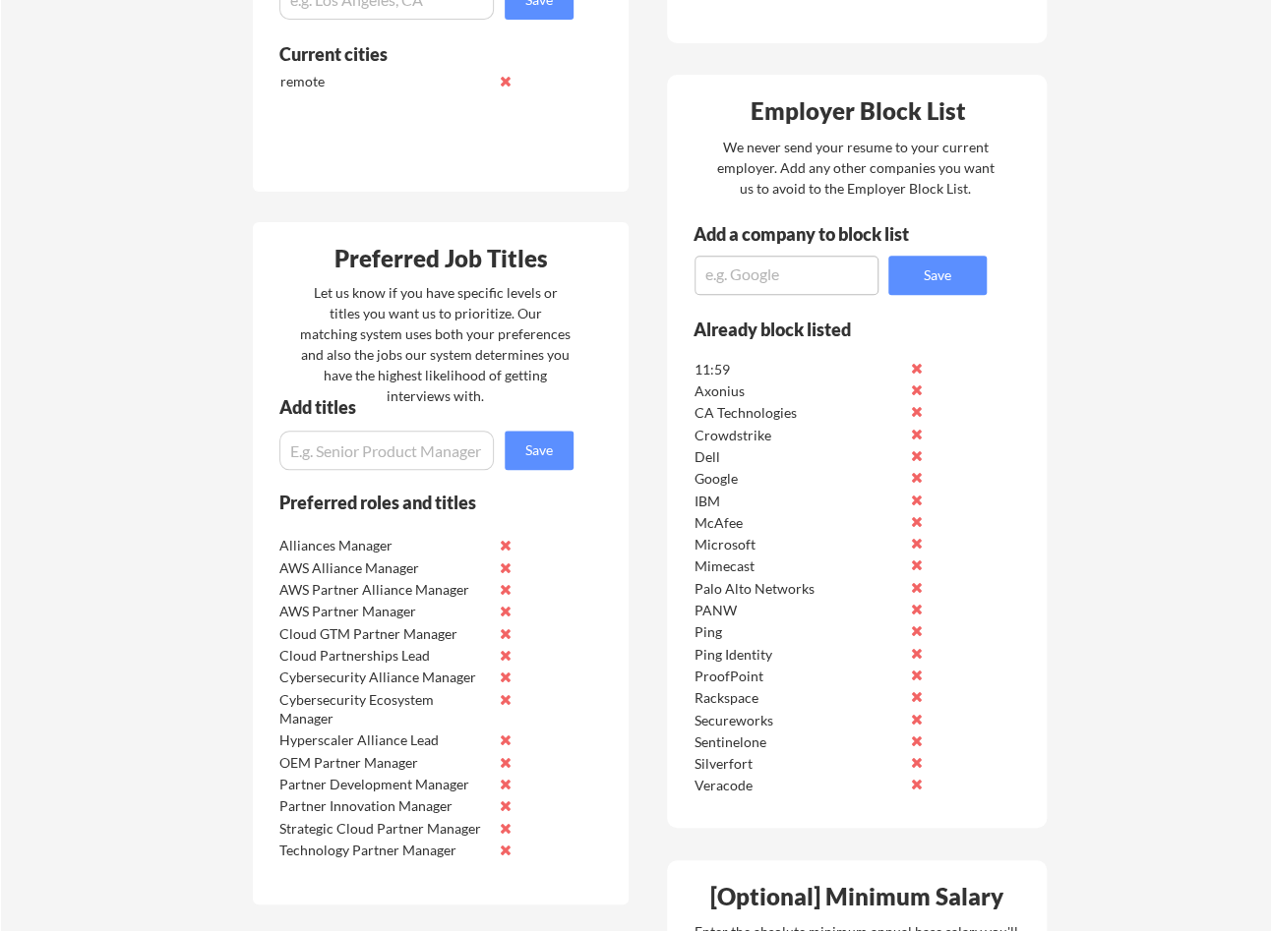
click at [424, 454] on input "input" at bounding box center [386, 450] width 214 height 39
paste input "Cloud Partnership Senior Sales Manager"
type input "Cloud Partnership Senior Sales Manager"
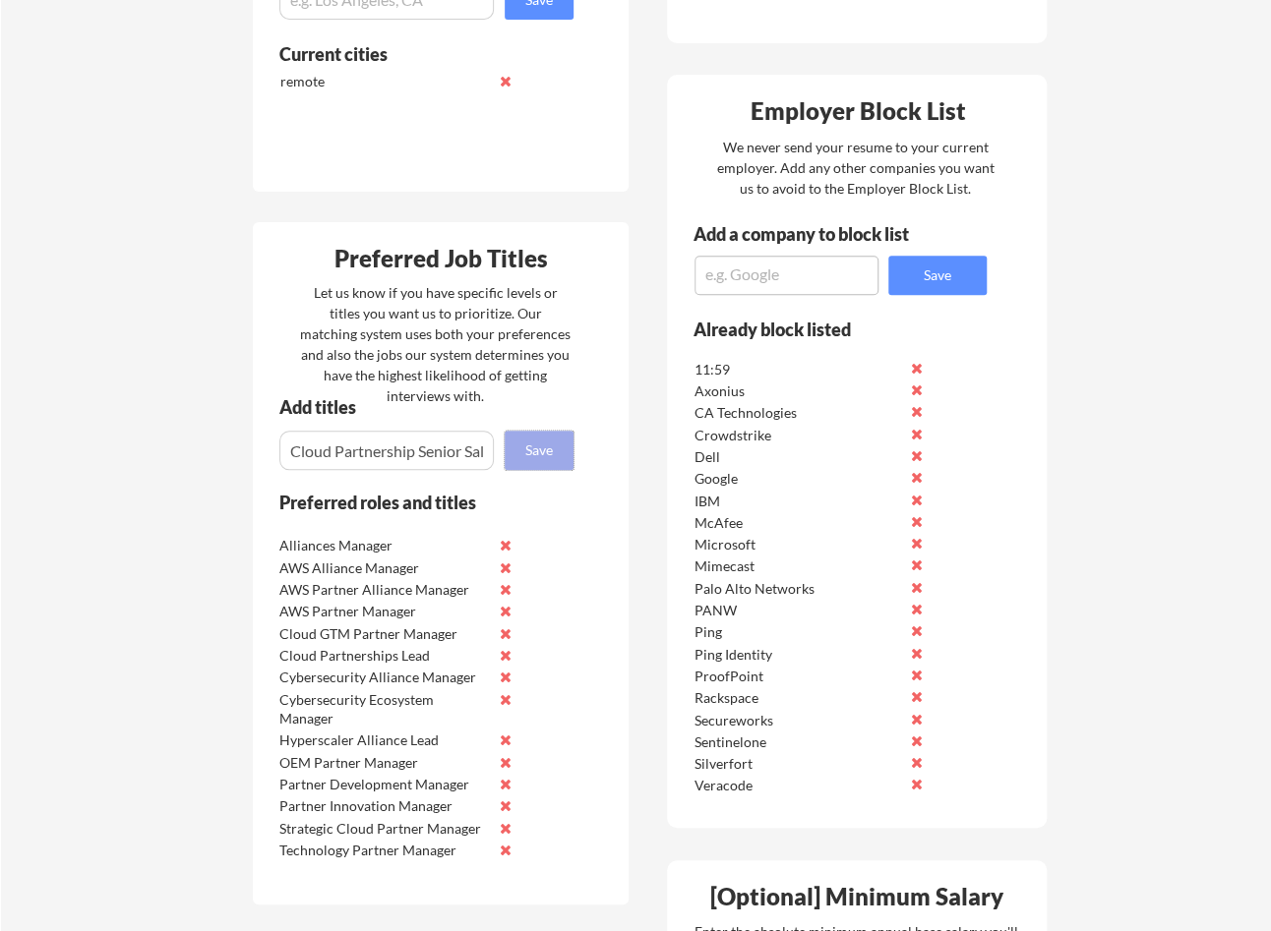
click at [538, 455] on button "Save" at bounding box center [539, 450] width 69 height 39
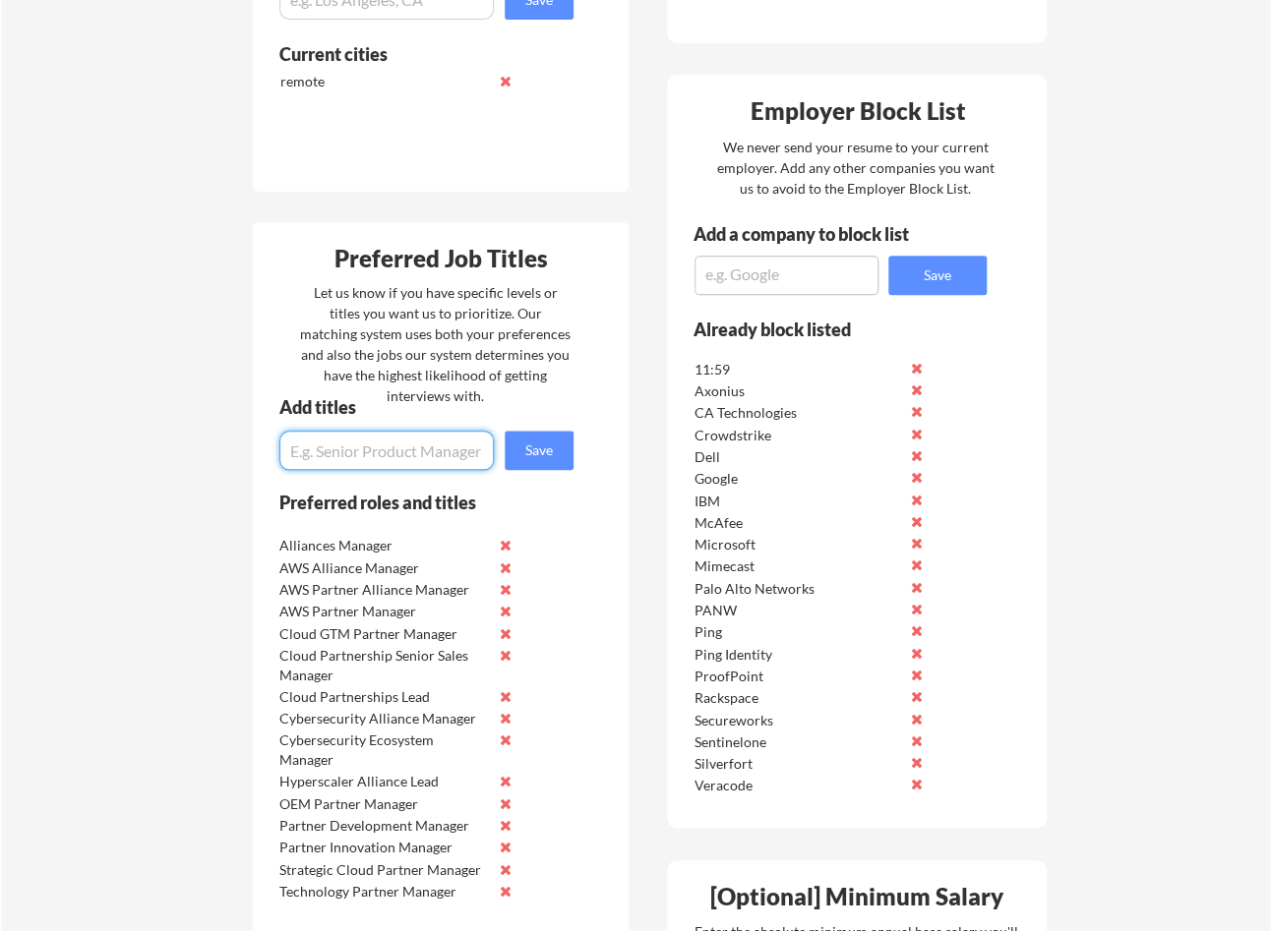
paste input "Cloud Partnership Senior Sales Manager"
drag, startPoint x: 381, startPoint y: 452, endPoint x: 333, endPoint y: 451, distance: 47.2
click at [333, 451] on input "input" at bounding box center [386, 450] width 214 height 39
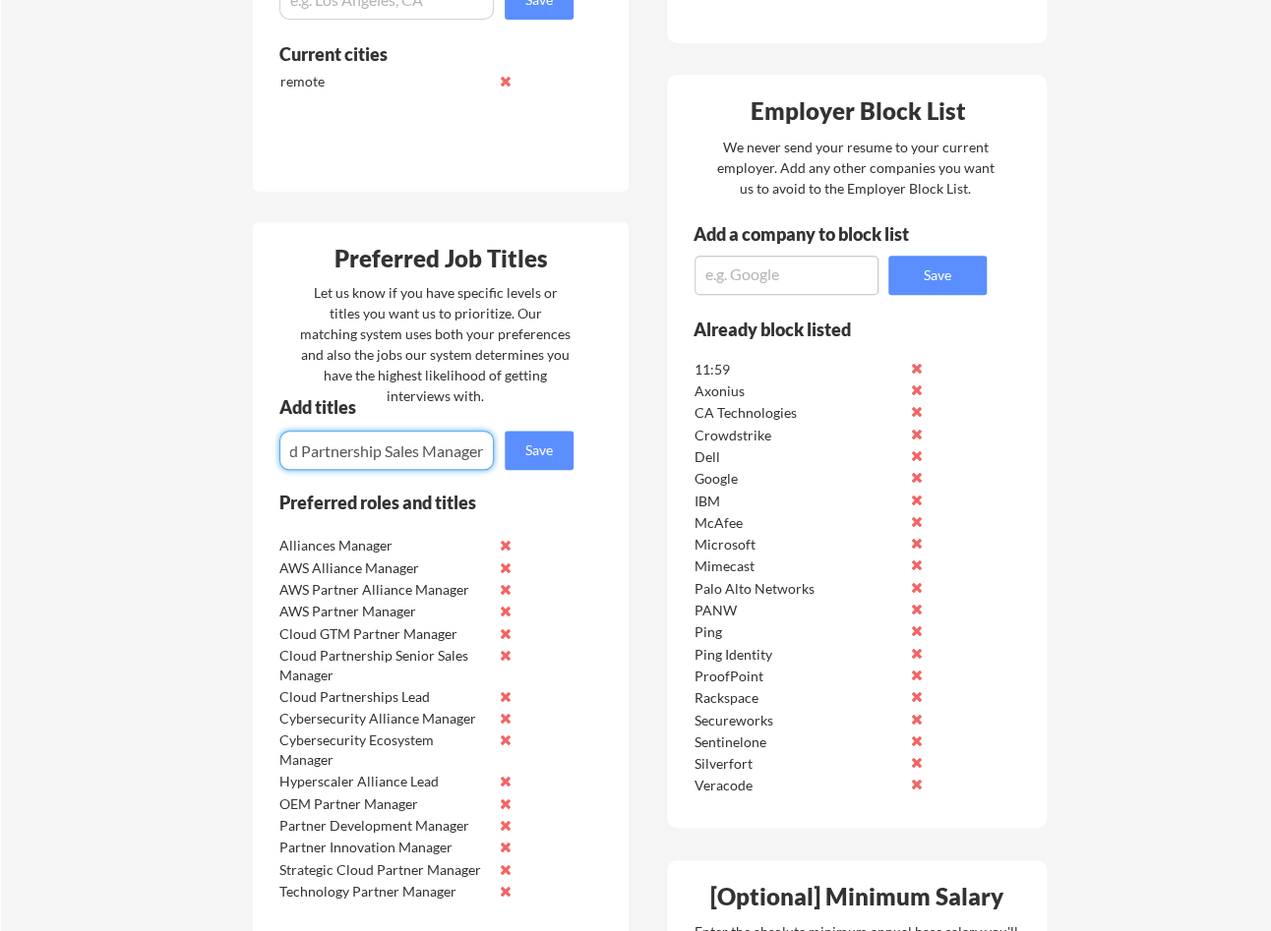
type input "Cloud Partnership Sales Manager"
click at [548, 451] on button "Save" at bounding box center [539, 450] width 69 height 39
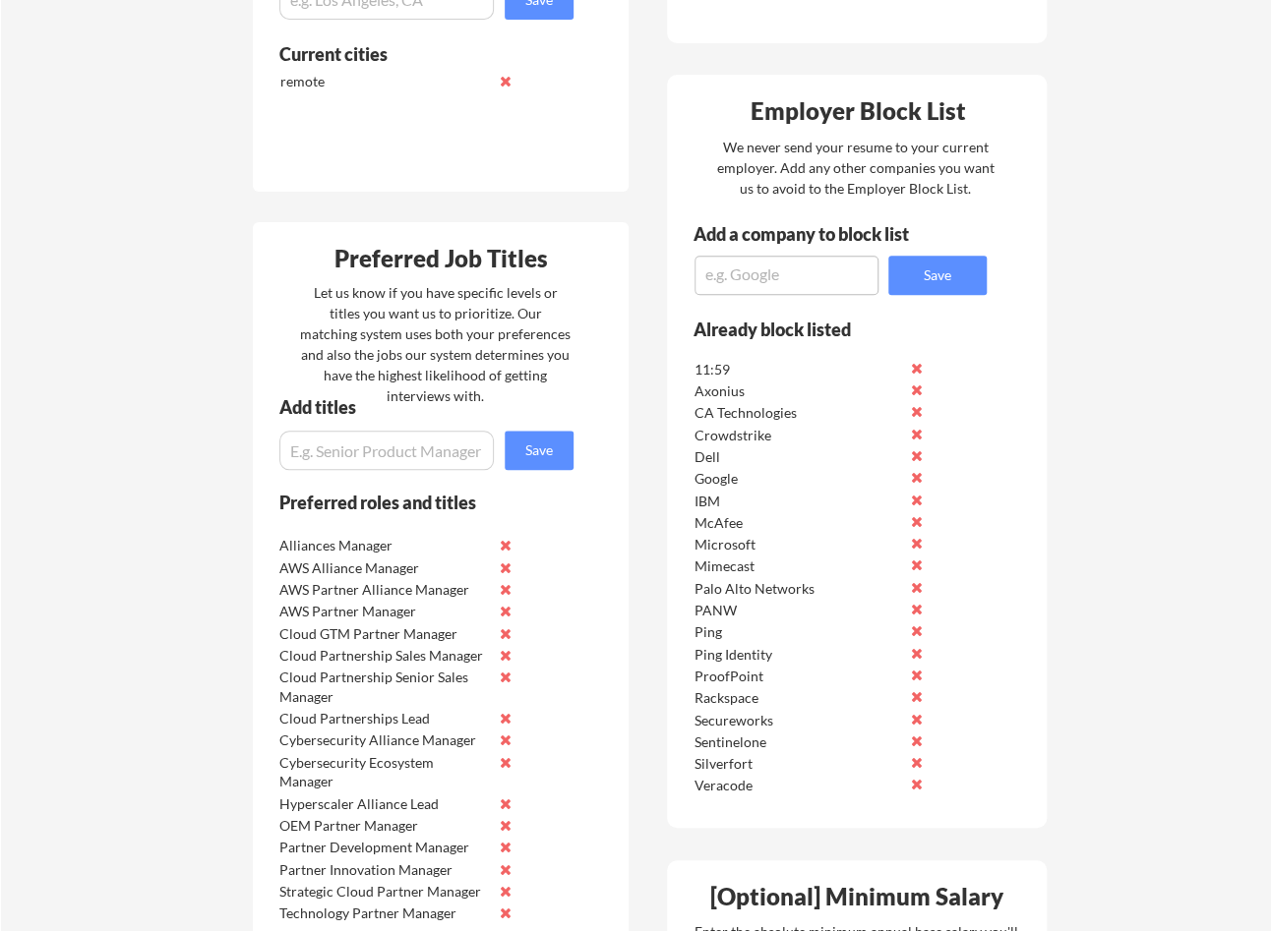
click at [381, 451] on input "input" at bounding box center [386, 450] width 214 height 39
paste input "Sr Mgr Services"
click at [295, 451] on input "input" at bounding box center [386, 450] width 214 height 39
click at [352, 460] on input "input" at bounding box center [386, 450] width 214 height 39
click at [412, 454] on input "input" at bounding box center [386, 450] width 214 height 39
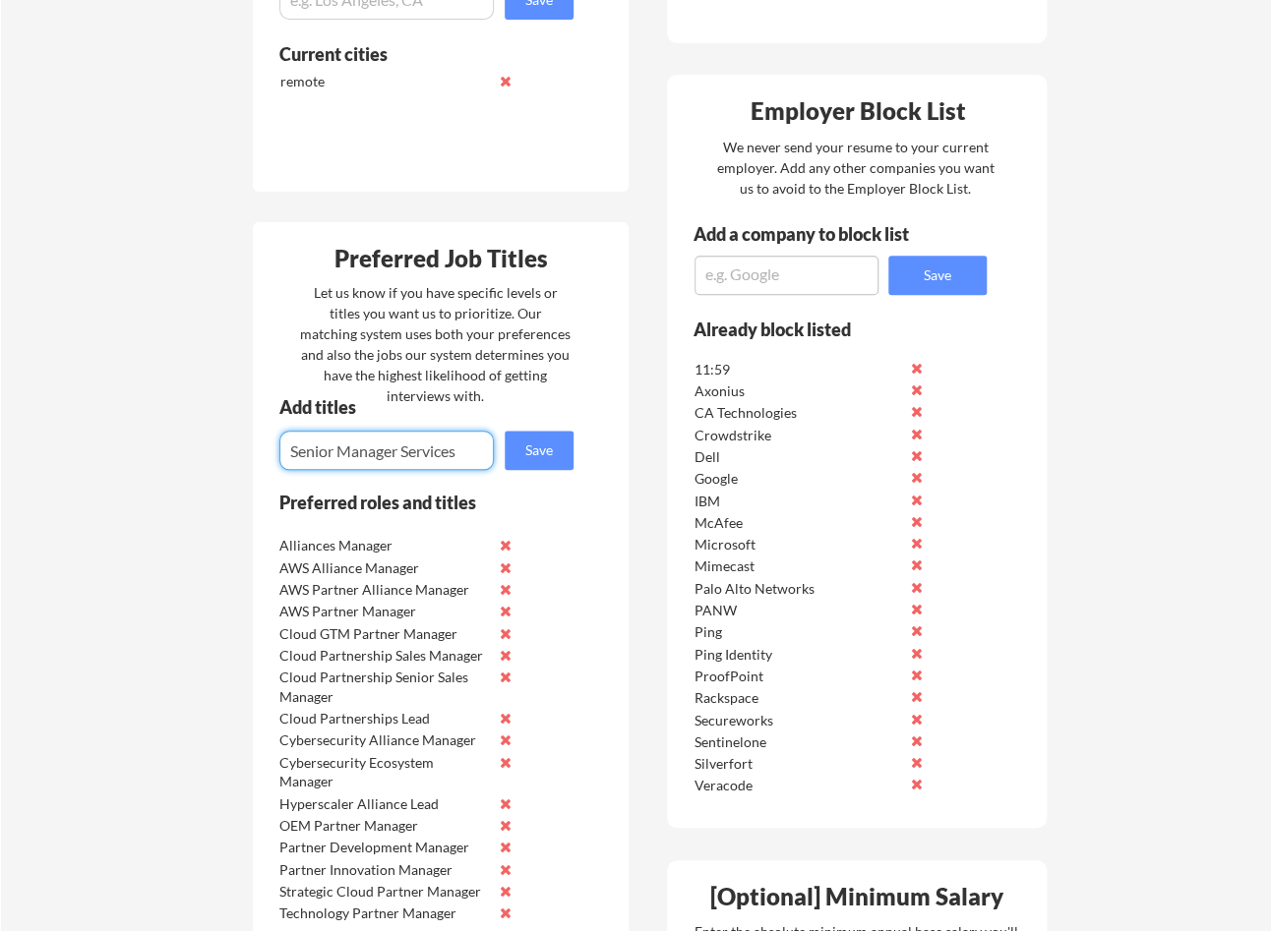
drag, startPoint x: 457, startPoint y: 453, endPoint x: 405, endPoint y: 454, distance: 52.1
click at [405, 454] on input "input" at bounding box center [386, 450] width 214 height 39
click at [296, 449] on input "input" at bounding box center [386, 450] width 214 height 39
paste input "rvices"
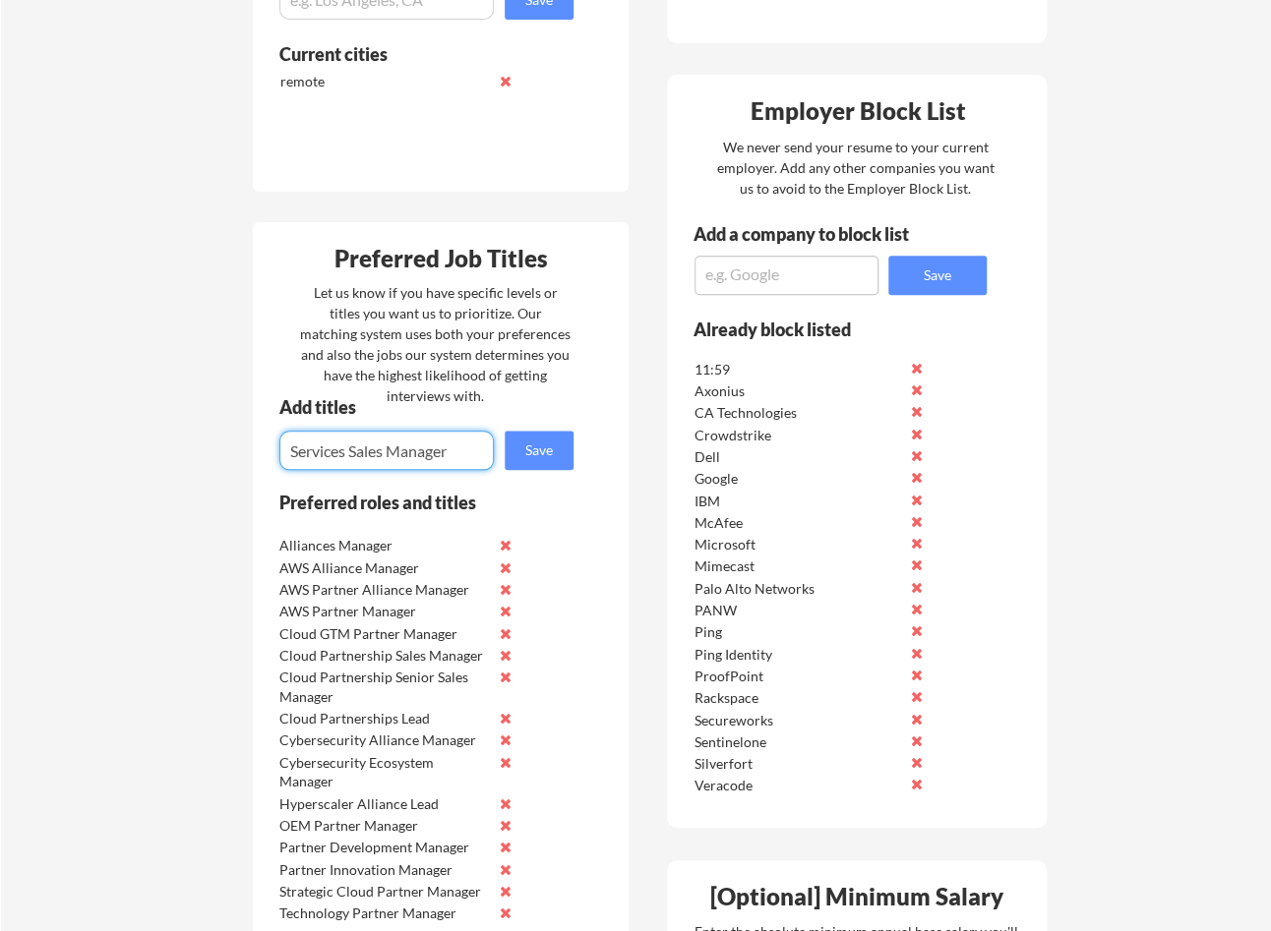
click at [450, 446] on input "input" at bounding box center [386, 450] width 214 height 39
type input "Services Sales Manager AWS"
click at [520, 458] on button "Save" at bounding box center [539, 450] width 69 height 39
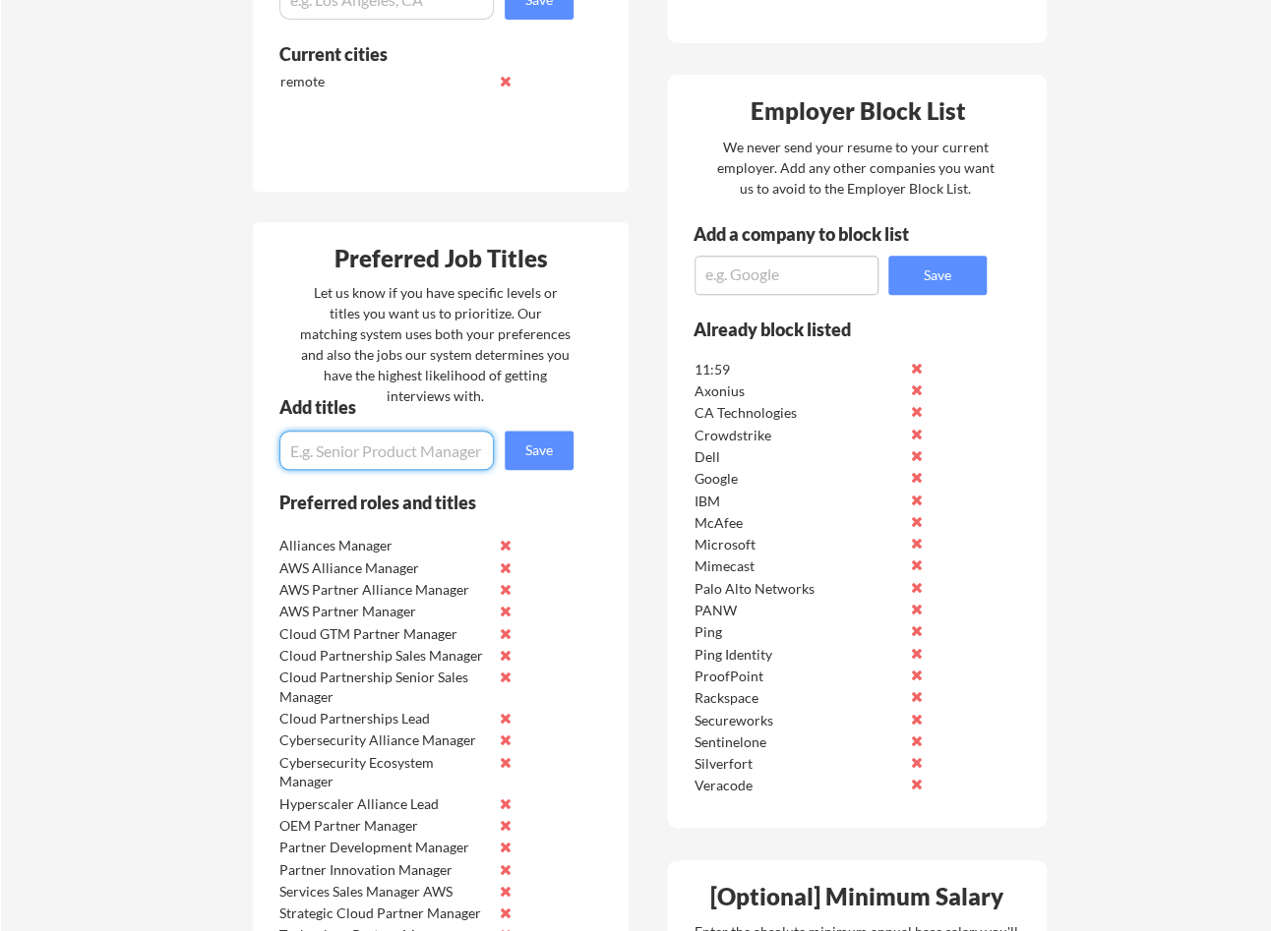
paste input "Services"
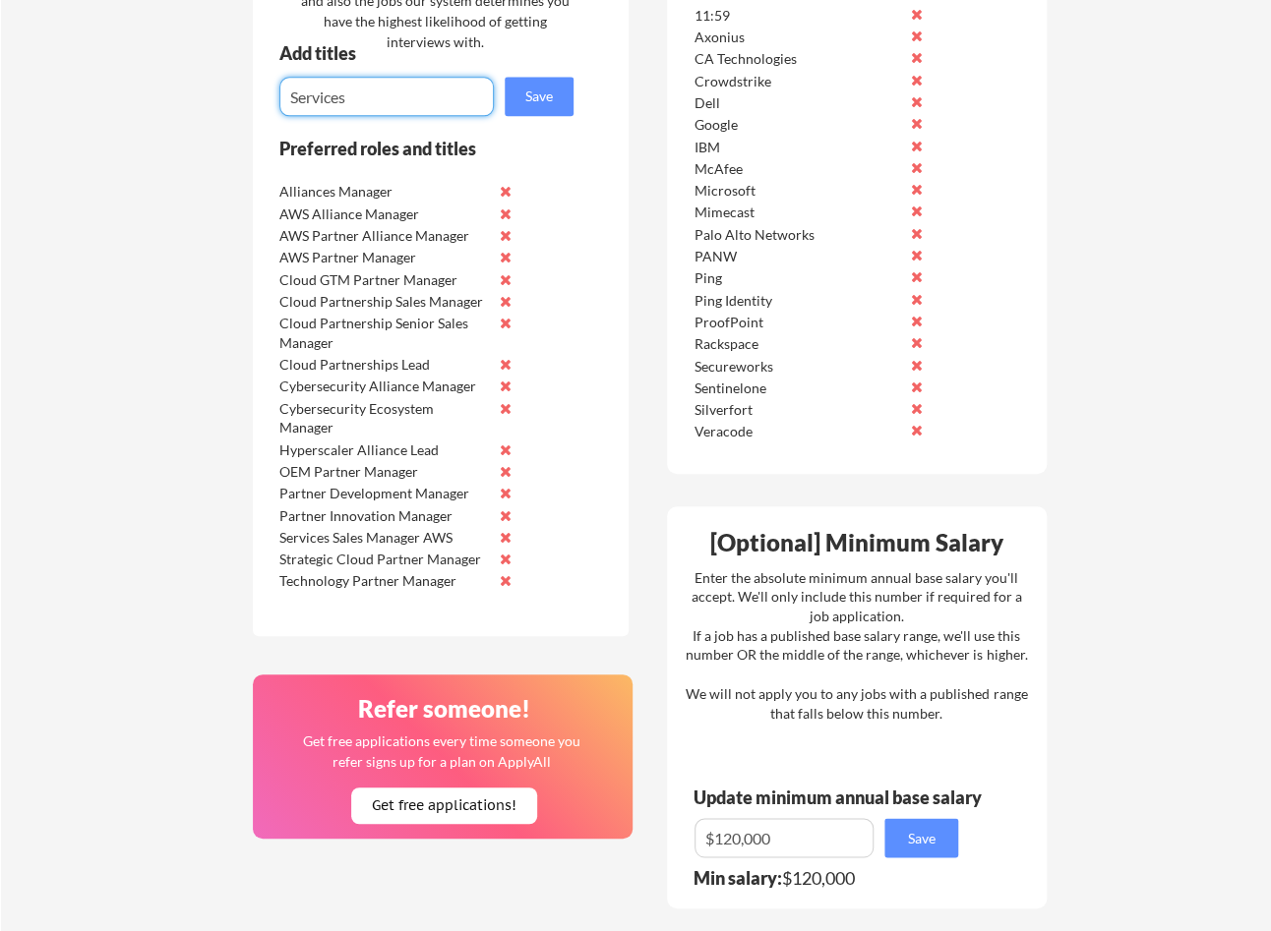
scroll to position [1064, 0]
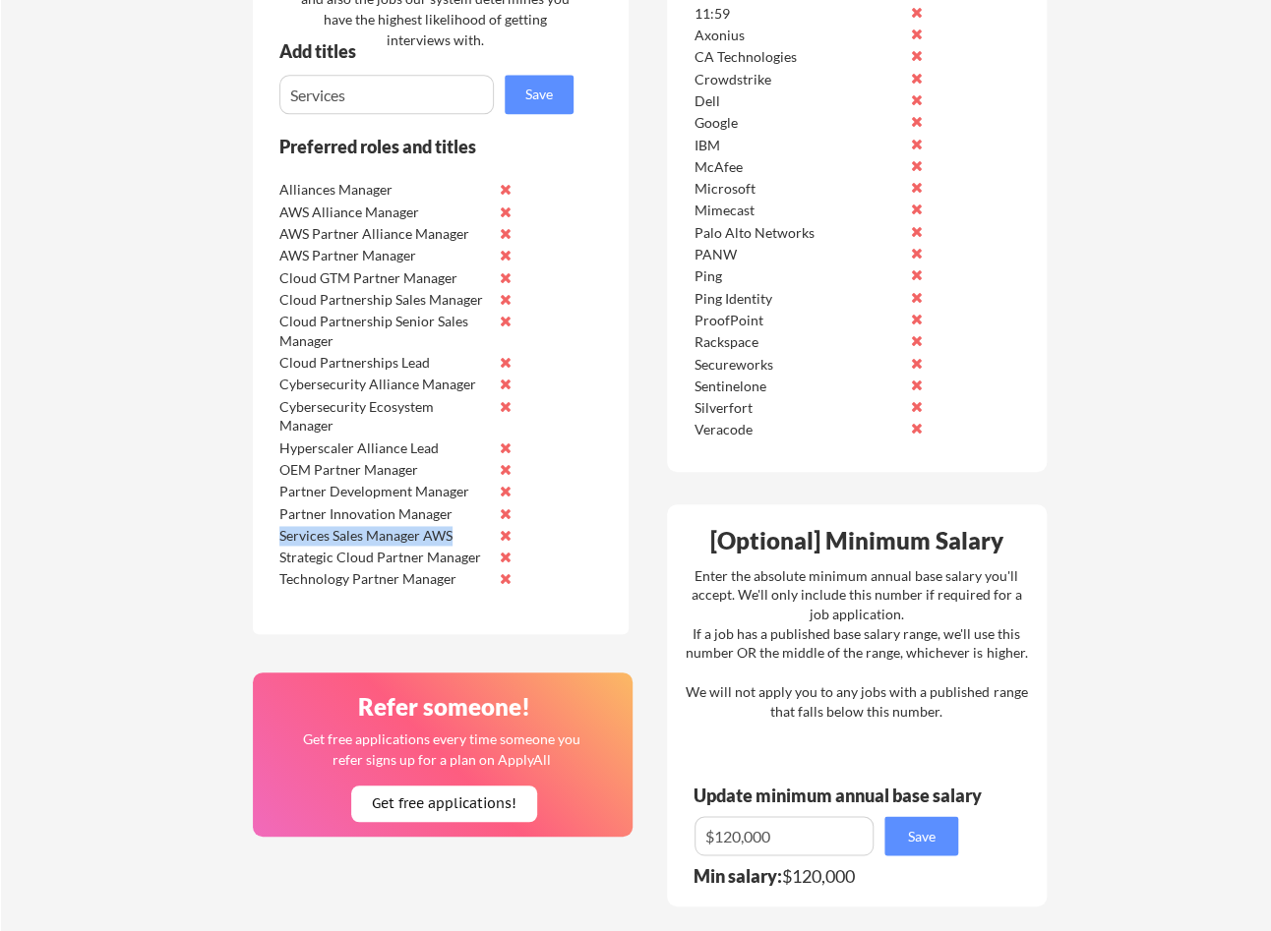
drag, startPoint x: 280, startPoint y: 535, endPoint x: 450, endPoint y: 538, distance: 169.2
click at [450, 538] on div "Services Sales Manager AWS" at bounding box center [383, 536] width 208 height 20
copy div "Services Sales Manager AWS"
click at [333, 96] on input "input" at bounding box center [386, 94] width 214 height 39
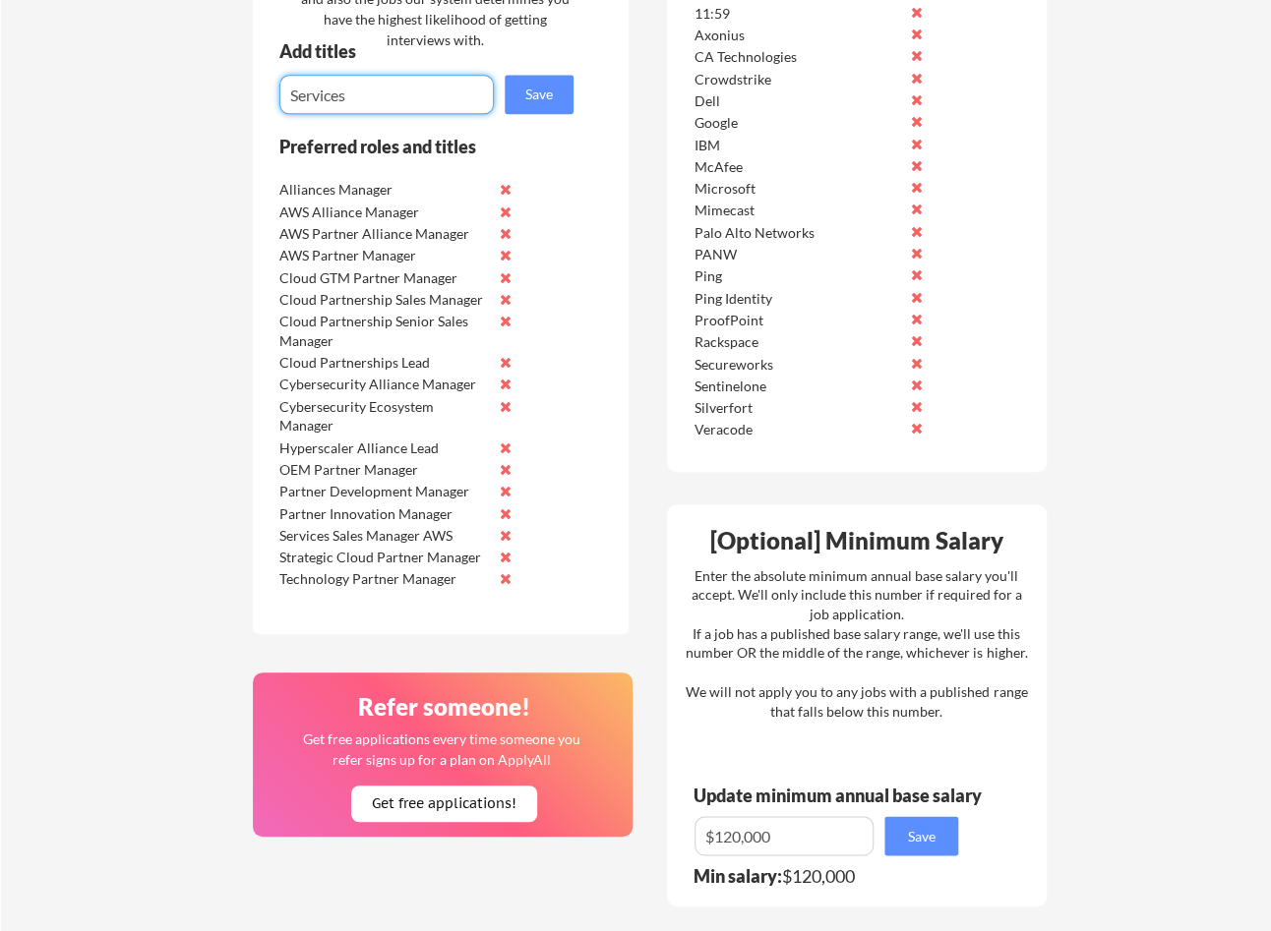
paste input "Services Sales Manager AWS"
click at [342, 98] on input "input" at bounding box center [386, 94] width 214 height 39
drag, startPoint x: 337, startPoint y: 98, endPoint x: 280, endPoint y: 98, distance: 57.0
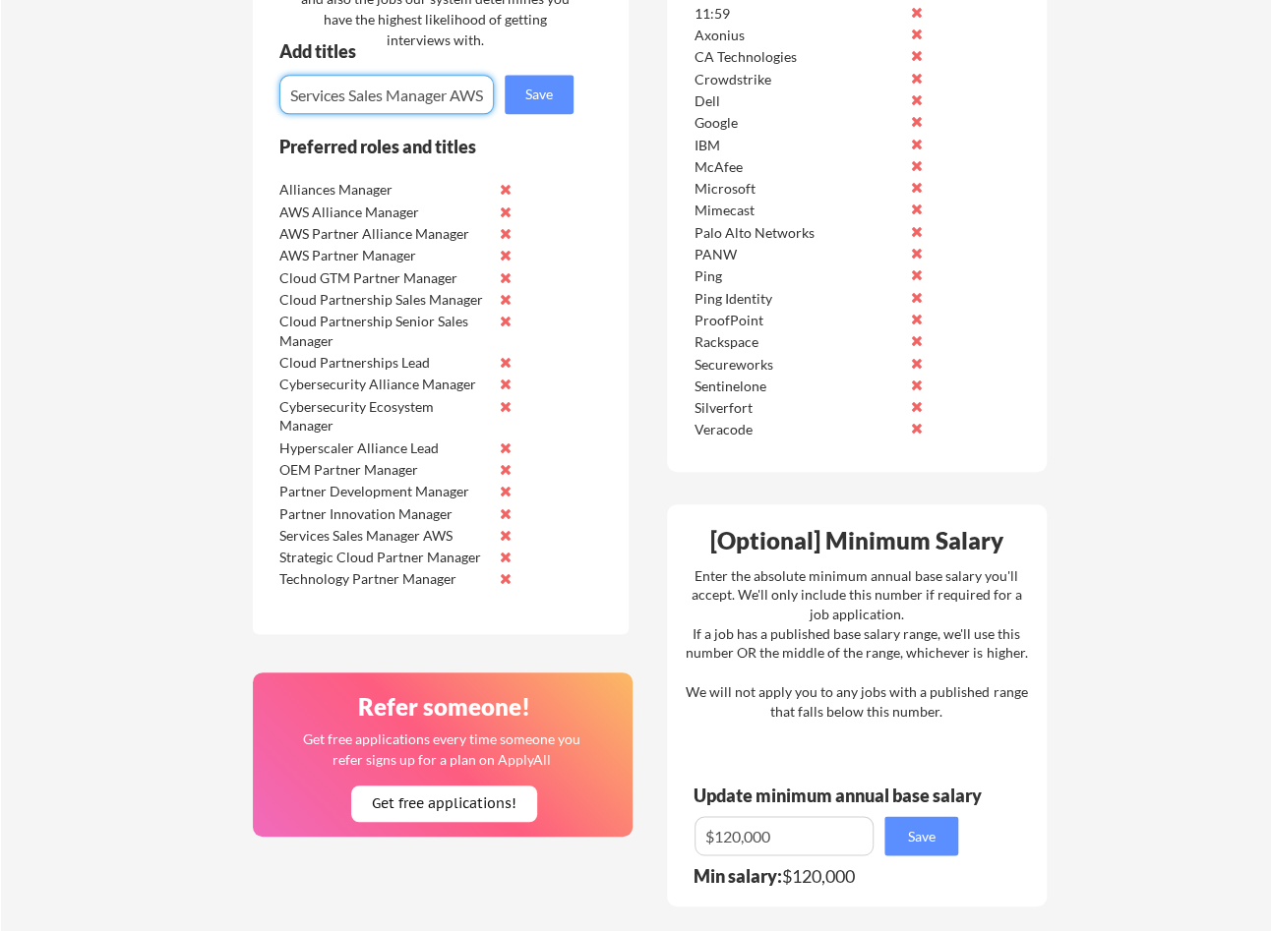
click at [275, 98] on div "Add titles Save" at bounding box center [418, 78] width 330 height 72
click at [291, 95] on input "input" at bounding box center [386, 94] width 214 height 39
drag, startPoint x: 398, startPoint y: 98, endPoint x: 522, endPoint y: 111, distance: 124.6
click at [522, 111] on div "Save" at bounding box center [418, 94] width 330 height 39
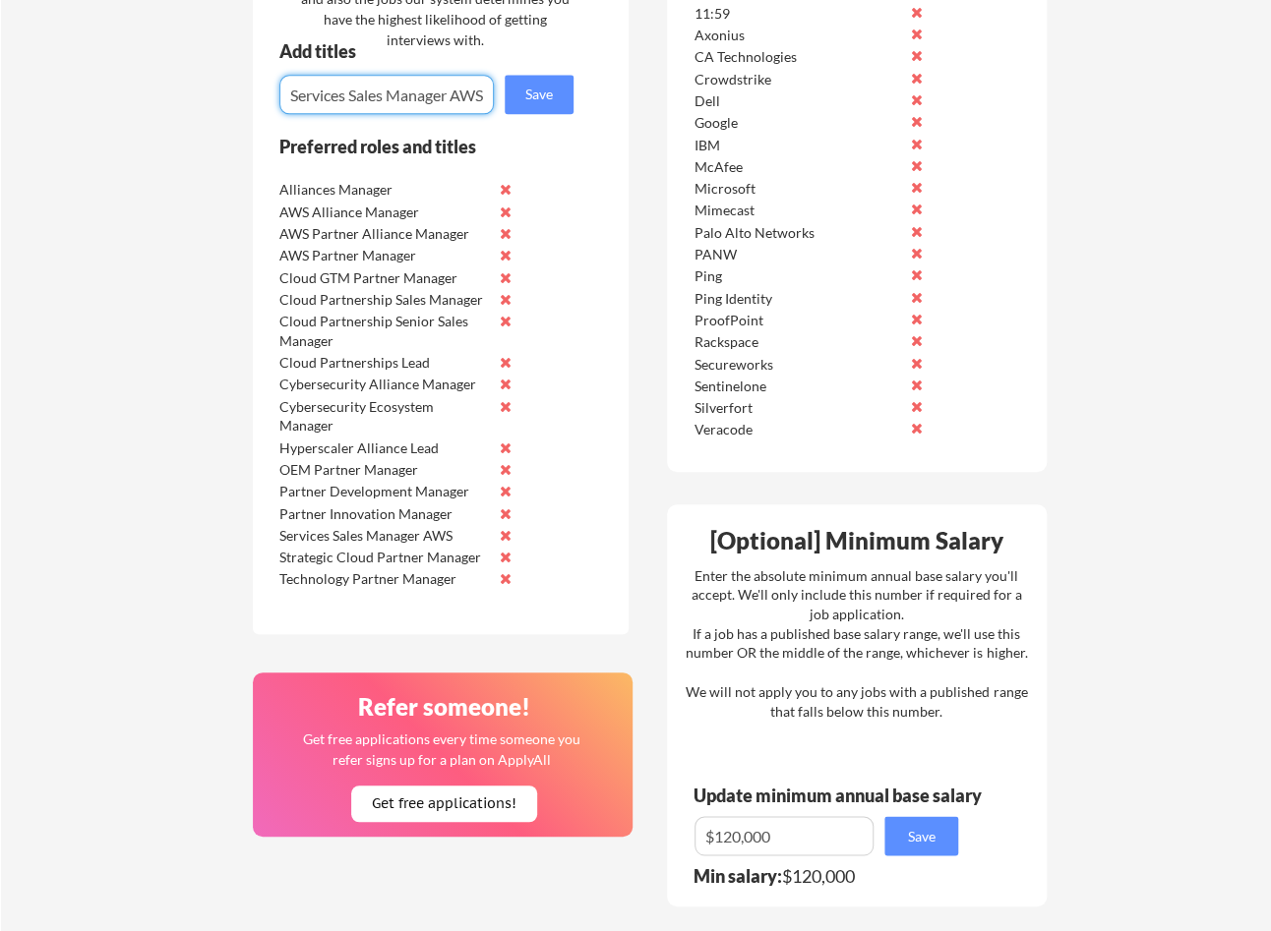
click at [445, 93] on input "input" at bounding box center [386, 94] width 214 height 39
drag, startPoint x: 450, startPoint y: 95, endPoint x: 492, endPoint y: 101, distance: 42.7
click at [492, 101] on input "input" at bounding box center [386, 94] width 214 height 39
click at [454, 92] on input "input" at bounding box center [386, 94] width 214 height 39
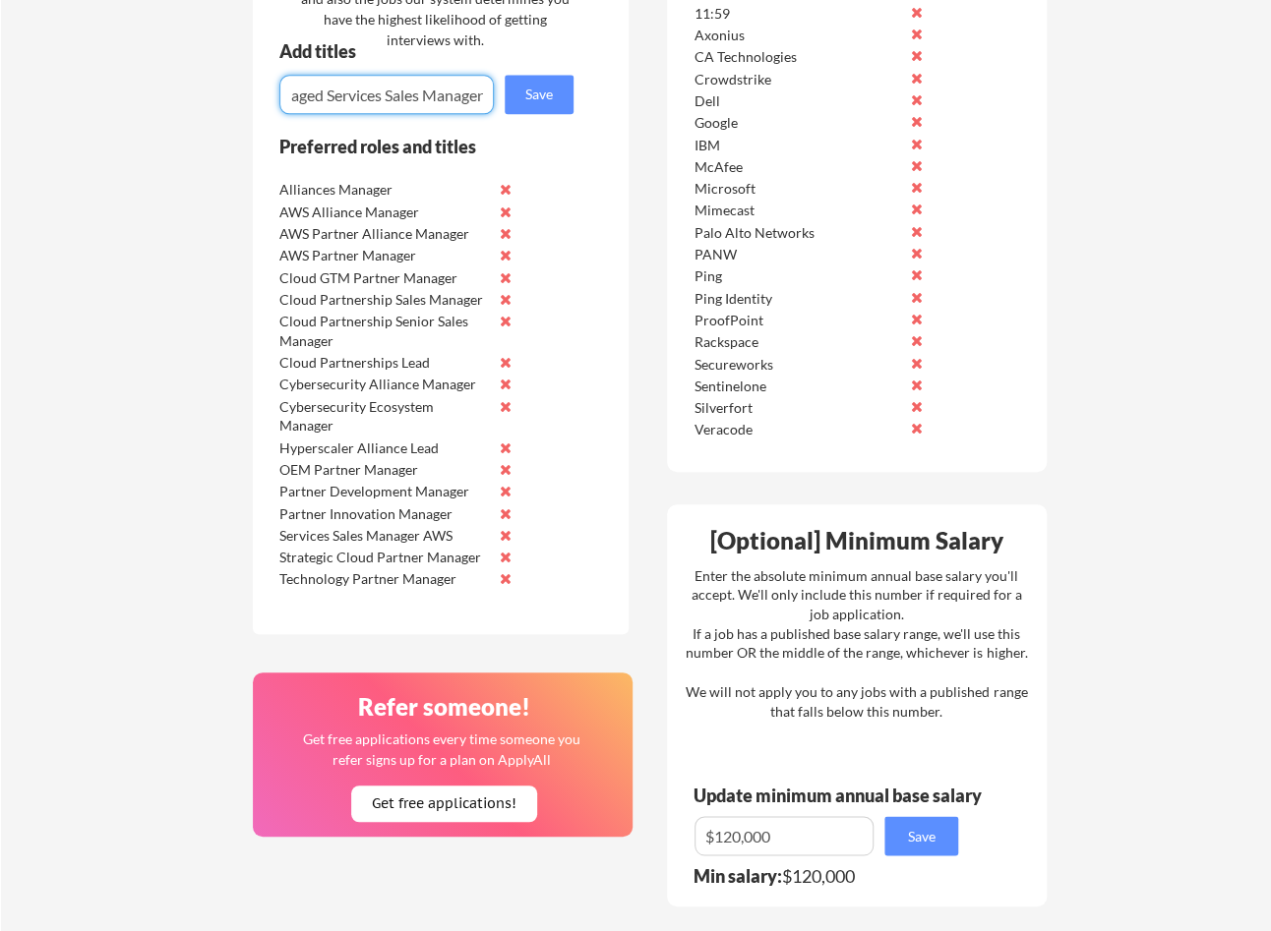
click at [454, 92] on input "input" at bounding box center [386, 94] width 214 height 39
type input "Managed Services Sales Manager"
click at [551, 95] on button "Save" at bounding box center [539, 94] width 69 height 39
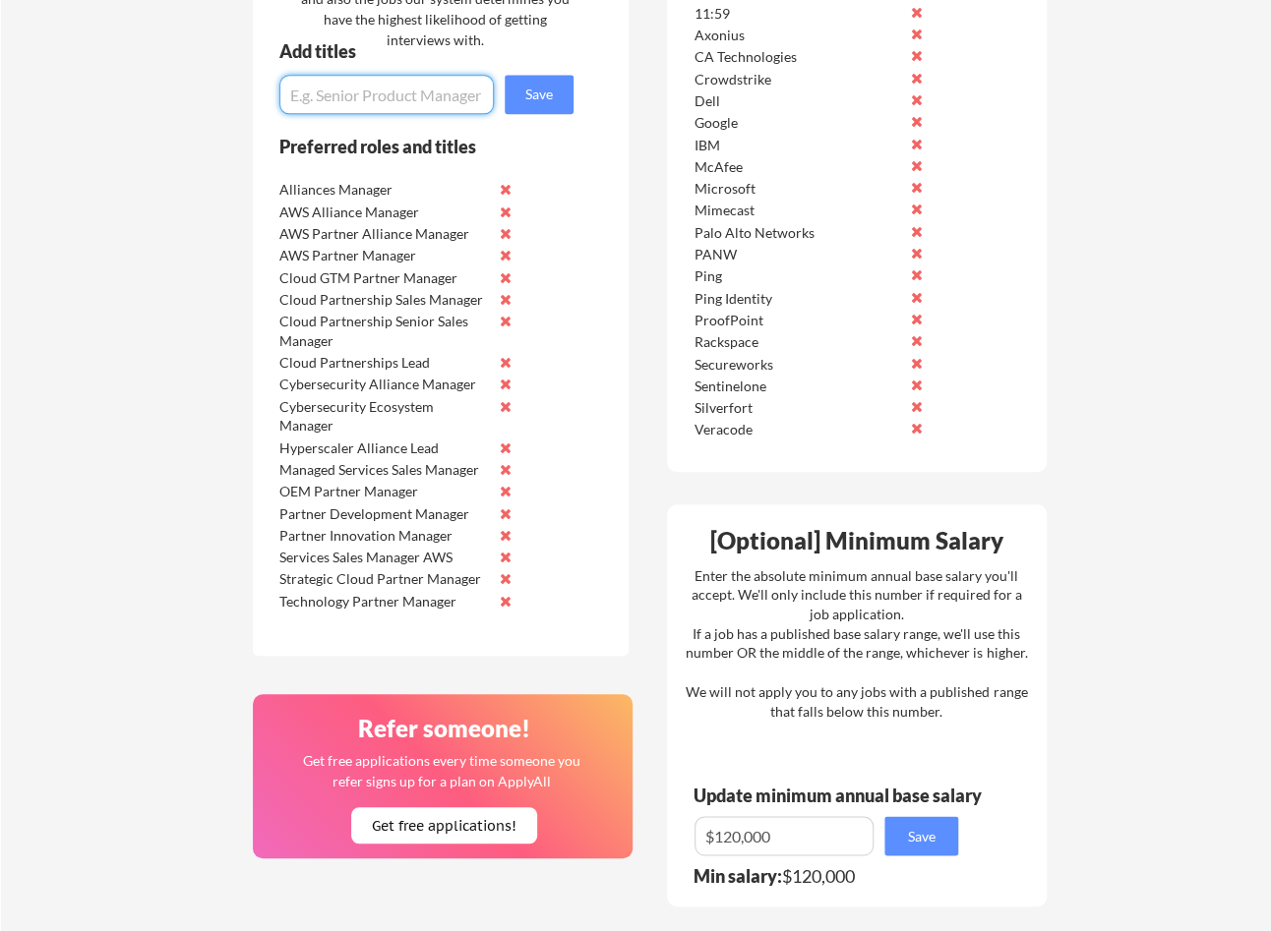
click at [354, 90] on input "input" at bounding box center [386, 94] width 214 height 39
paste input "Managed Services Sales Manager"
drag, startPoint x: 385, startPoint y: 97, endPoint x: 338, endPoint y: 92, distance: 46.5
click at [338, 92] on input "input" at bounding box center [386, 94] width 214 height 39
type input "MSSP Sales Manager"
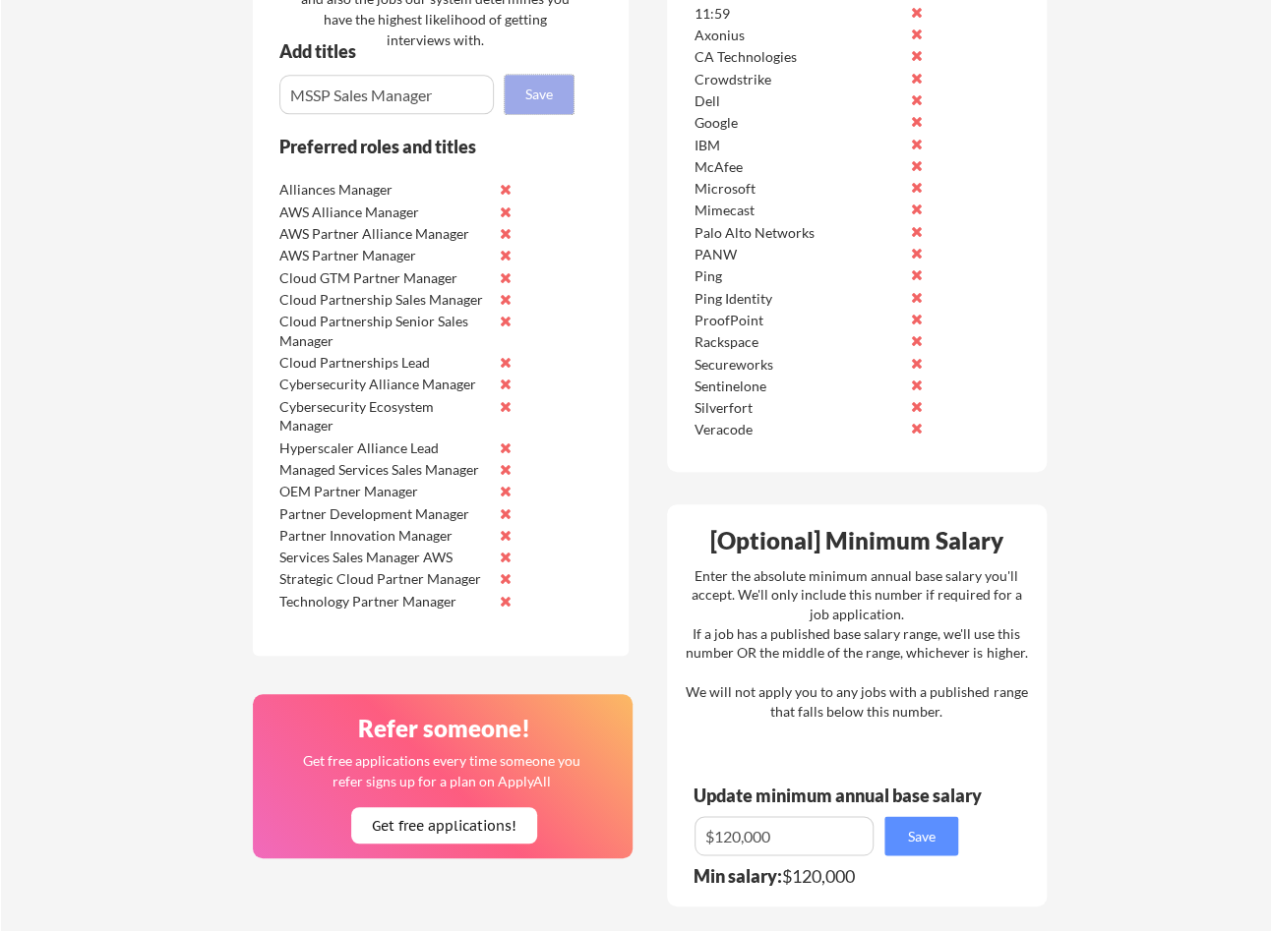
click at [521, 100] on button "Save" at bounding box center [539, 94] width 69 height 39
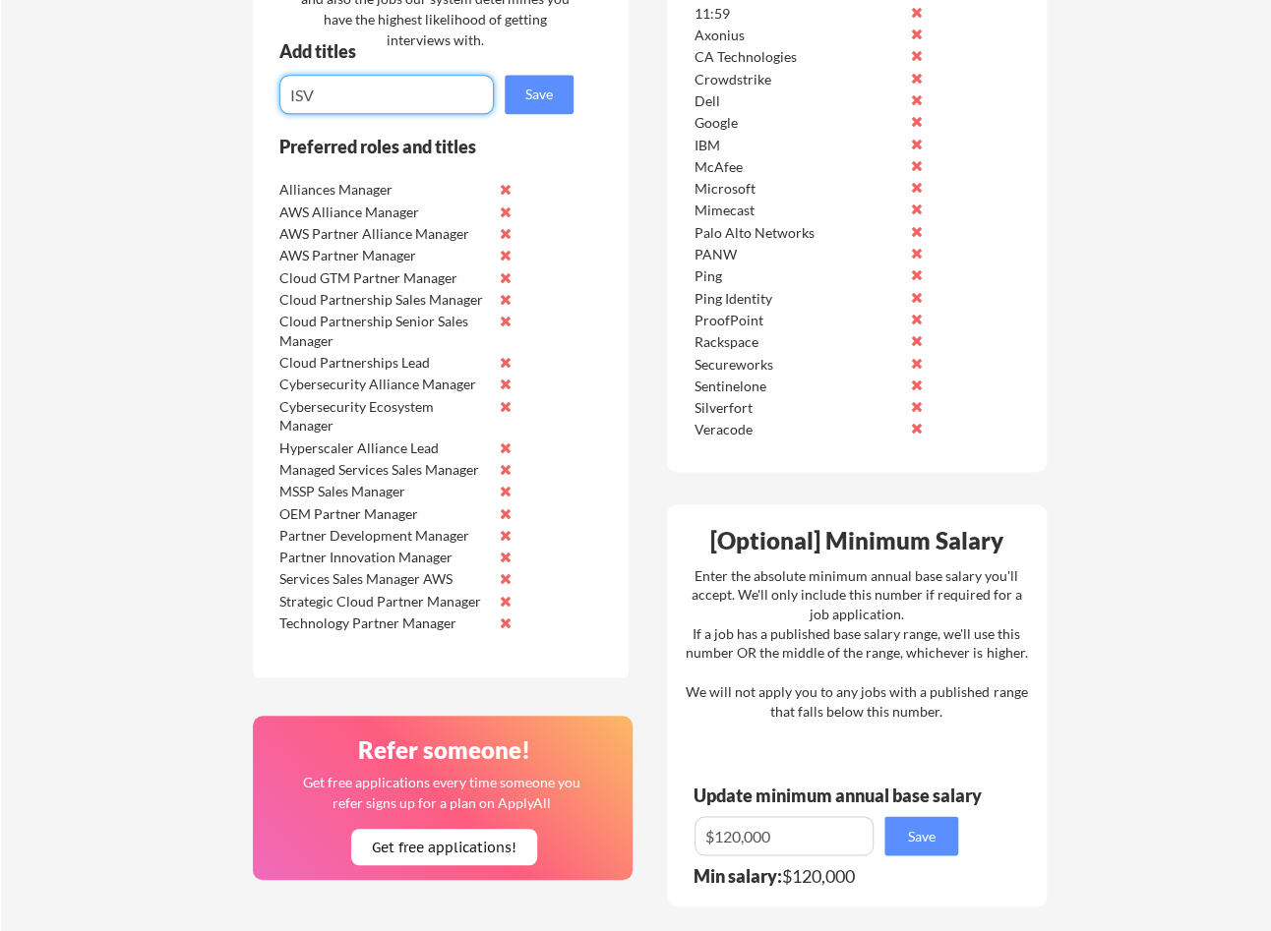
paste input "Managed Services Sales Manager"
drag, startPoint x: 384, startPoint y: 92, endPoint x: 316, endPoint y: 87, distance: 68.1
click at [316, 87] on input "input" at bounding box center [386, 94] width 214 height 39
type input "ISV Sales Manager"
click at [568, 98] on button "Save" at bounding box center [539, 94] width 69 height 39
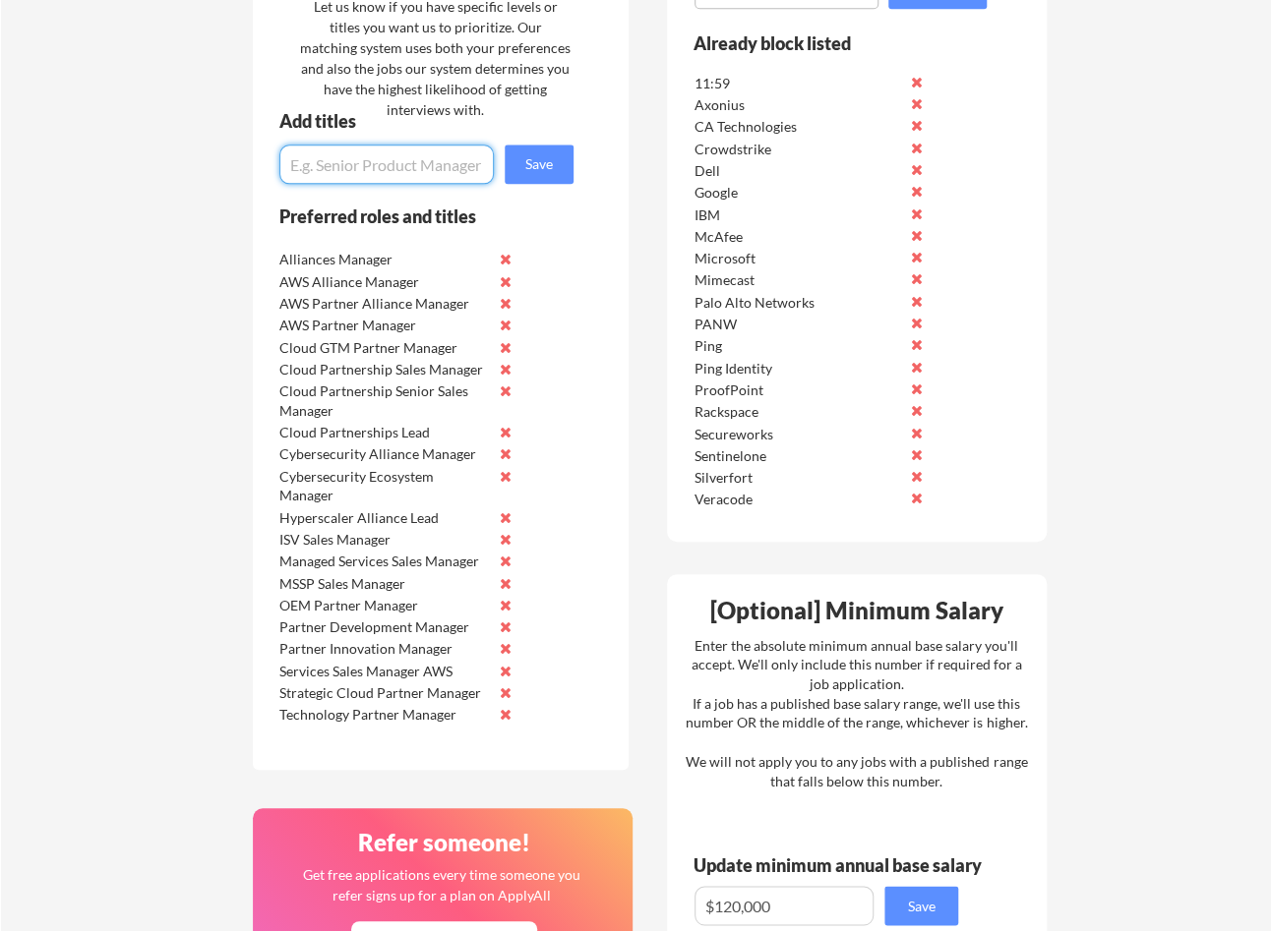
scroll to position [995, 0]
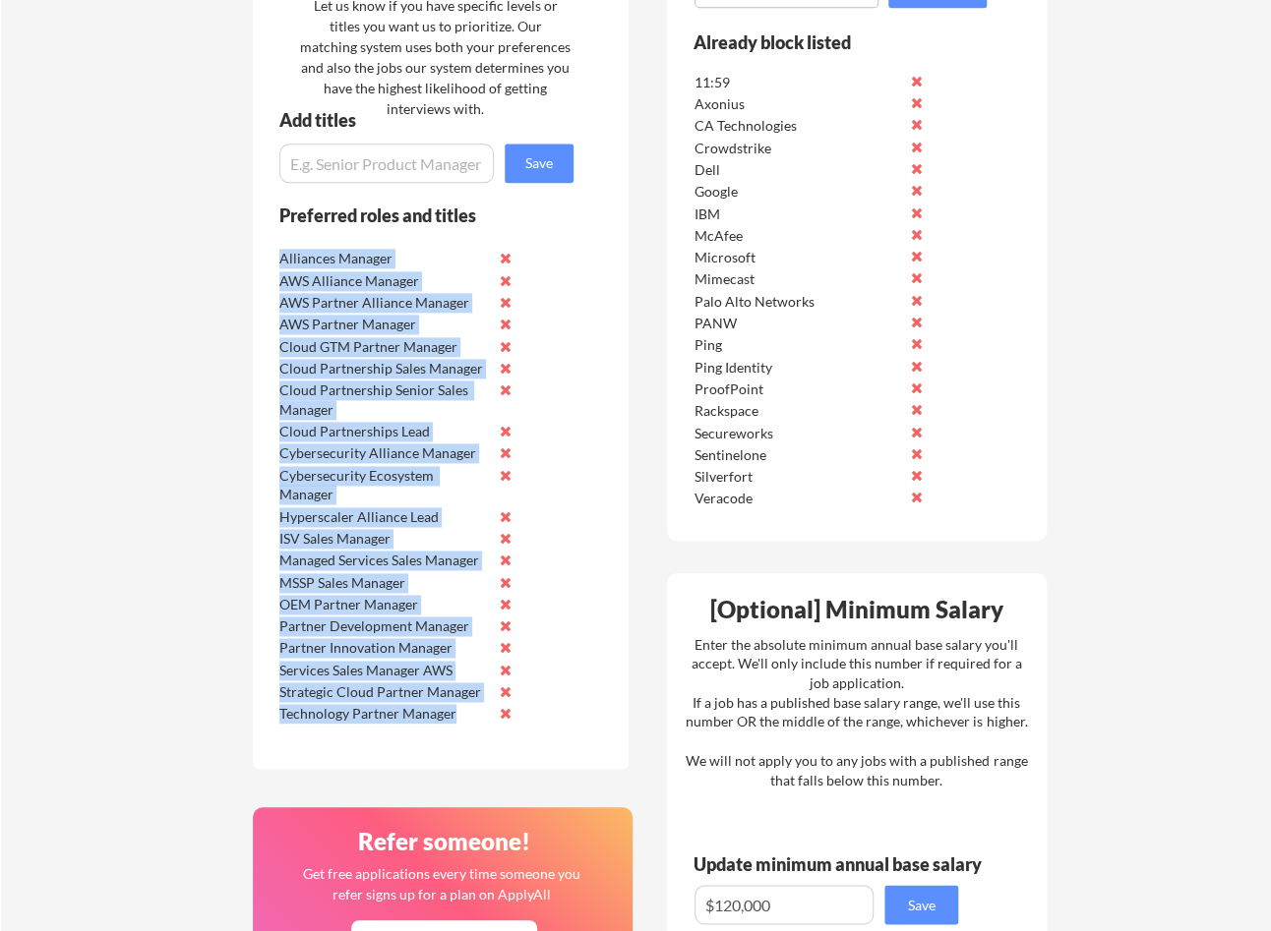
drag, startPoint x: 279, startPoint y: 263, endPoint x: 482, endPoint y: 705, distance: 486.8
click at [482, 705] on div "Alliances Manager AWS Alliance Manager AWS Partner Alliance Manager AWS Partner…" at bounding box center [398, 484] width 248 height 477
copy div "Alliances Manager AWS Alliance Manager AWS Partner Alliance Manager AWS Partner…"
click at [505, 538] on button at bounding box center [505, 538] width 15 height 15
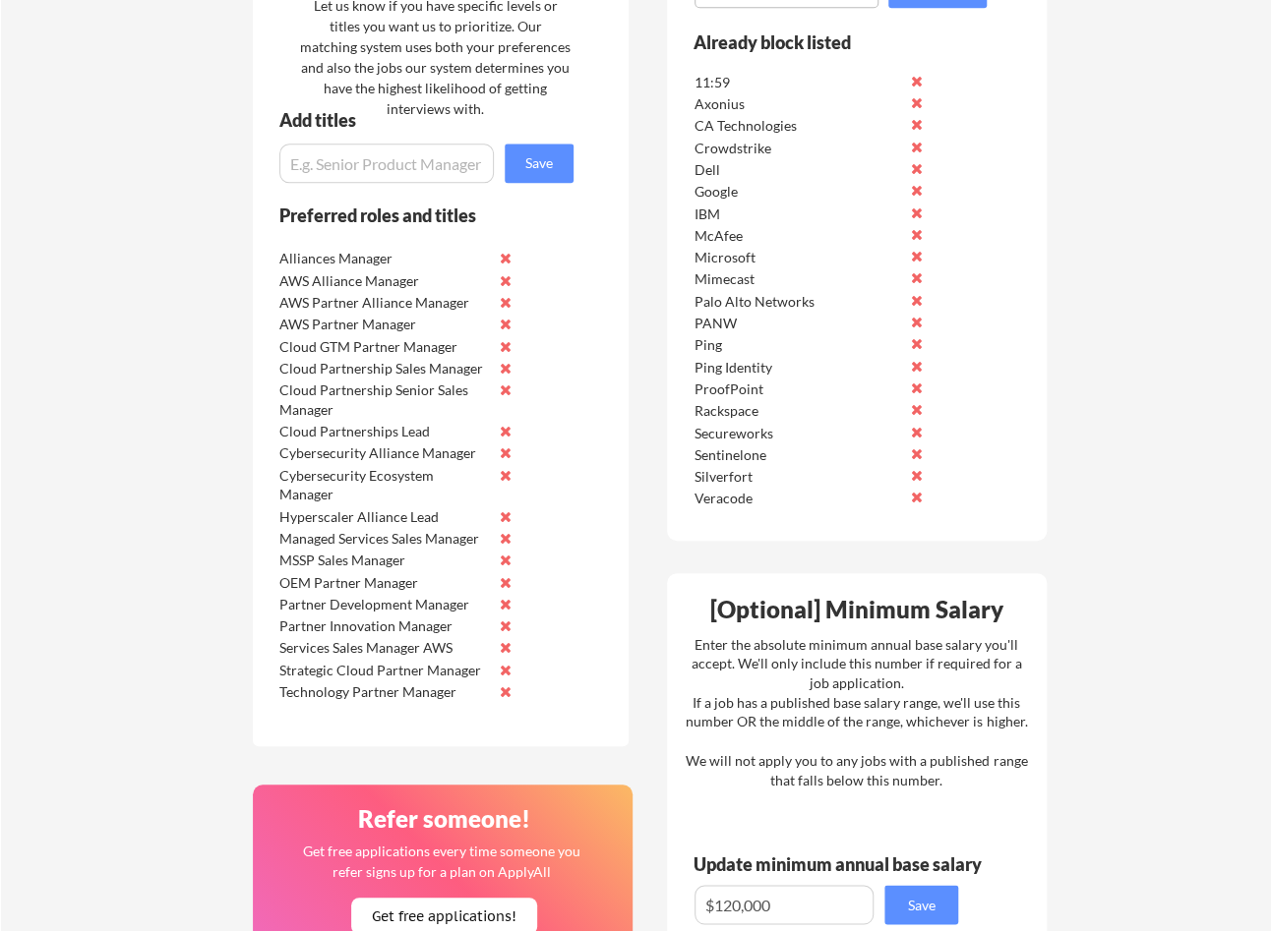
click at [554, 583] on div "Preferred roles and titles Alliances Manager AWS Alliance Manager AWS Partner A…" at bounding box center [413, 476] width 321 height 542
drag, startPoint x: 278, startPoint y: 669, endPoint x: 476, endPoint y: 675, distance: 197.8
click at [476, 675] on div "Strategic Cloud Partner Manager" at bounding box center [383, 671] width 208 height 20
copy div "Strategic Cloud Partner Manager"
click at [377, 152] on input "input" at bounding box center [386, 163] width 214 height 39
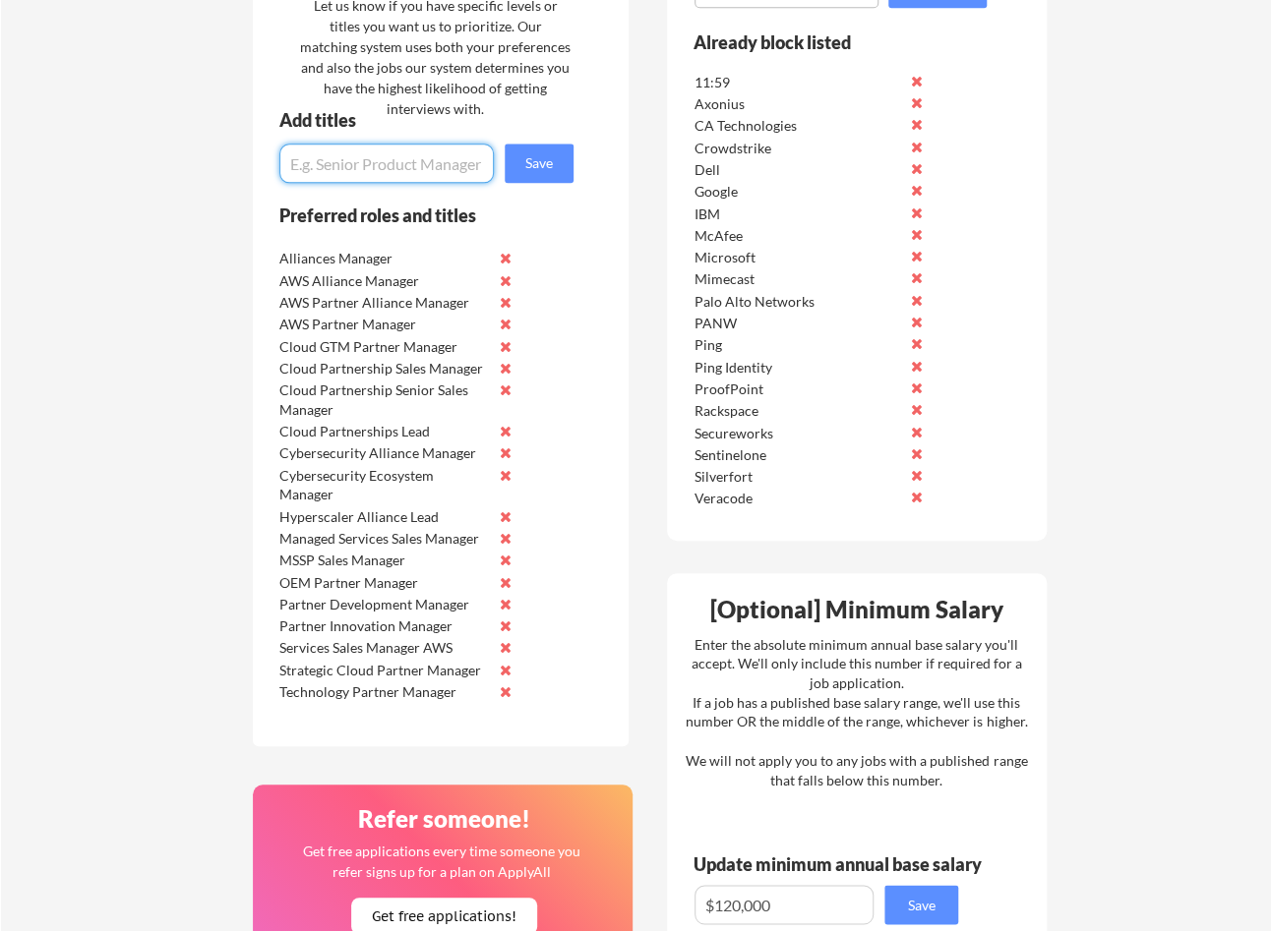
paste input "Strategic Cloud Partner Manager"
drag, startPoint x: 417, startPoint y: 165, endPoint x: 355, endPoint y: 168, distance: 62.0
click at [355, 168] on input "input" at bounding box center [386, 163] width 214 height 39
type input "Strategic Alliances Manager"
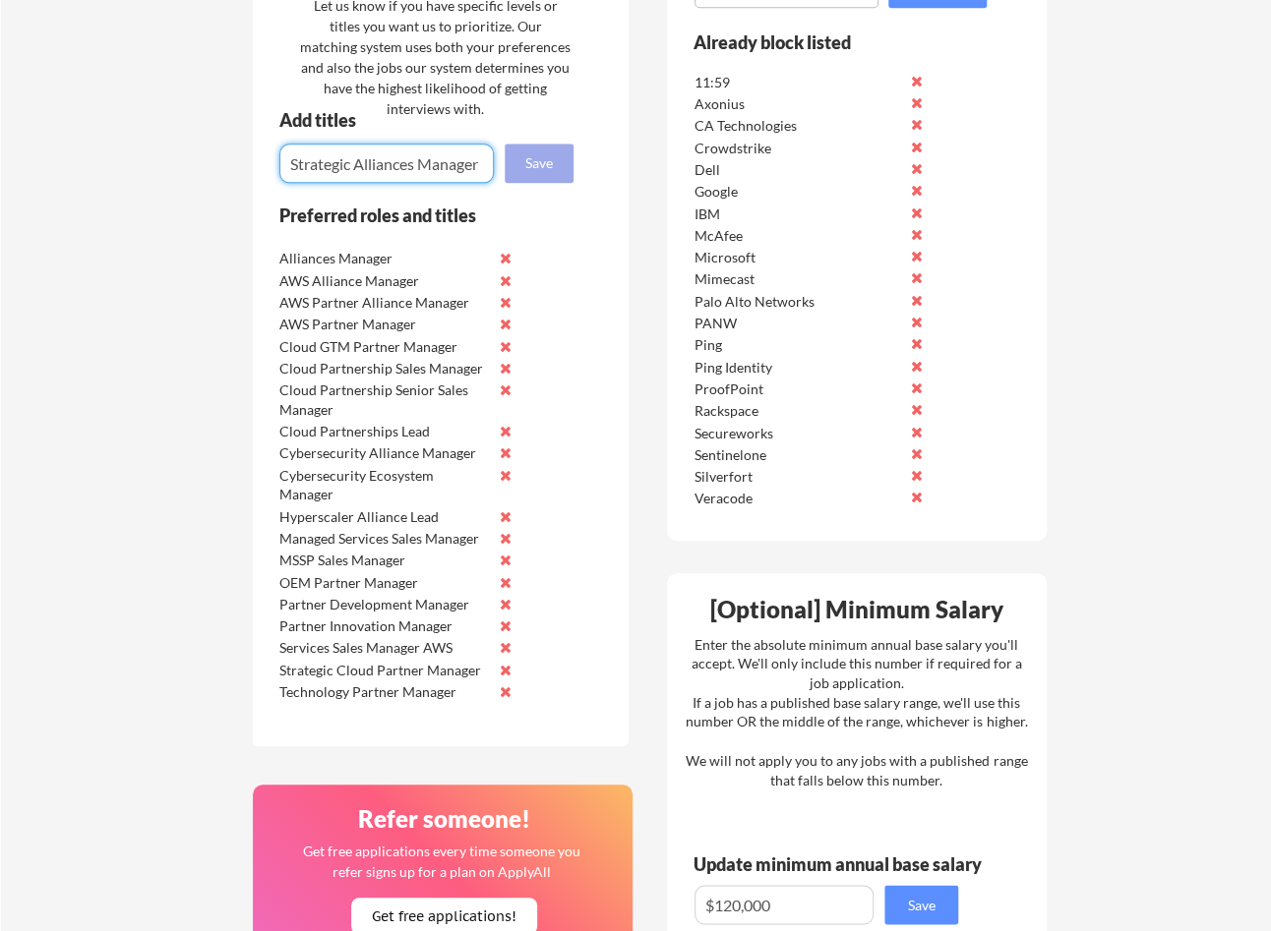
click at [520, 177] on button "Save" at bounding box center [539, 163] width 69 height 39
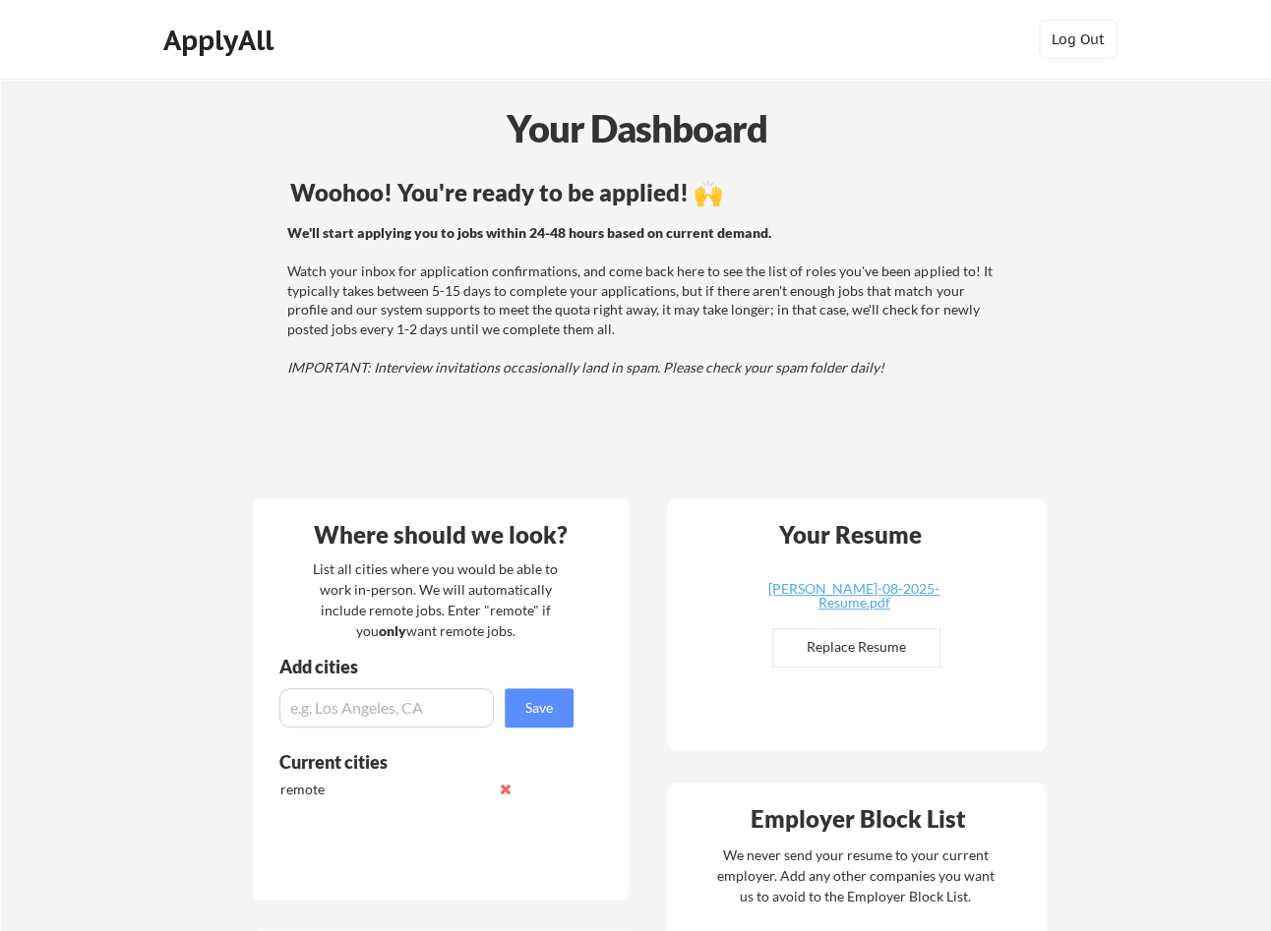
click at [548, 241] on div "We'll start applying you to jobs within 24-48 hours based on current demand. Wa…" at bounding box center [641, 300] width 709 height 154
click at [656, 307] on div "We'll start applying you to jobs within 24-48 hours based on current demand. Wa…" at bounding box center [641, 300] width 709 height 154
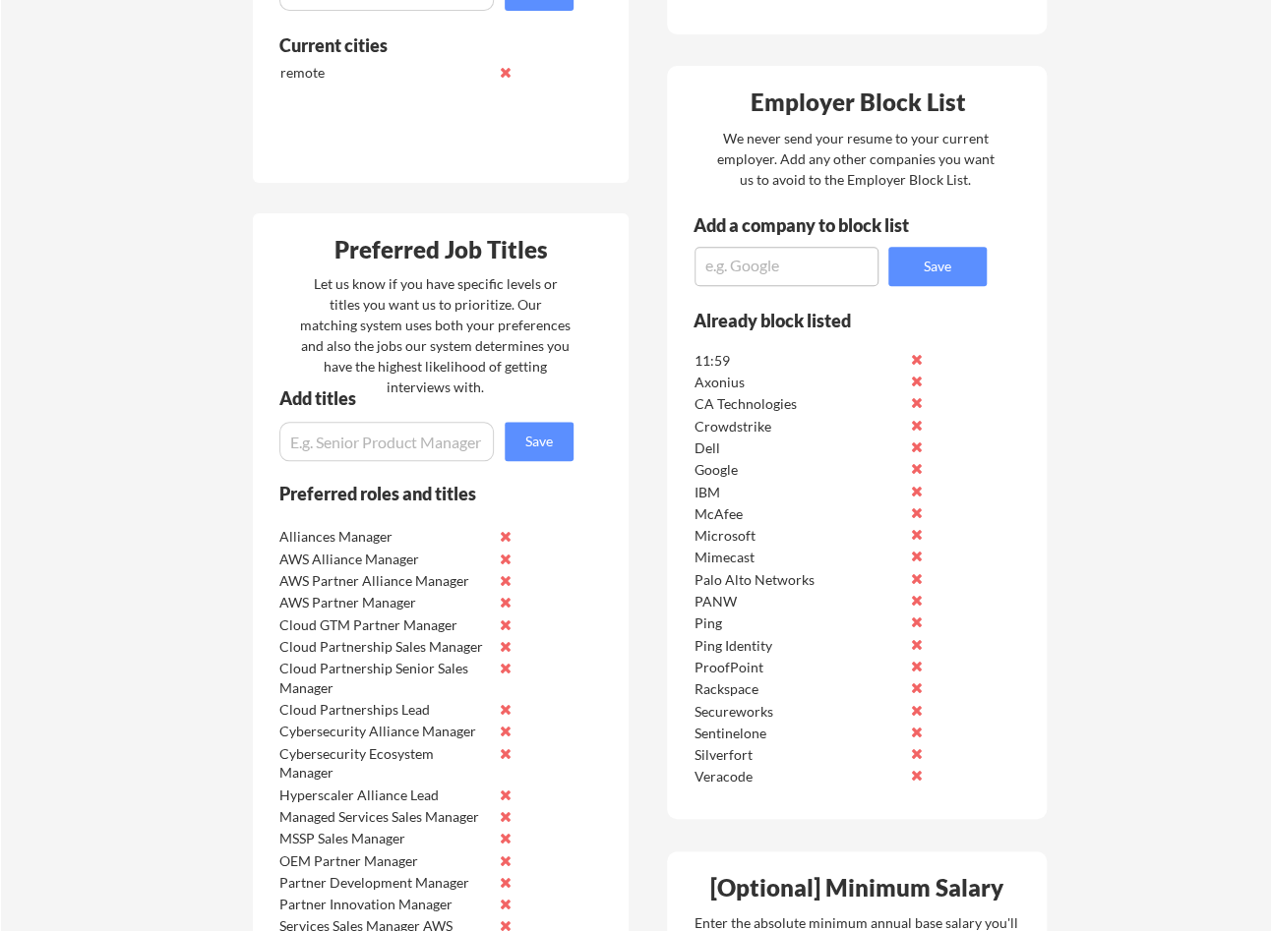
scroll to position [715, 0]
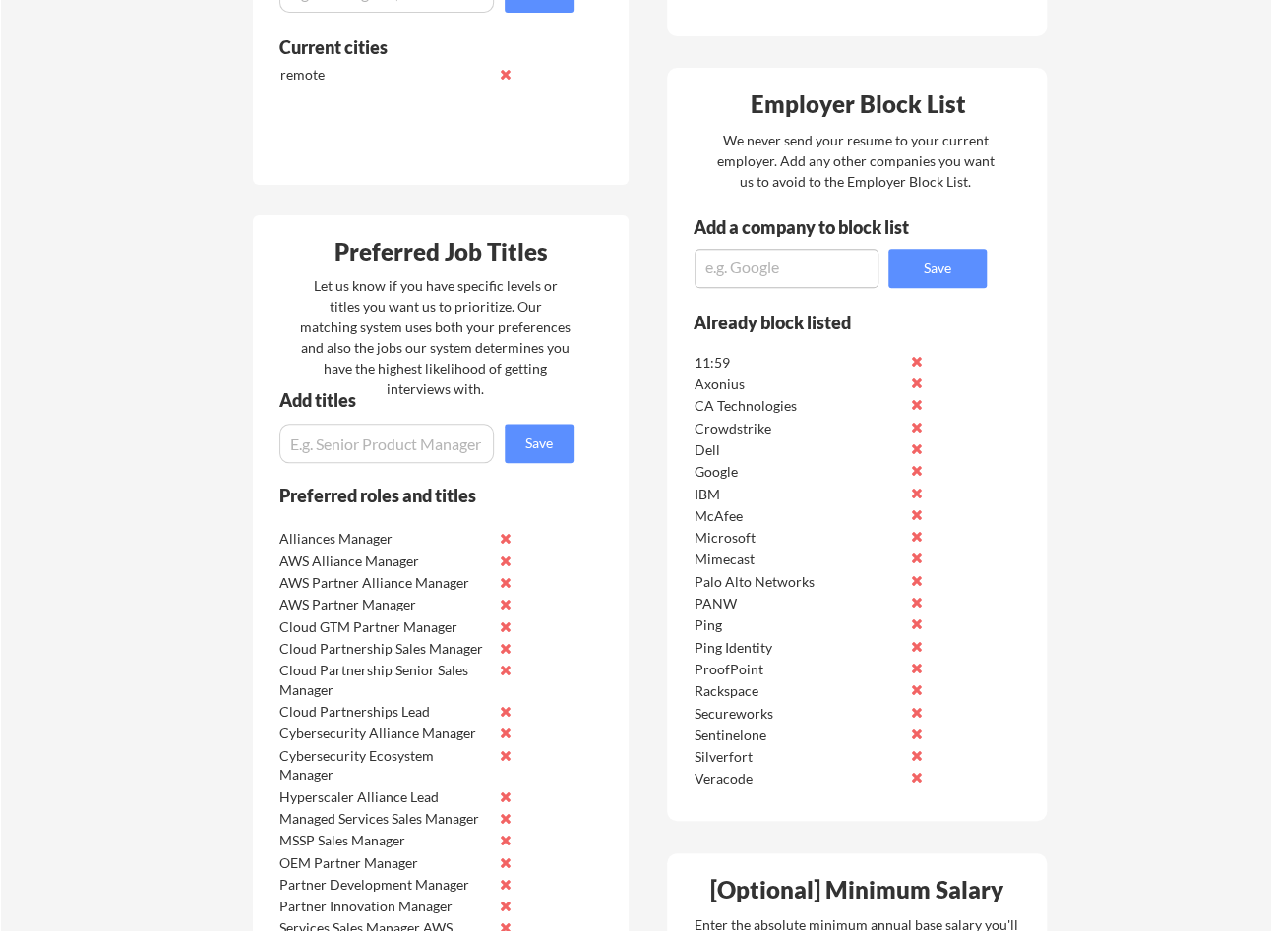
click at [774, 278] on textarea at bounding box center [786, 268] width 184 height 39
paste textarea "checkpoint"
type textarea "checkpoint"
click at [957, 273] on button "Save" at bounding box center [937, 268] width 98 height 39
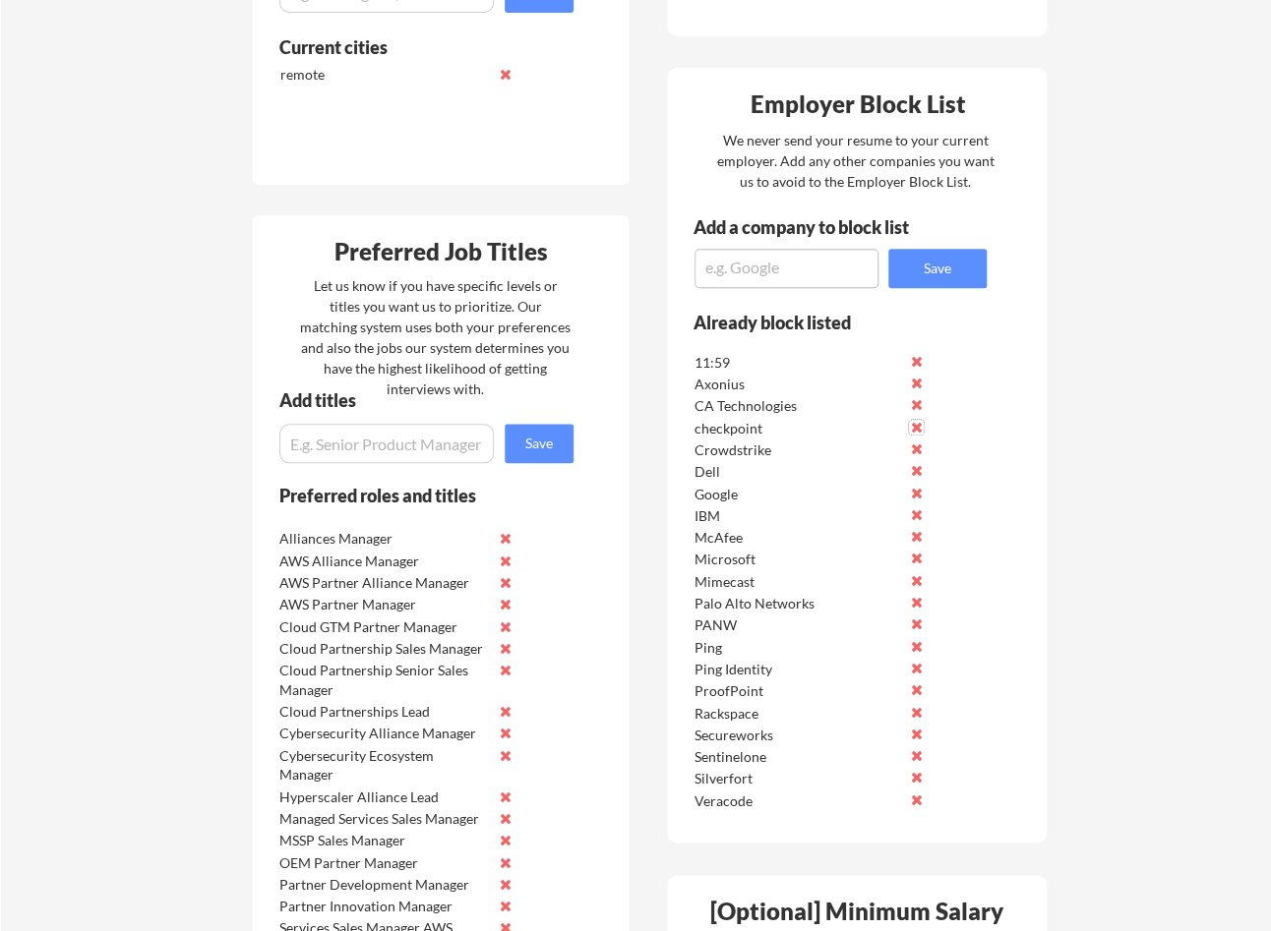
click at [916, 427] on button at bounding box center [916, 427] width 15 height 15
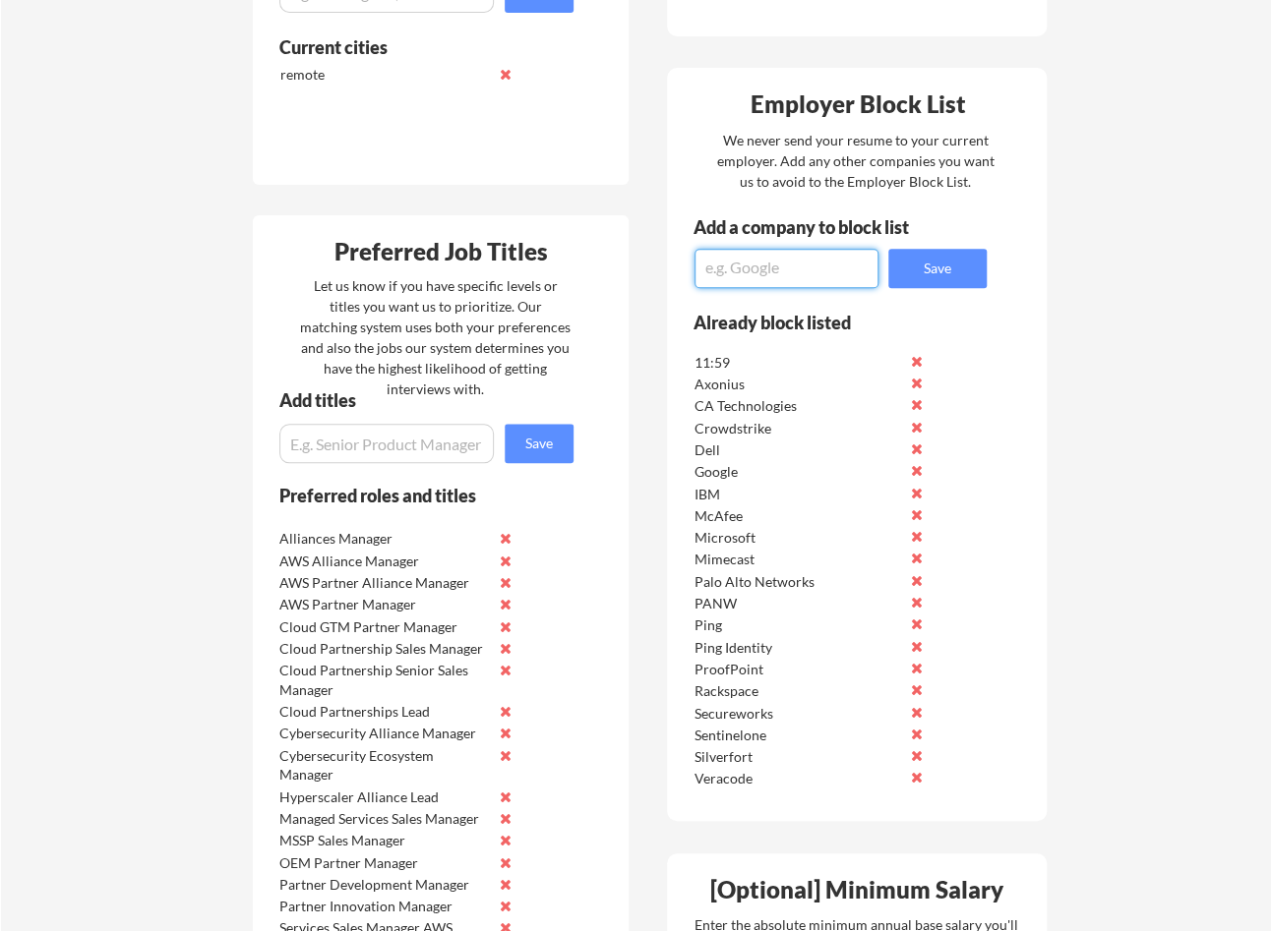
click at [802, 275] on textarea at bounding box center [786, 268] width 184 height 39
type textarea "Checkpoint"
click at [927, 275] on button "Save" at bounding box center [937, 268] width 98 height 39
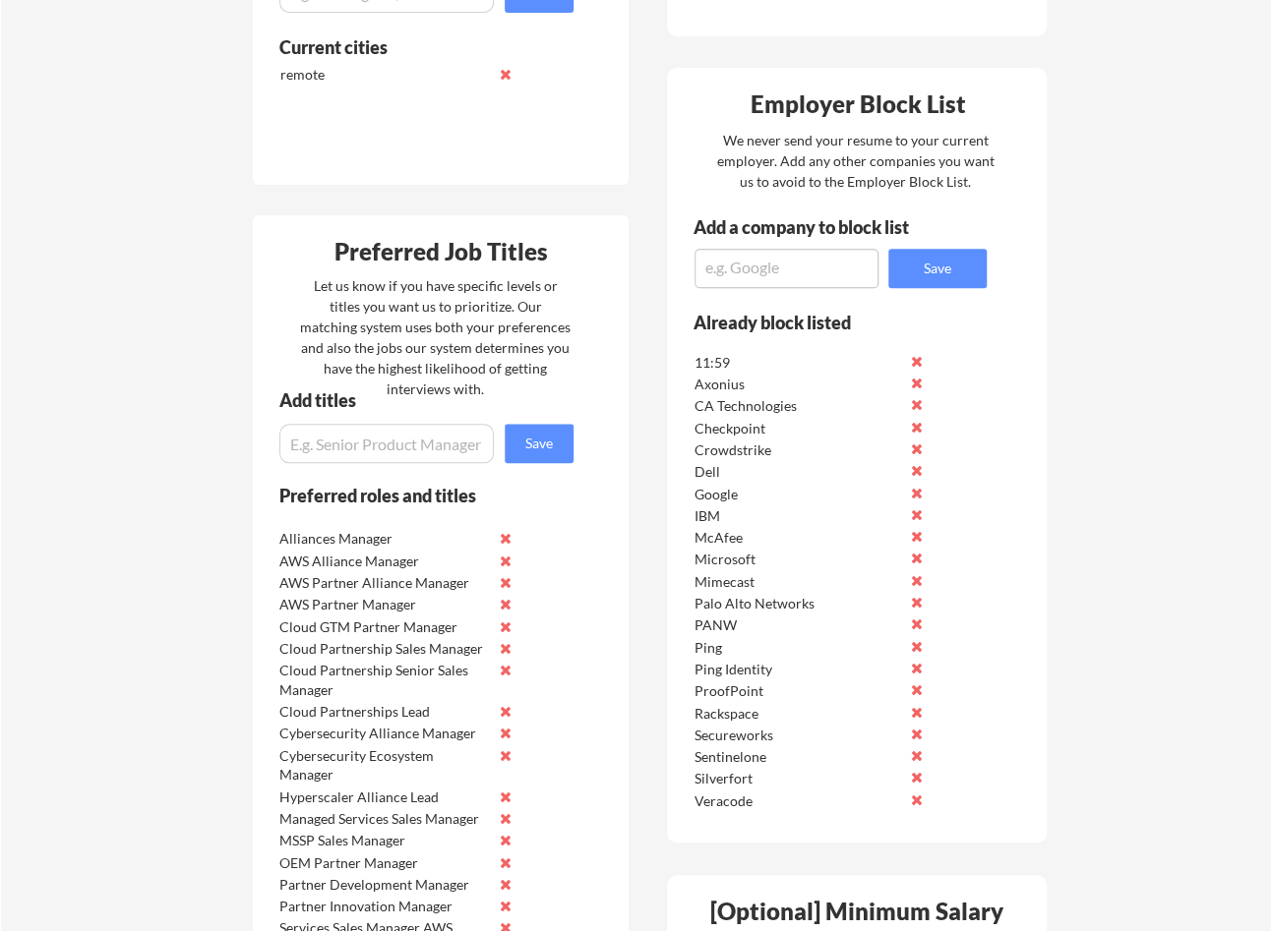
click at [839, 270] on textarea at bounding box center [786, 268] width 184 height 39
paste textarea "Check Point Software Technologies"
type textarea "Check Point Software Technologies"
click at [911, 278] on button "Save" at bounding box center [937, 268] width 98 height 39
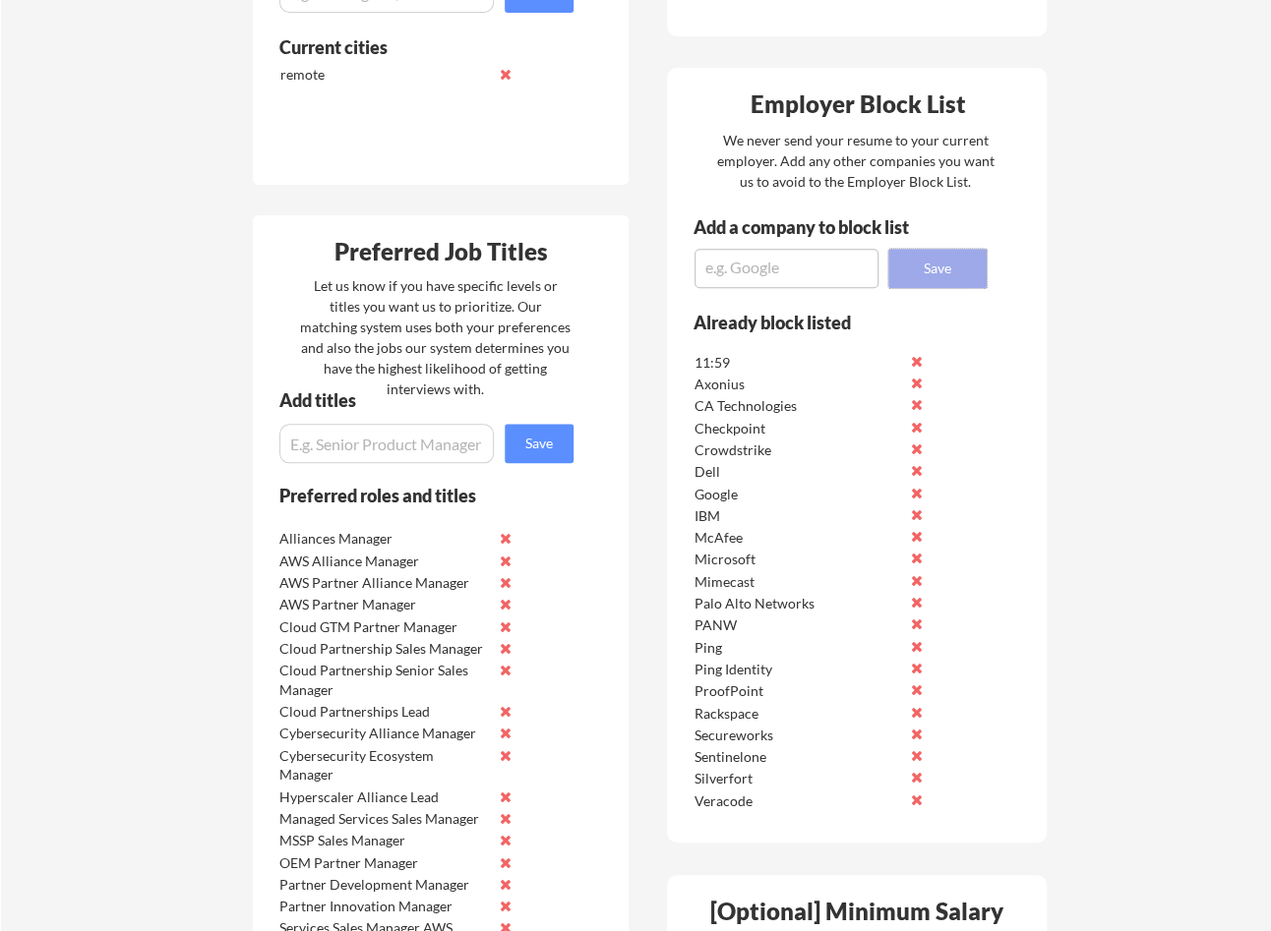
scroll to position [0, 0]
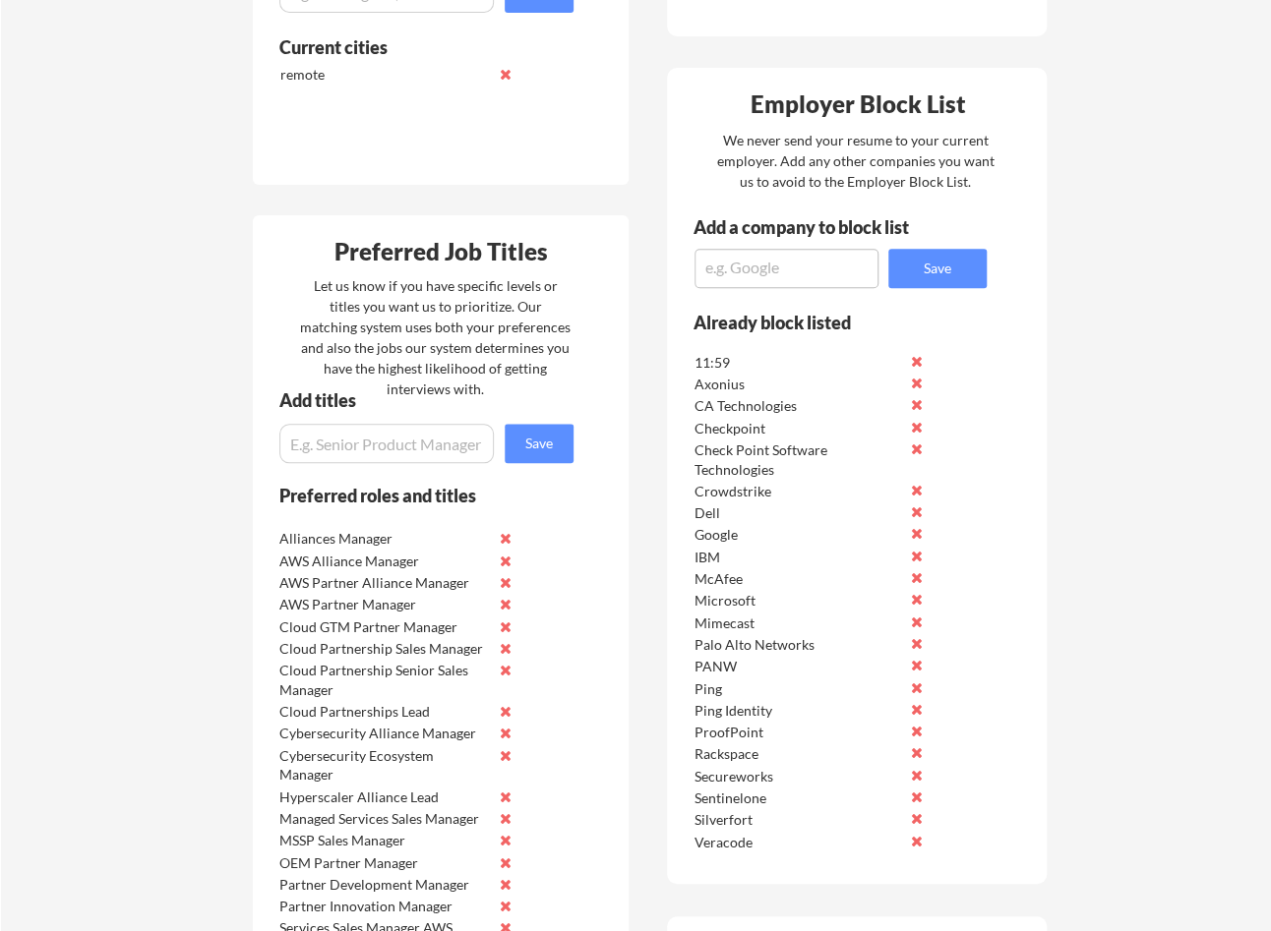
click at [505, 756] on button at bounding box center [505, 756] width 15 height 15
